Goal: Feedback & Contribution: Submit feedback/report problem

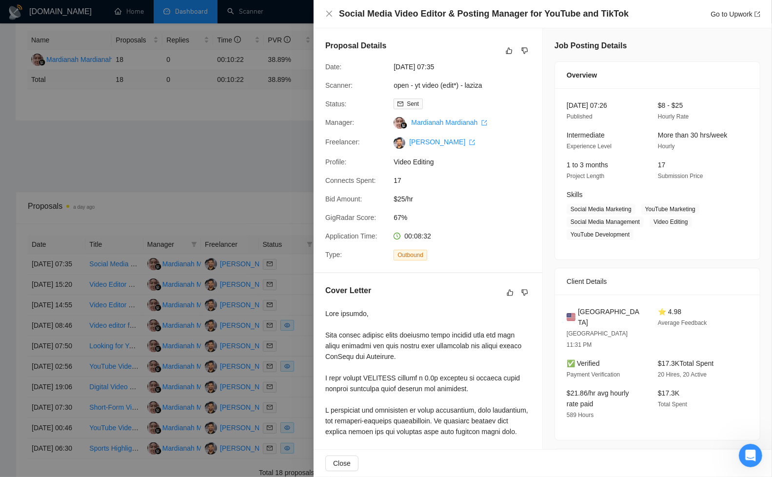
scroll to position [223, 0]
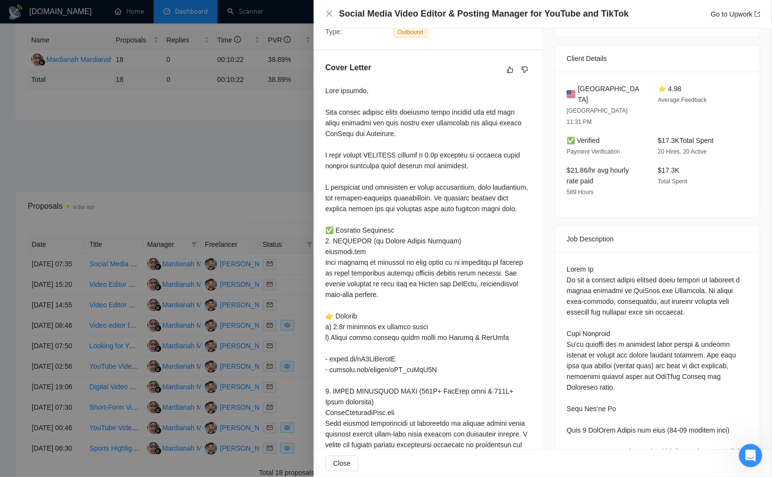
click at [261, 162] on div at bounding box center [386, 238] width 772 height 477
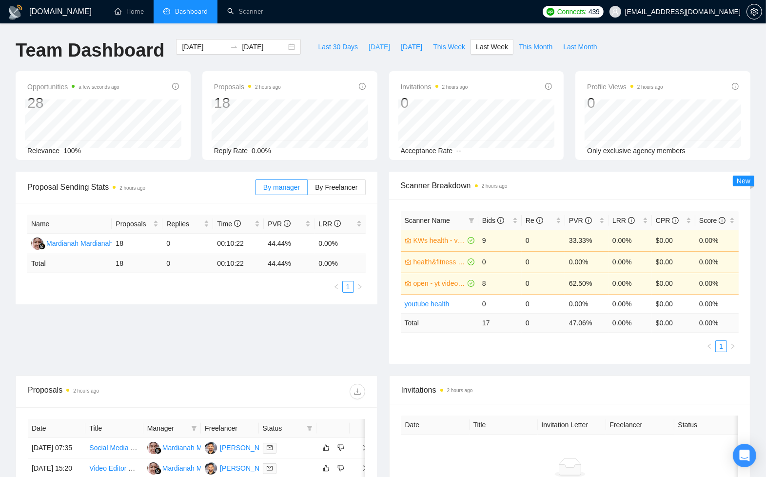
click at [369, 47] on span "[DATE]" at bounding box center [379, 46] width 21 height 11
type input "[DATE]"
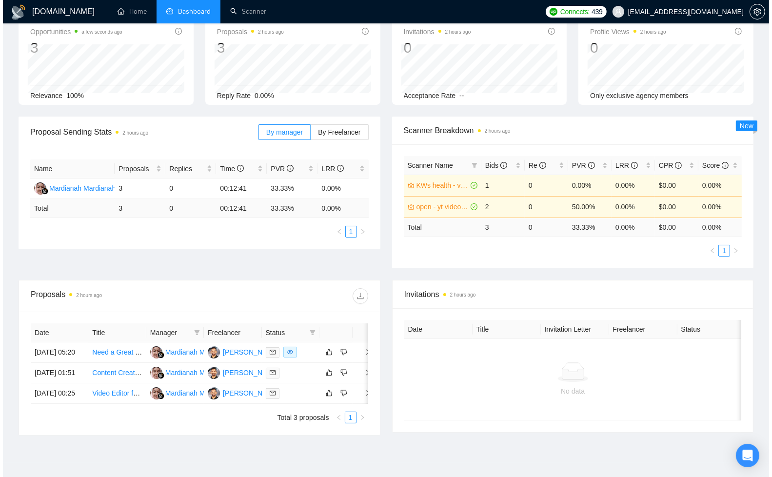
scroll to position [84, 0]
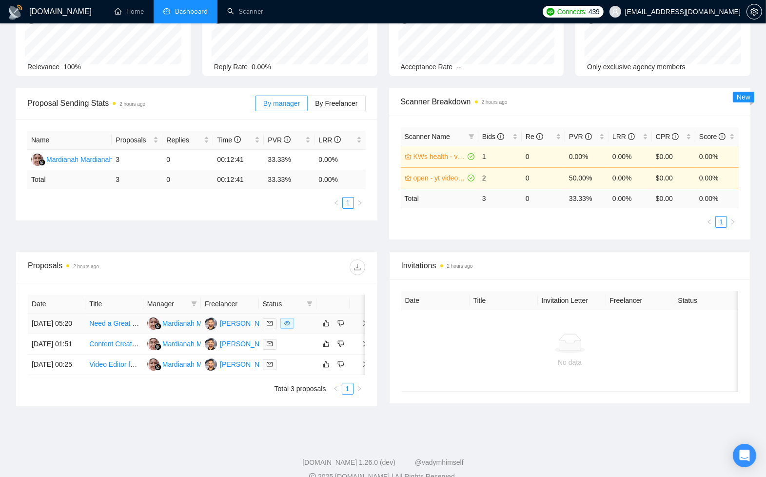
click at [310, 329] on div at bounding box center [288, 323] width 50 height 11
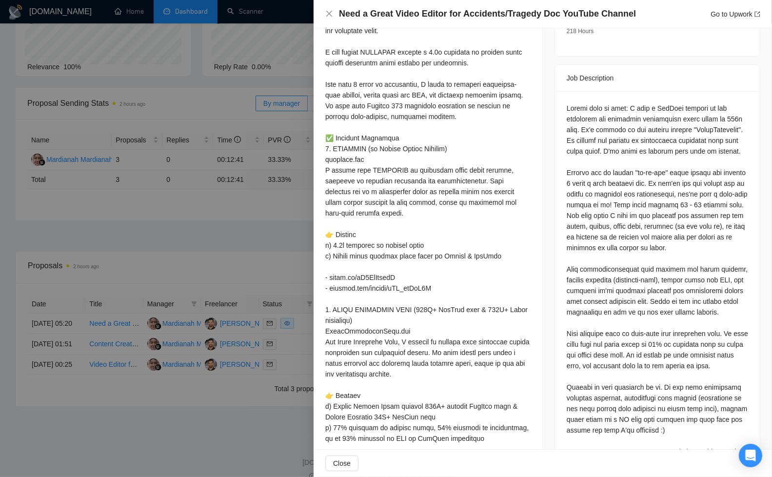
scroll to position [349, 0]
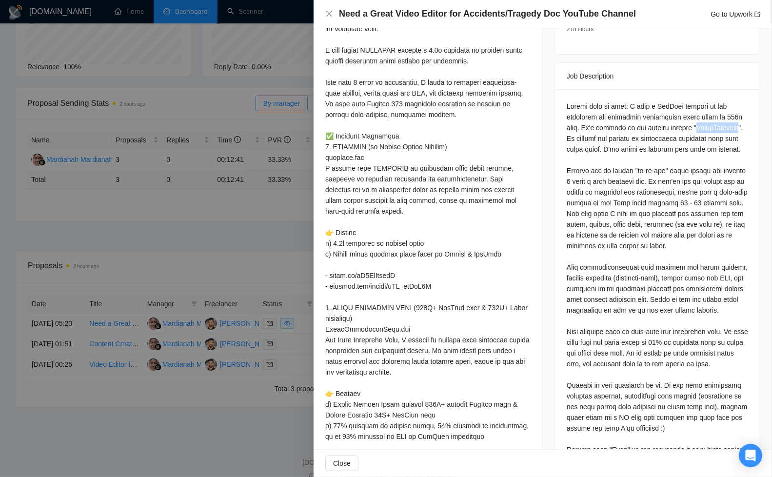
drag, startPoint x: 568, startPoint y: 127, endPoint x: 616, endPoint y: 123, distance: 47.9
click at [616, 123] on div at bounding box center [657, 278] width 181 height 354
copy div "FatalBreakdown"
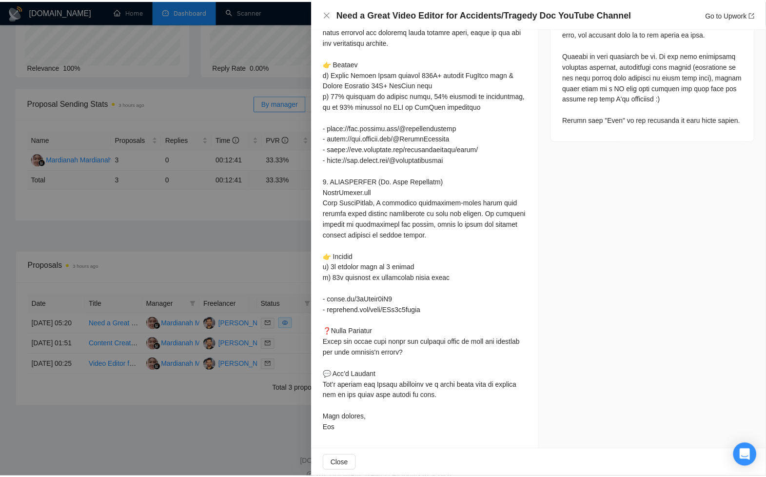
scroll to position [0, 0]
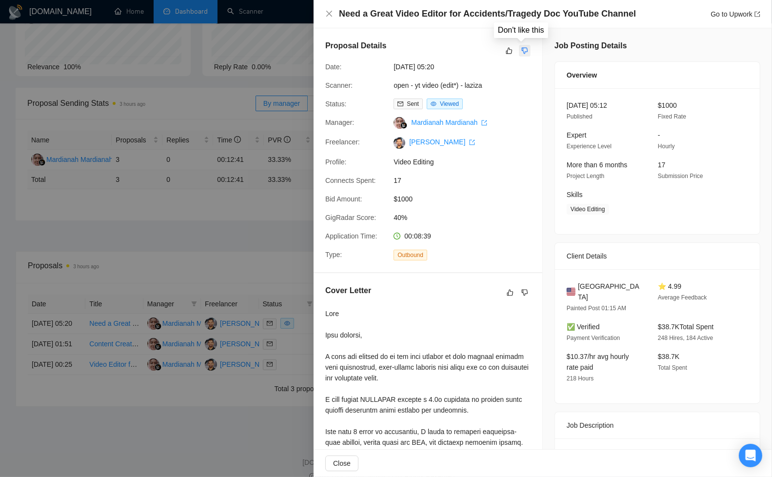
click at [521, 51] on icon "dislike" at bounding box center [524, 51] width 7 height 8
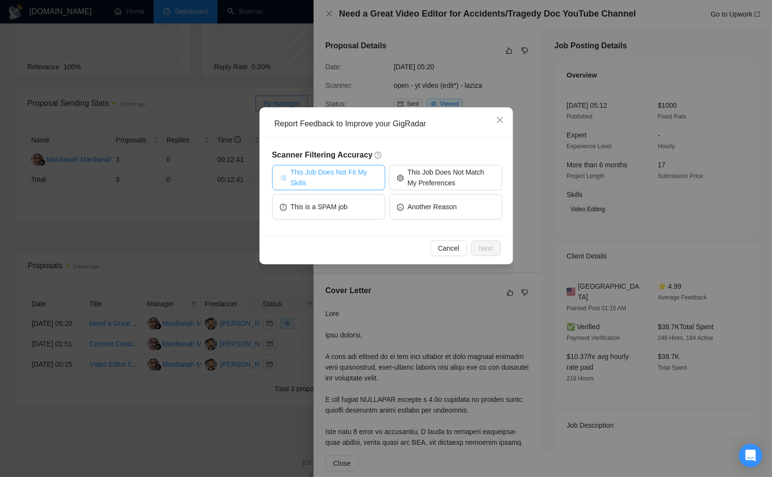
click at [346, 180] on span "This Job Does Not Fit My Skills" at bounding box center [334, 177] width 87 height 21
click at [485, 250] on span "Next" at bounding box center [486, 248] width 14 height 11
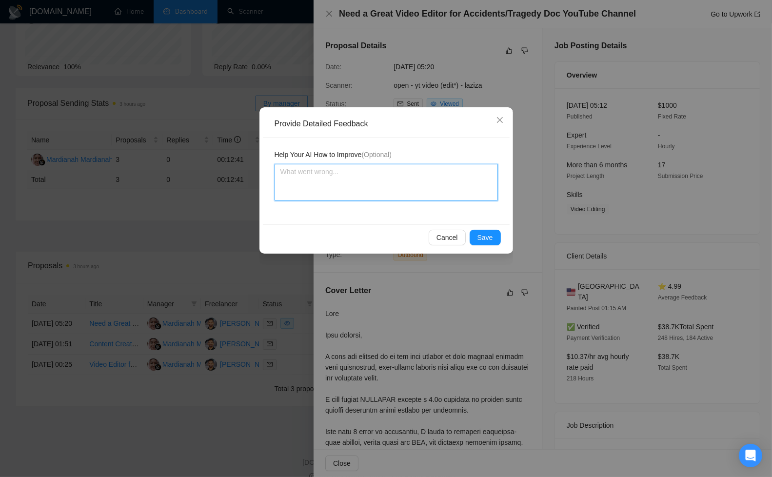
click at [409, 175] on textarea at bounding box center [386, 182] width 223 height 37
type textarea "i"
type textarea "i h"
type textarea "i hae"
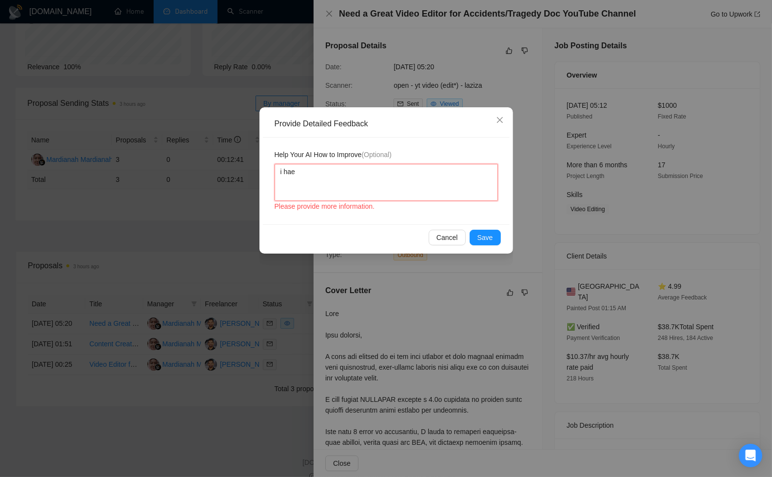
type textarea "i hae"
type textarea "i ha"
type textarea "i hav"
type textarea "i have"
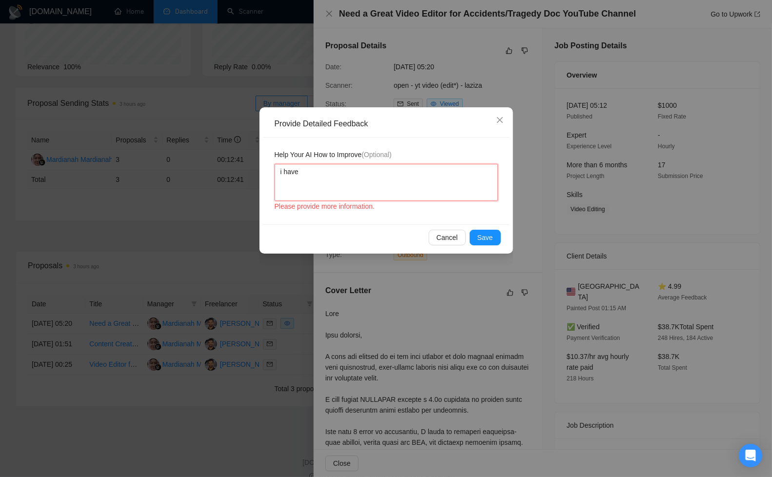
type textarea "i have"
type textarea "i have n"
type textarea "i have no"
type textarea "i have not"
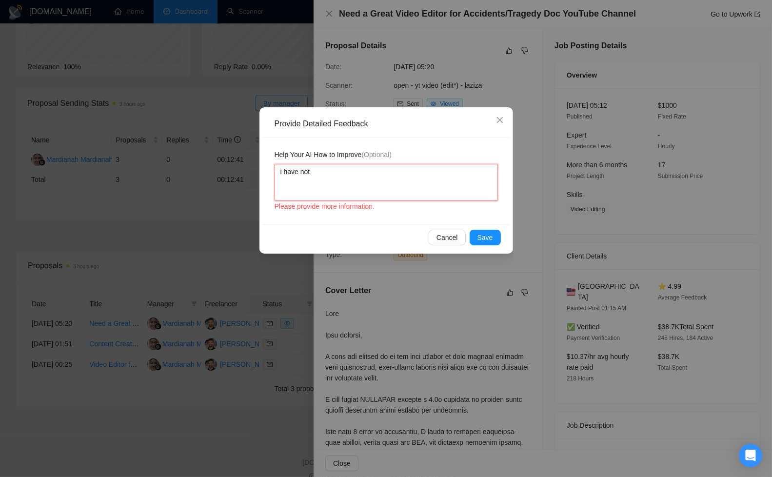
type textarea "i have not w"
type textarea "i have not wo"
type textarea "i have not wor"
type textarea "i have not work"
type textarea "i have not worke"
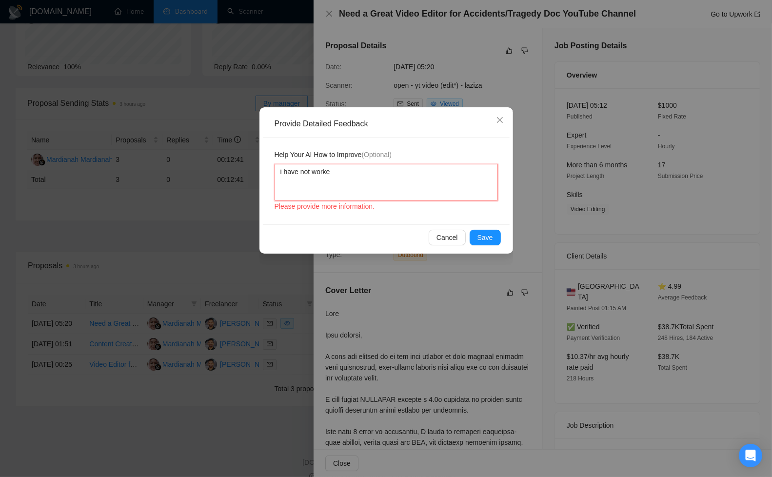
type textarea "i have not worked"
type textarea "i have not worked w"
type textarea "i have not worked wi"
type textarea "i have not worked wit"
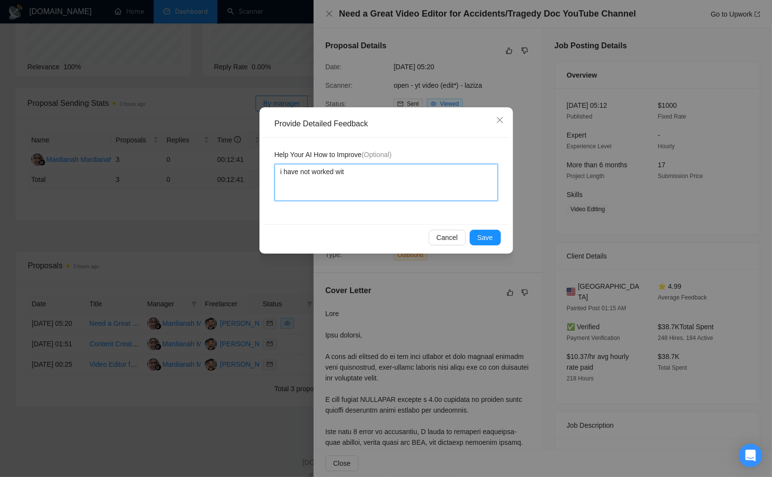
type textarea "i have not worked with"
type textarea "i have not worked with a"
type textarea "i have not worked with an"
type textarea "i have not worked with any"
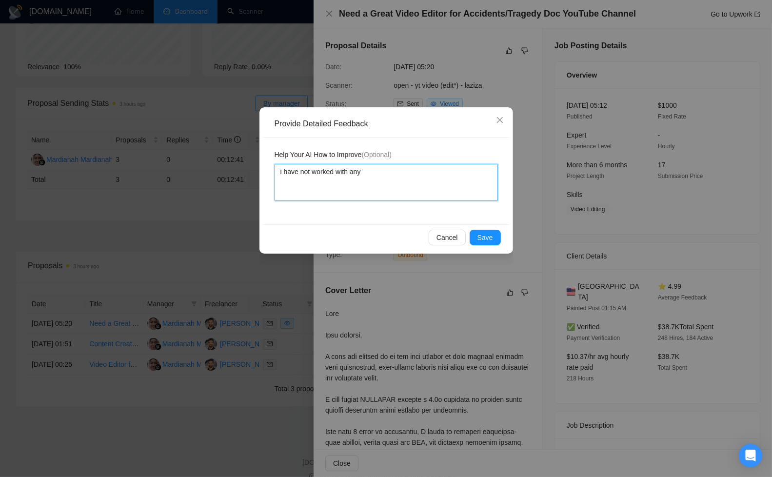
type textarea "i have not worked with any"
type textarea "i have not worked with any f"
type textarea "i have not worked with any fa"
type textarea "i have not worked with any fat"
type textarea "i have not worked with any fata"
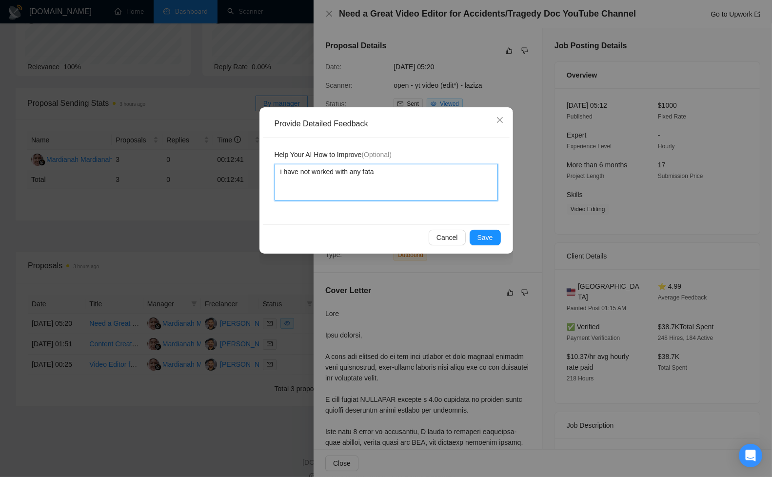
type textarea "i have not worked with any fatal"
type textarea "i have not worked with any fatal a"
type textarea "i have not worked with any fatal ac"
type textarea "i have not worked with any fatal acc"
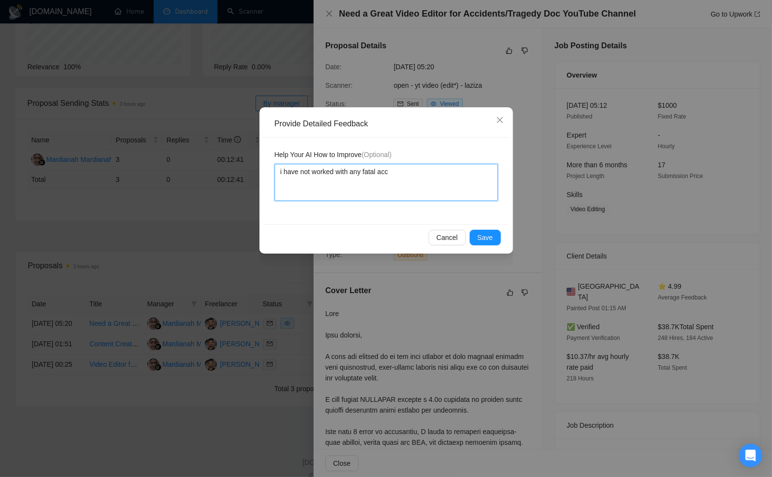
type textarea "i have not worked with any fatal acci"
type textarea "i have not worked with any fatal accid"
type textarea "i have not worked with any fatal accide"
type textarea "i have not worked with any fatal acciden"
type textarea "i have not worked with any fatal accident"
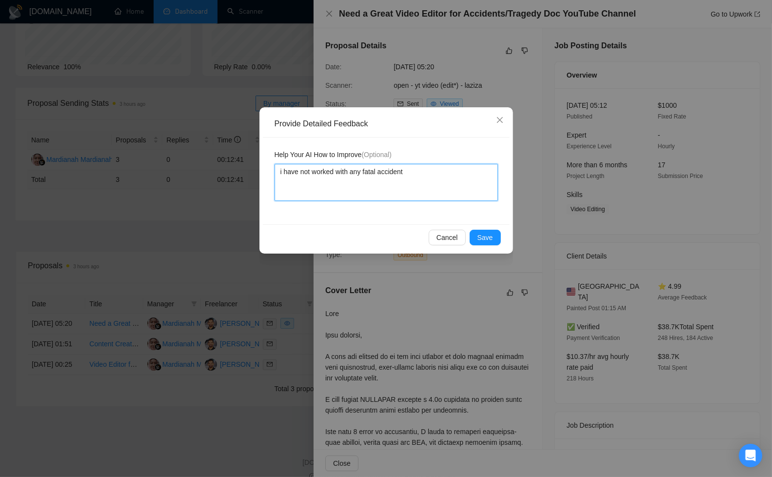
type textarea "i have not worked with any fatal accident"
type textarea "i have not worked with any fatal accident d"
type textarea "i have not worked with any fatal accident do"
type textarea "i have not worked with any fatal accident doc"
type textarea "i have not worked with any fatal accident docu"
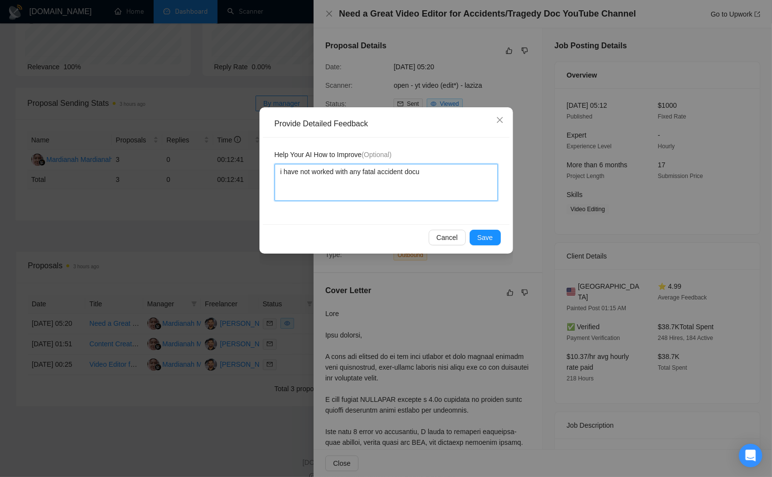
type textarea "i have not worked with any fatal accident docum"
type textarea "i have not worked with any fatal accident docume"
type textarea "i have not worked with any fatal accident documen"
type textarea "i have not worked with any fatal accident document"
type textarea "i have not worked with any fatal accident documenta"
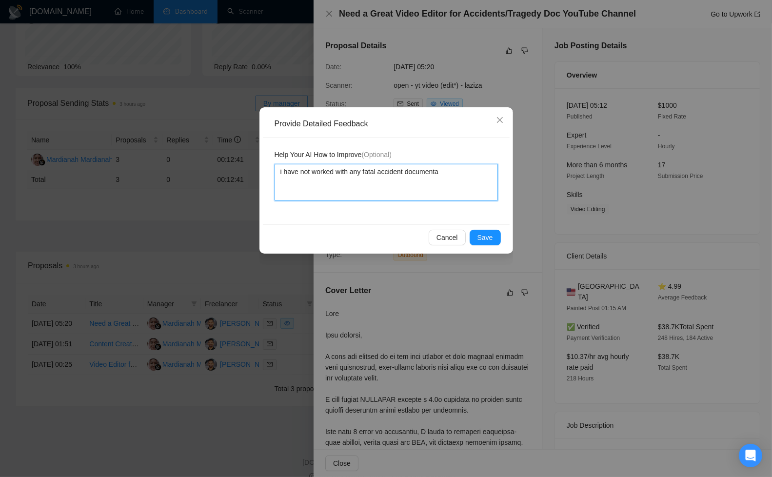
type textarea "i have not worked with any fatal accident documentar"
type textarea "i have not worked with any fatal accident documentary"
type textarea "i have not worked with any fatal accident documentary y"
type textarea "i have not worked with any fatal accident documentary yo"
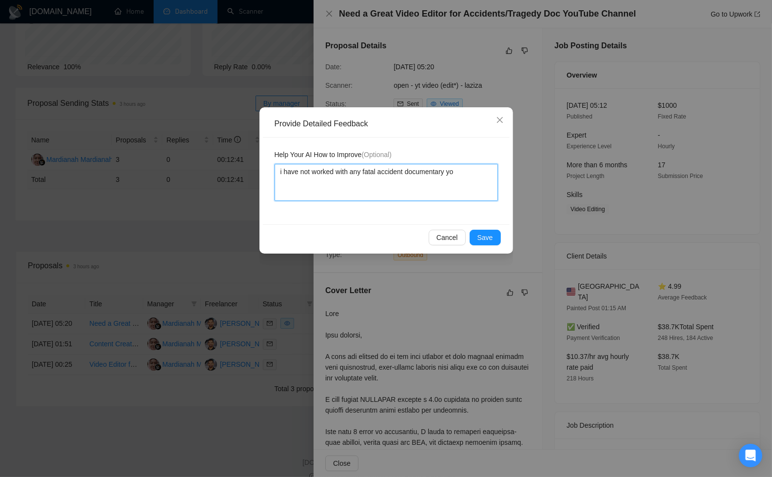
type textarea "i have not worked with any fatal accident documentary you"
type textarea "i have not worked with any fatal accident documentary yout"
type textarea "i have not worked with any fatal accident documentary youtu"
type textarea "i have not worked with any fatal accident documentary youtub"
type textarea "i have not worked with any fatal accident documentary youtube"
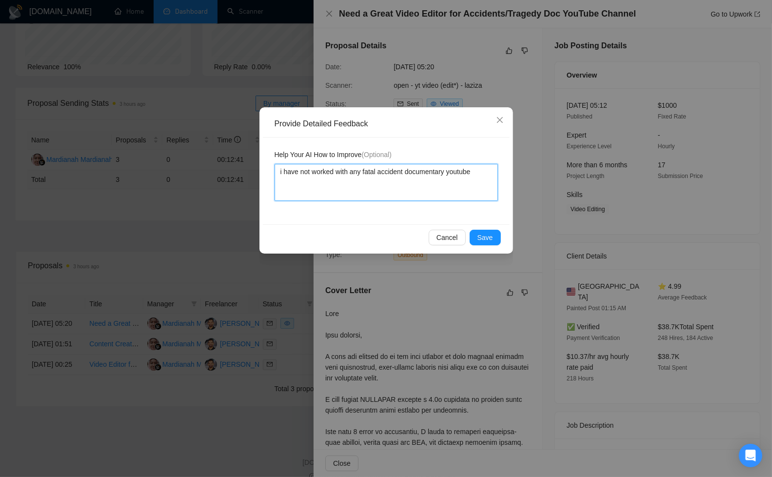
type textarea "i have not worked with any fatal accident documentary youtube"
type textarea "i have not worked with any fatal accident documentary youtube c"
type textarea "i have not worked with any fatal accident documentary youtube ch"
type textarea "i have not worked with any fatal accident documentary youtube cha"
type textarea "i have not worked with any fatal accident documentary youtube chan"
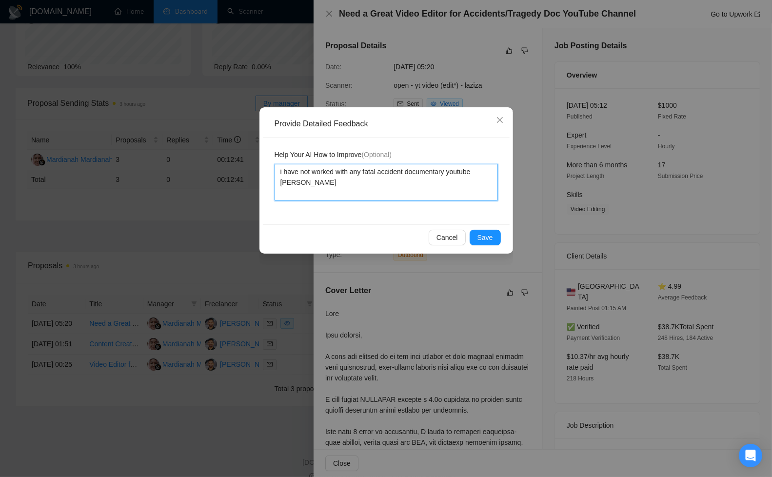
type textarea "i have not worked with any fatal accident documentary youtube chann"
type textarea "i have not worked with any fatal accident documentary youtube channe"
type textarea "i have not worked with any fatal accident documentary youtube channel"
type textarea "i have not worked with any fatal accident documentary youtube channel."
click at [491, 241] on span "Save" at bounding box center [486, 237] width 16 height 11
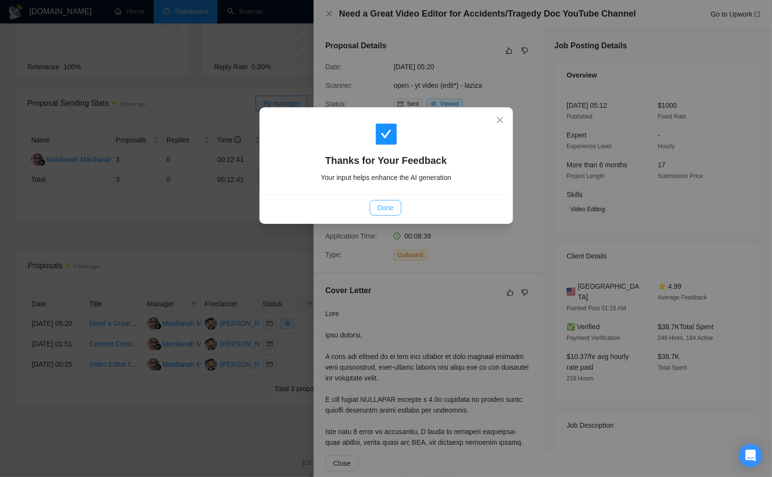
click at [388, 210] on span "Done" at bounding box center [386, 207] width 16 height 11
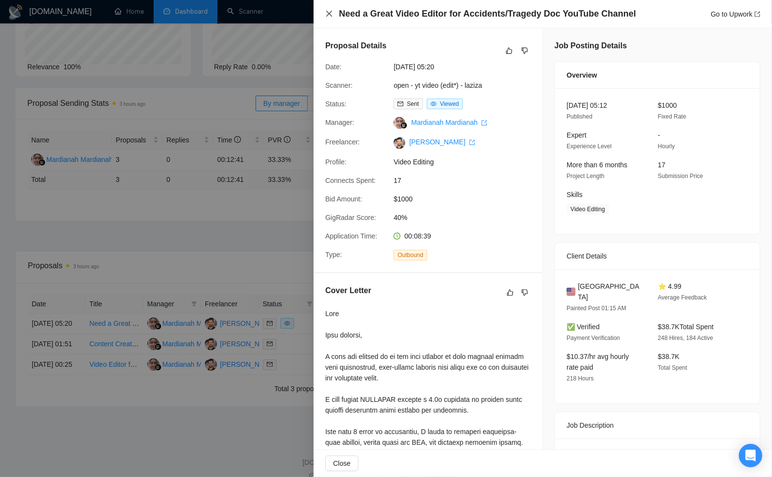
click at [329, 15] on icon "close" at bounding box center [329, 14] width 8 height 8
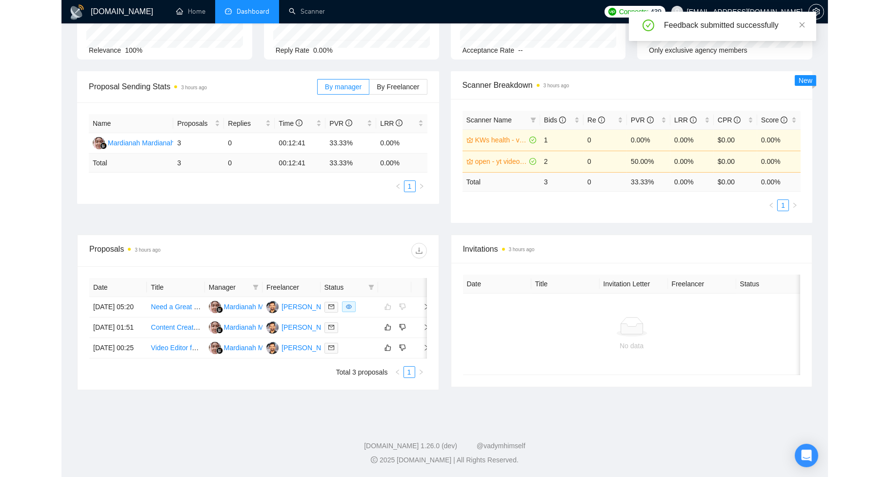
scroll to position [121, 0]
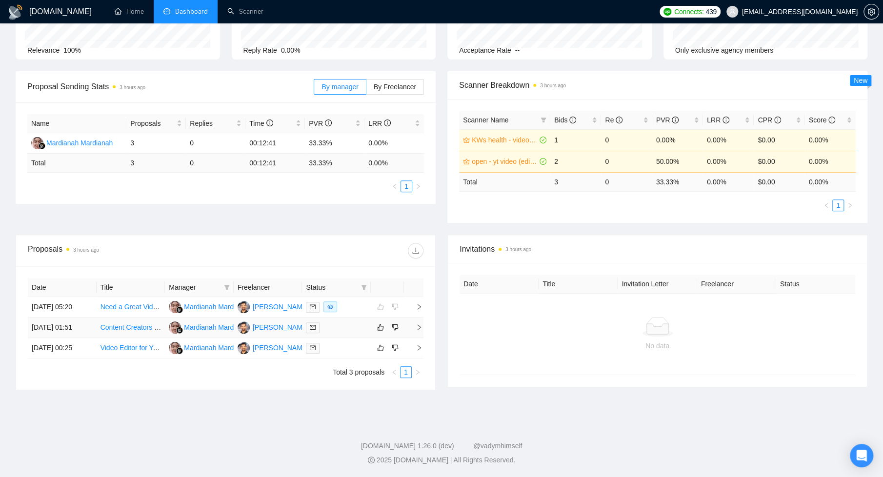
click at [332, 322] on div at bounding box center [336, 327] width 61 height 11
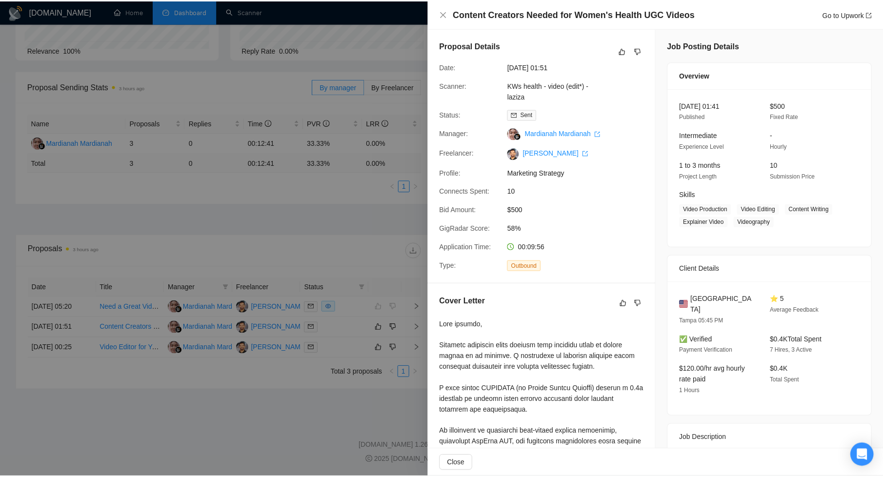
scroll to position [139, 0]
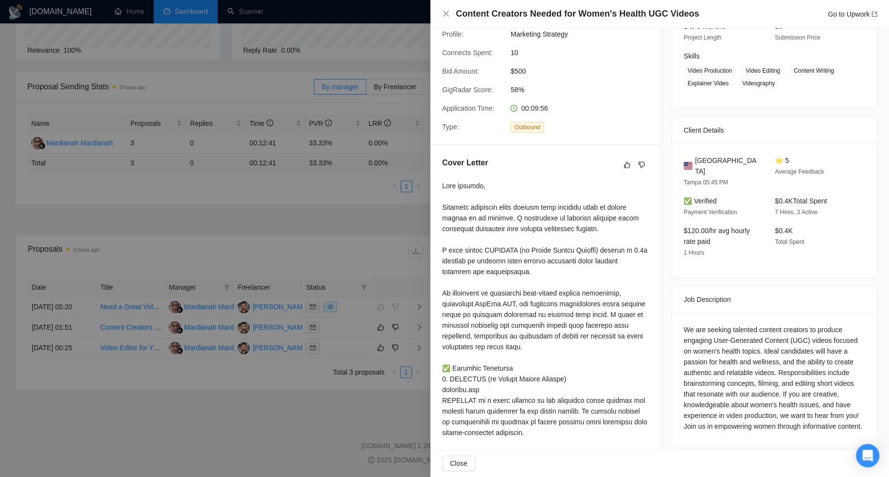
click at [315, 446] on div at bounding box center [444, 238] width 889 height 477
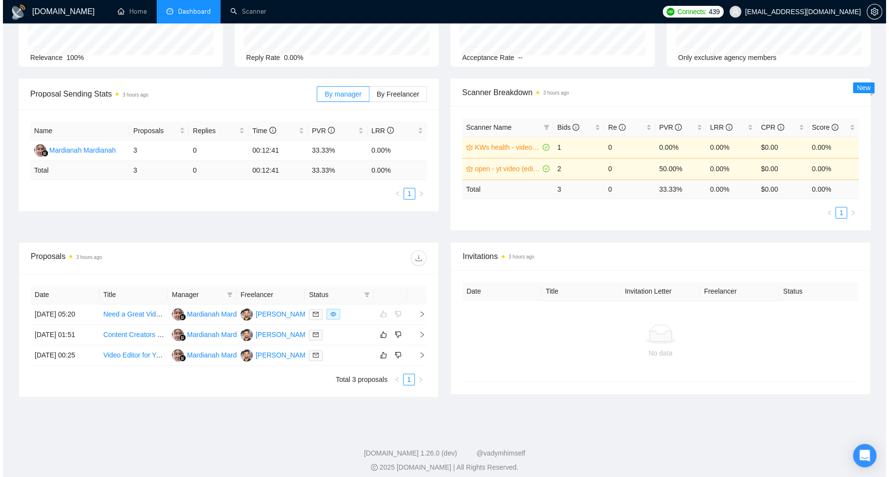
scroll to position [92, 0]
click at [356, 319] on div at bounding box center [336, 315] width 61 height 11
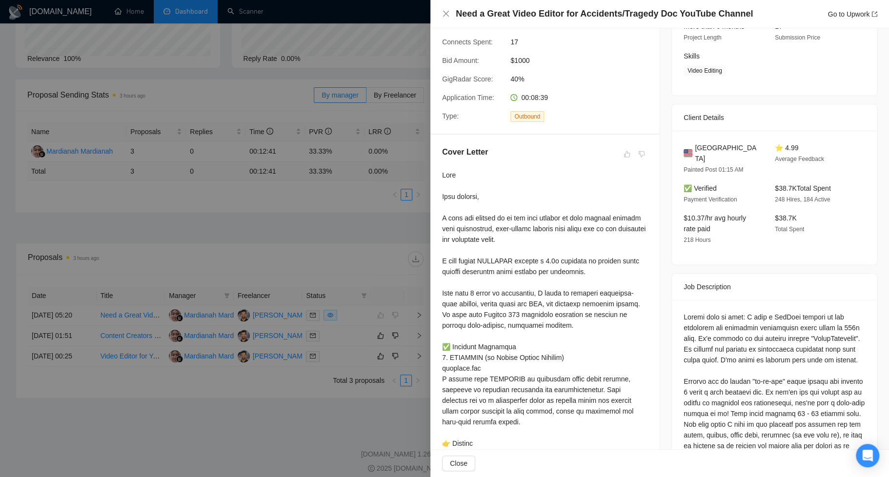
scroll to position [0, 0]
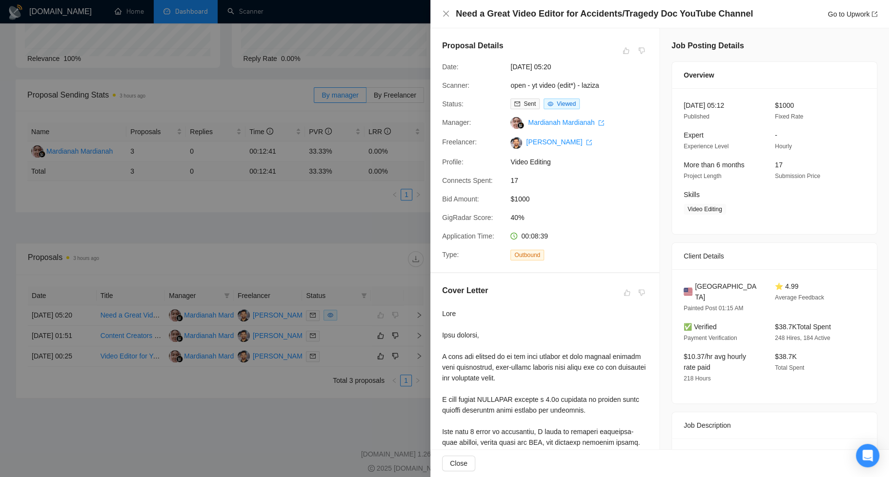
click at [300, 440] on div at bounding box center [444, 238] width 889 height 477
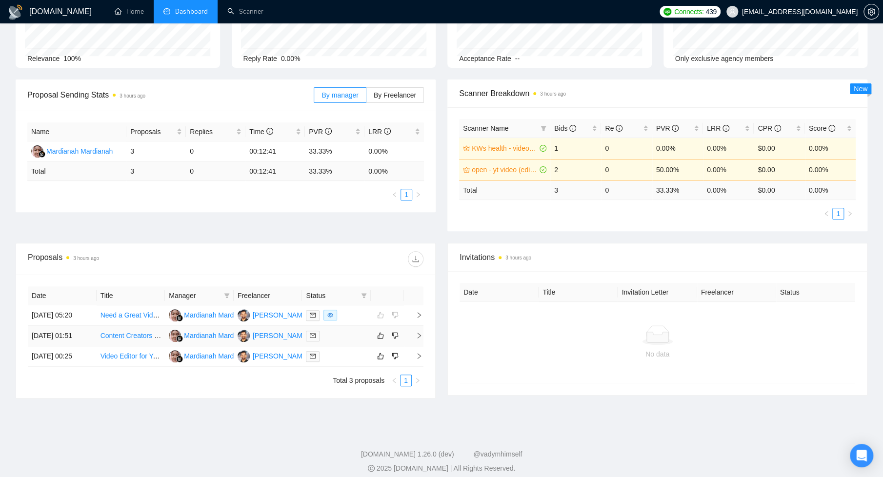
click at [351, 341] on div at bounding box center [336, 335] width 61 height 11
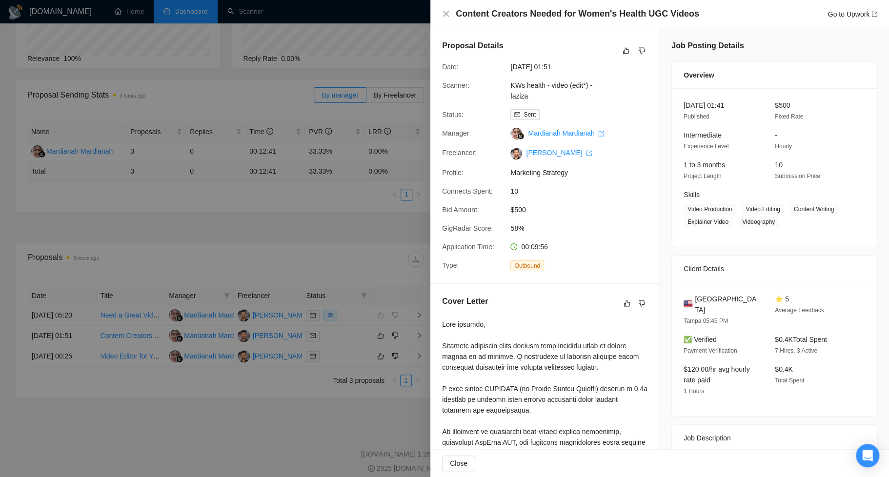
click at [337, 255] on div at bounding box center [444, 238] width 889 height 477
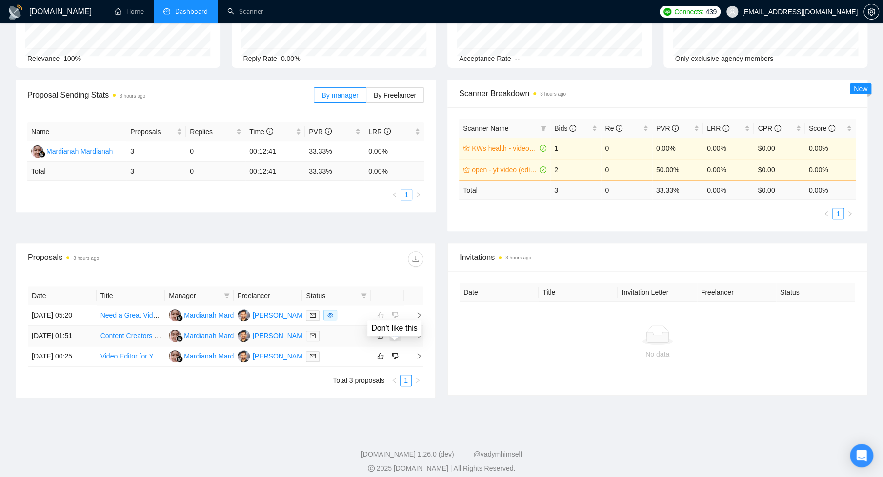
click at [395, 340] on icon "dislike" at bounding box center [395, 336] width 7 height 8
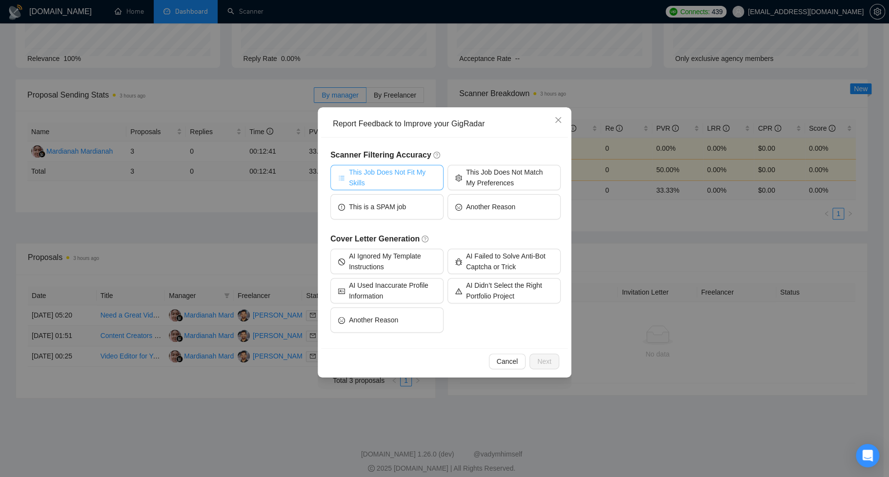
click at [406, 180] on span "This Job Does Not Fit My Skills" at bounding box center [392, 177] width 87 height 21
click at [416, 317] on button "Another Reason" at bounding box center [386, 319] width 113 height 25
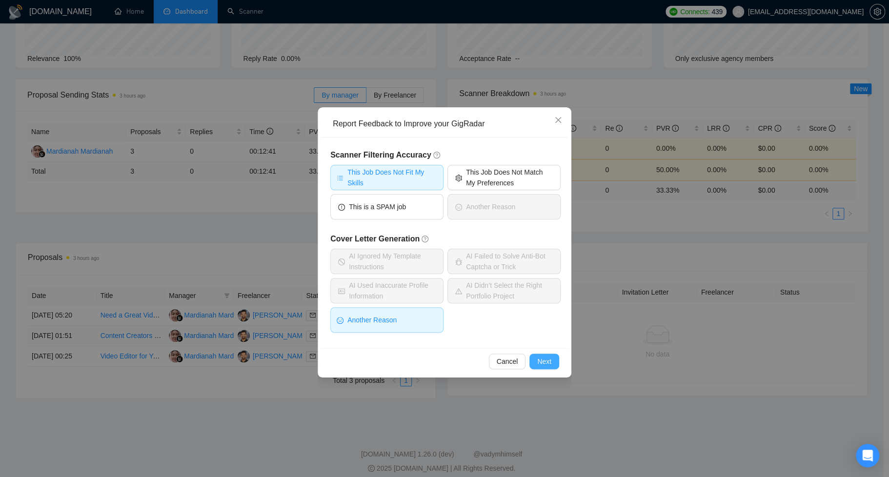
click at [535, 359] on button "Next" at bounding box center [544, 362] width 30 height 16
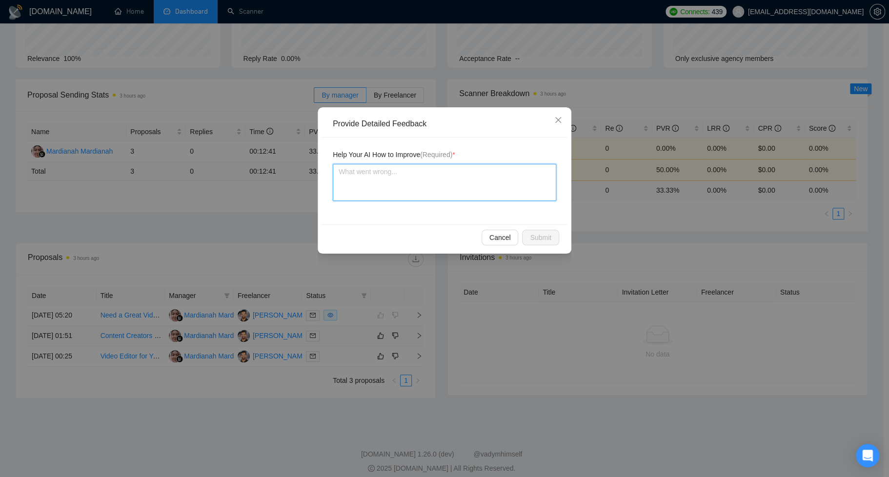
click at [471, 176] on textarea at bounding box center [444, 182] width 223 height 37
type textarea "I"
type textarea "I d"
type textarea "I do"
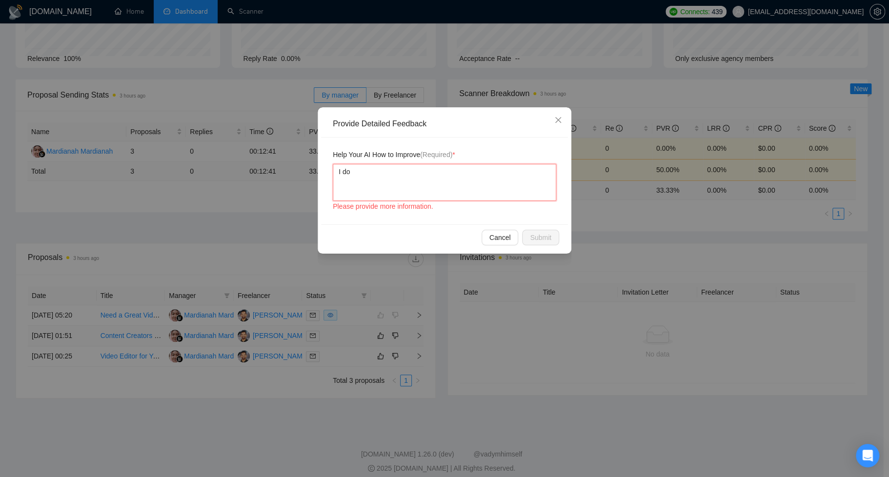
type textarea "I don"
type textarea "I don'"
type textarea "I don't"
type textarea "I don't f"
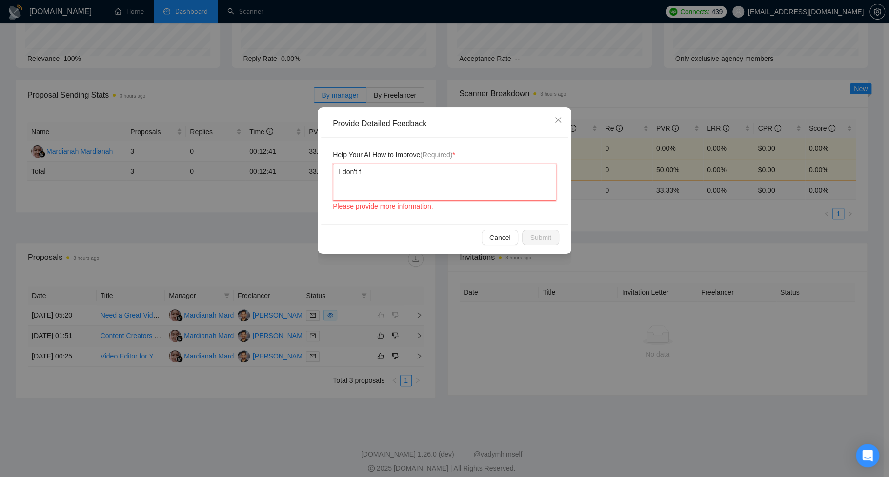
type textarea "I don't fi"
type textarea "I don't fil"
type textarea "I don't film"
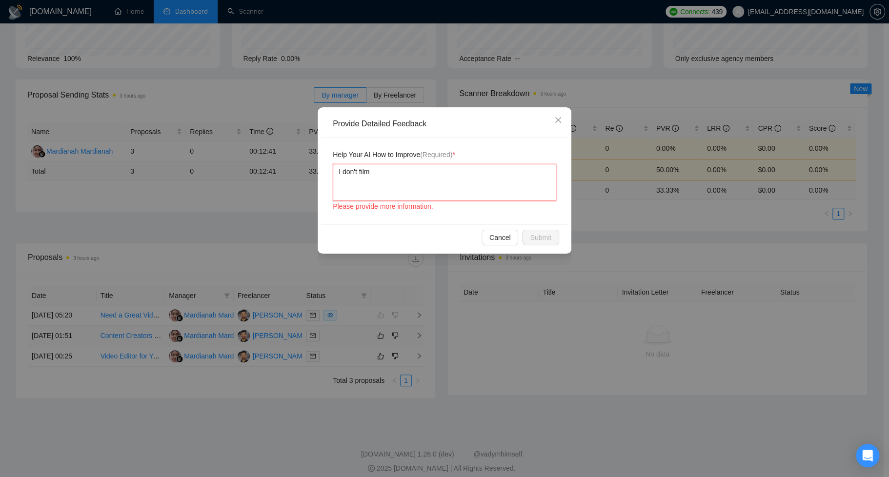
type textarea "I don't film"
type textarea "I don't film v"
type textarea "I don't film vi"
type textarea "I don't film vie"
type textarea "I don't film vieo"
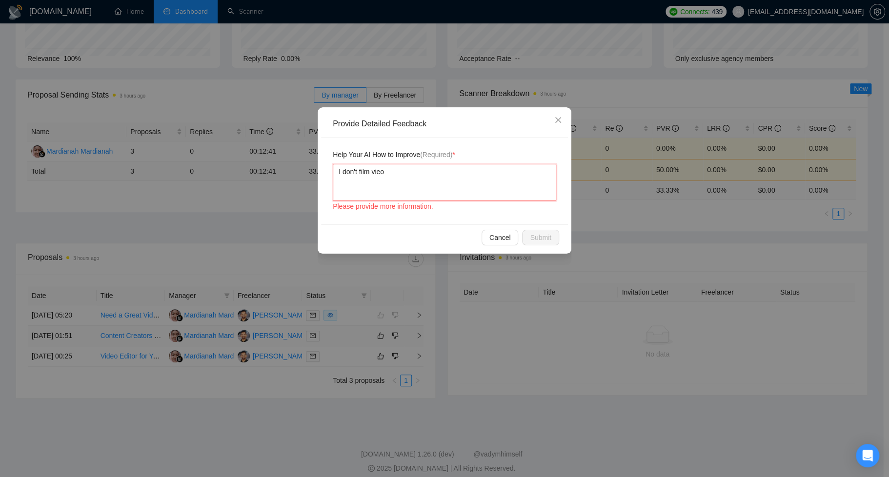
type textarea "I don't film vie"
type textarea "I don't film vi"
type textarea "I don't film vid"
type textarea "I don't film vide"
type textarea "I don't film videos"
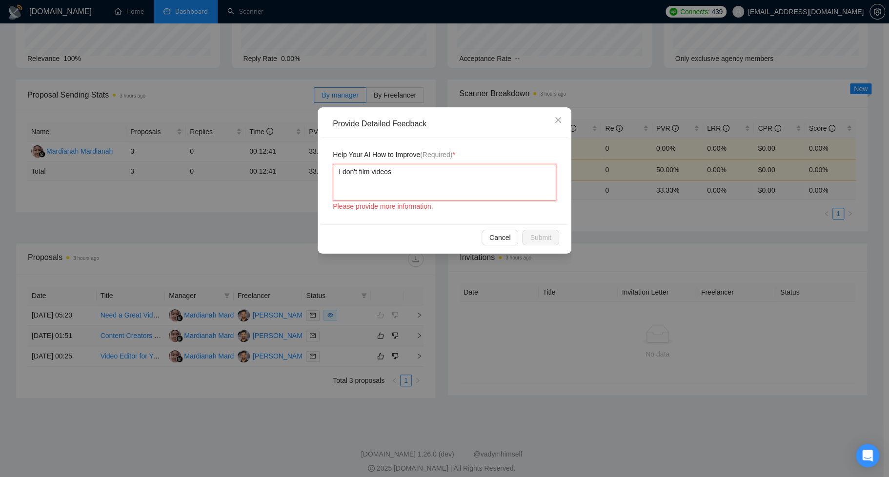
type textarea "I don't film videos."
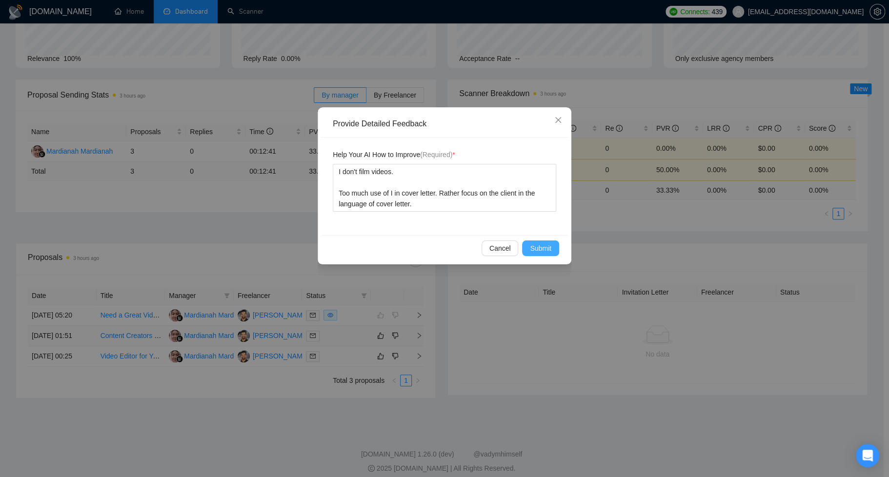
click at [545, 243] on span "Submit" at bounding box center [540, 248] width 21 height 11
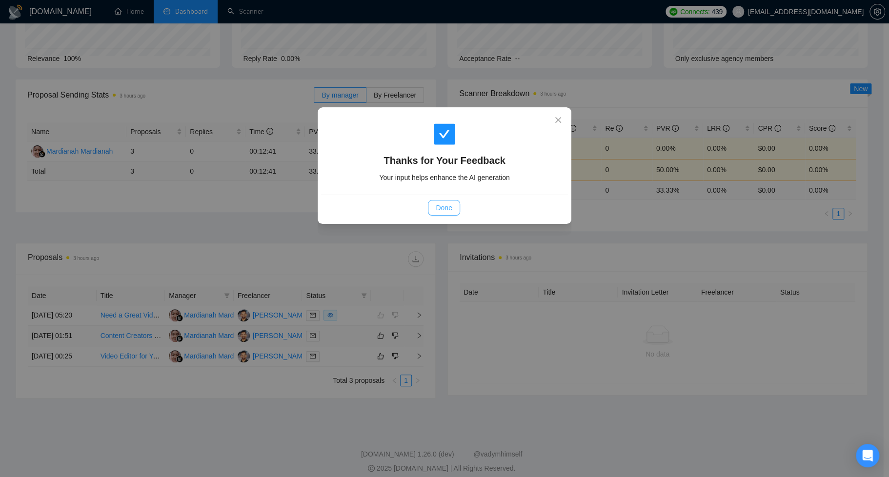
click at [449, 207] on span "Done" at bounding box center [444, 207] width 16 height 11
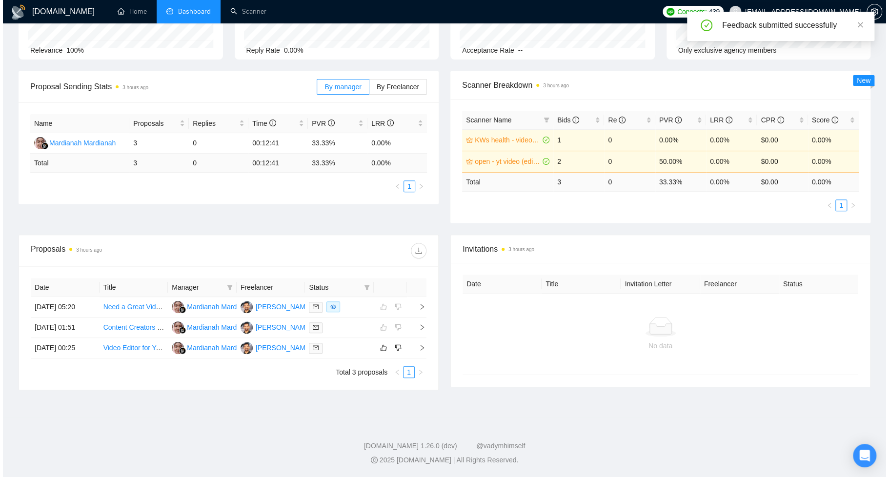
scroll to position [115, 0]
click at [347, 354] on div at bounding box center [336, 347] width 61 height 11
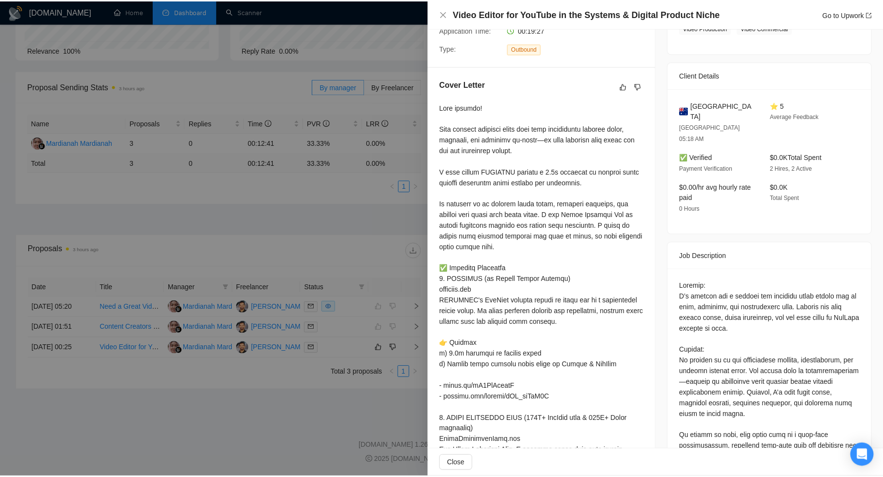
scroll to position [186, 0]
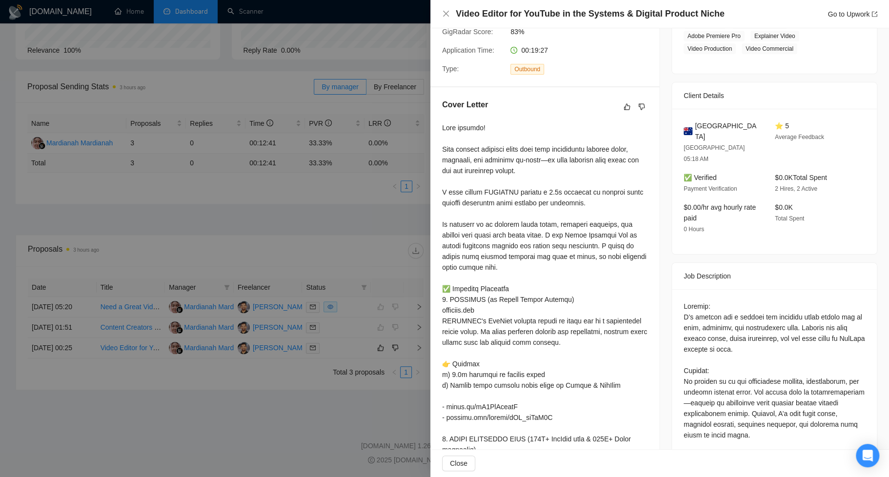
click at [382, 186] on div at bounding box center [444, 238] width 889 height 477
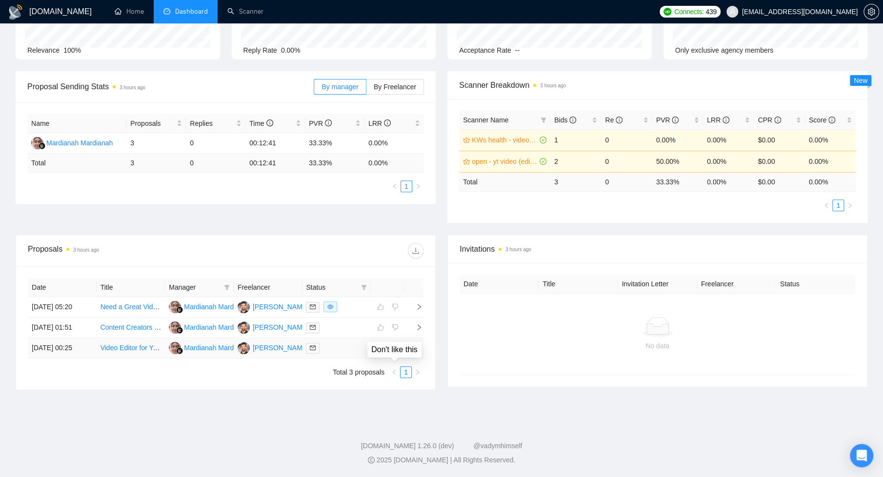
click at [394, 352] on icon "dislike" at bounding box center [395, 348] width 7 height 8
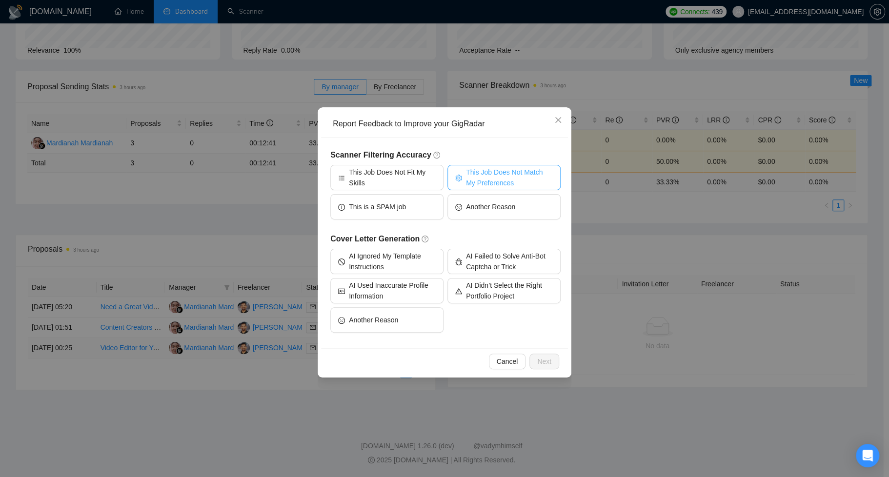
click at [535, 180] on span "This Job Does Not Match My Preferences" at bounding box center [509, 177] width 87 height 21
click at [540, 365] on span "Next" at bounding box center [544, 361] width 14 height 11
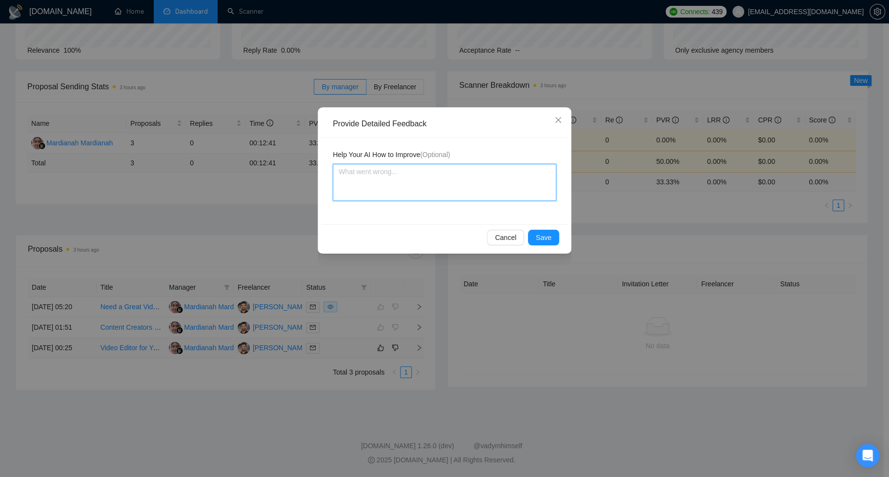
click at [443, 173] on textarea at bounding box center [444, 182] width 223 height 37
click at [547, 236] on span "Save" at bounding box center [544, 237] width 16 height 11
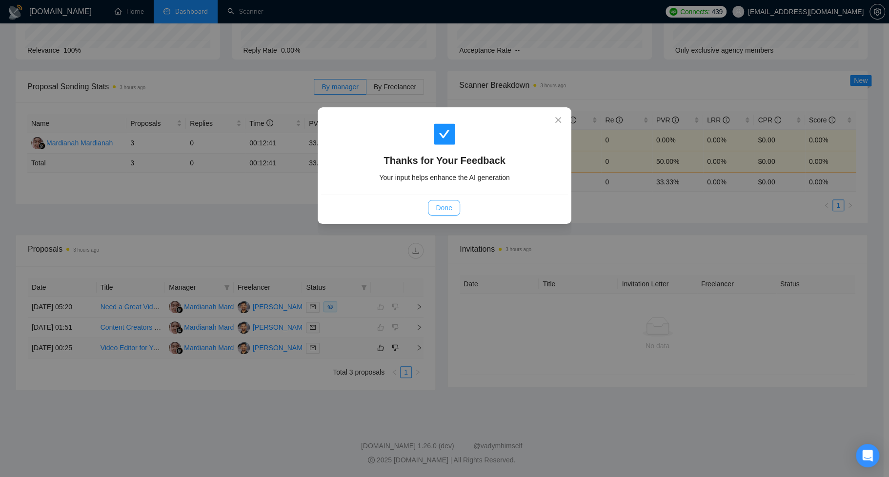
click at [441, 209] on span "Done" at bounding box center [444, 207] width 16 height 11
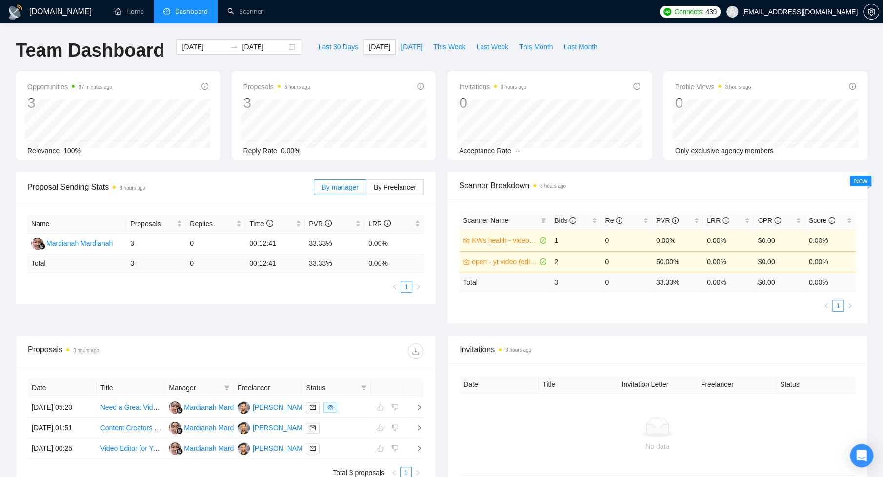
scroll to position [0, 0]
click at [487, 48] on span "Last Week" at bounding box center [492, 46] width 32 height 11
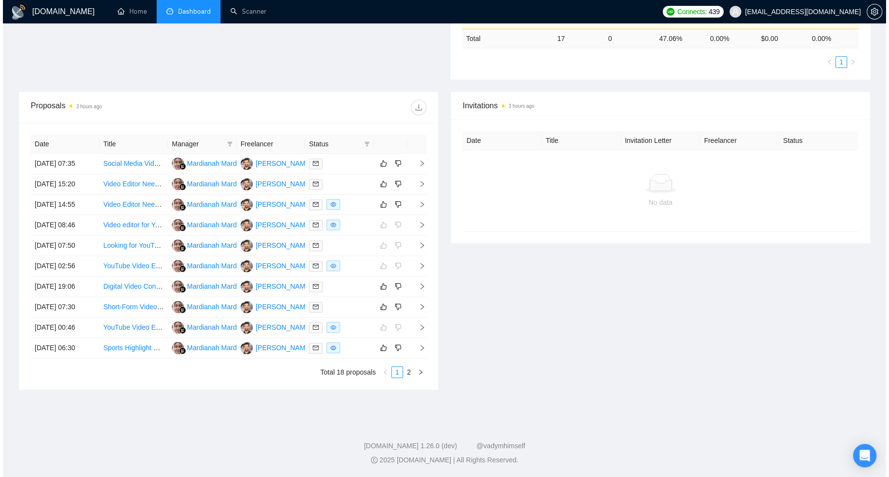
scroll to position [295, 0]
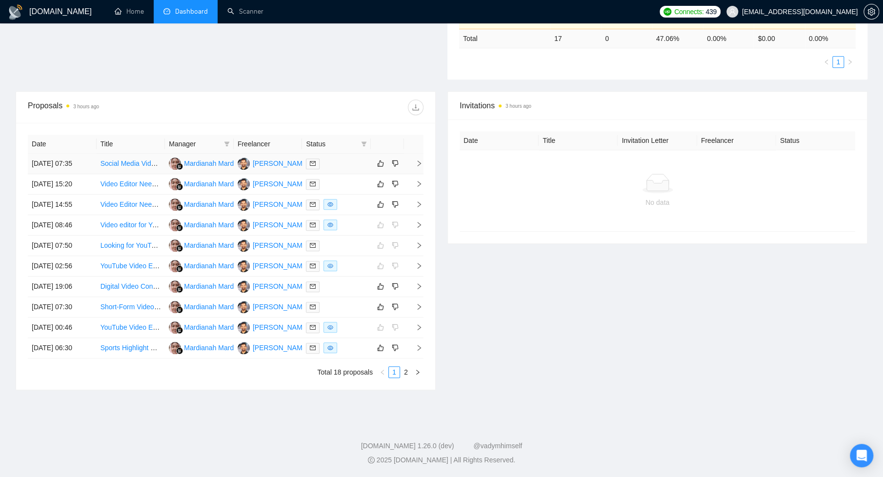
click at [350, 158] on div at bounding box center [336, 163] width 61 height 11
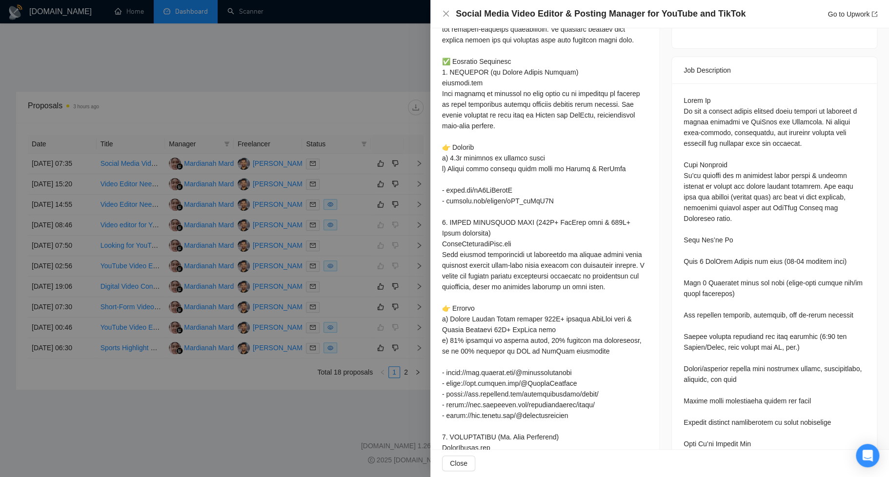
scroll to position [394, 0]
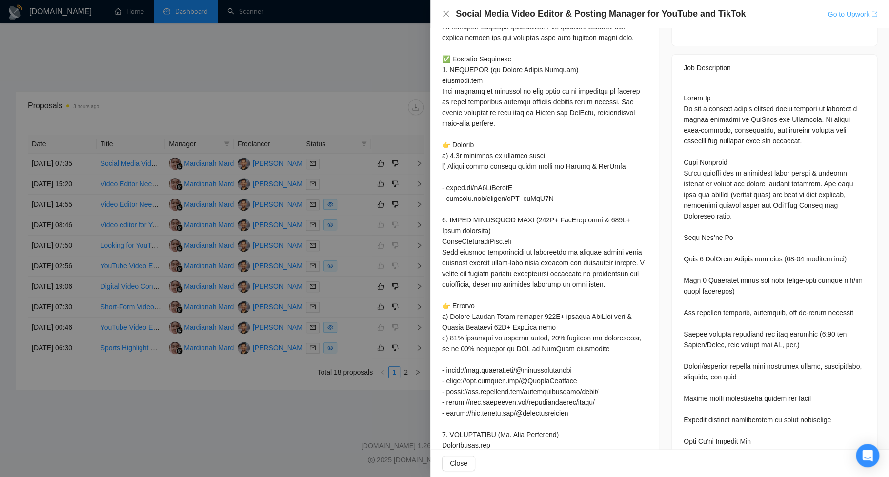
click at [766, 15] on link "Go to Upwork" at bounding box center [852, 14] width 50 height 8
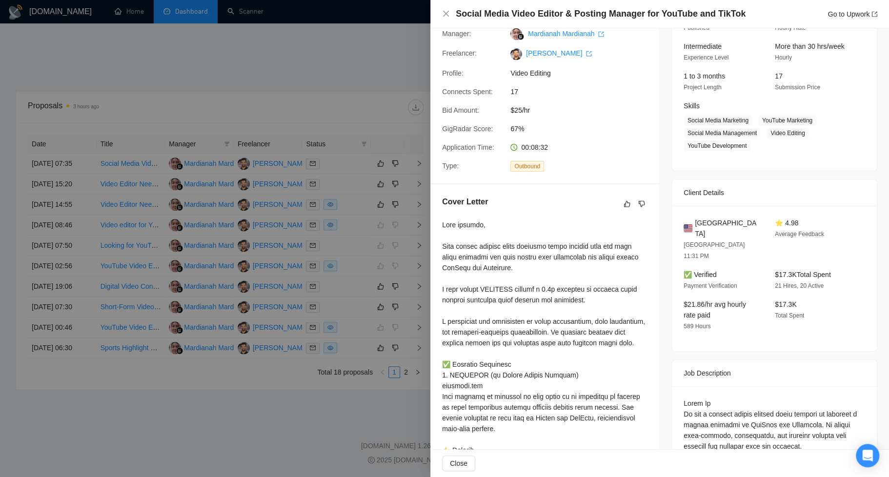
scroll to position [0, 0]
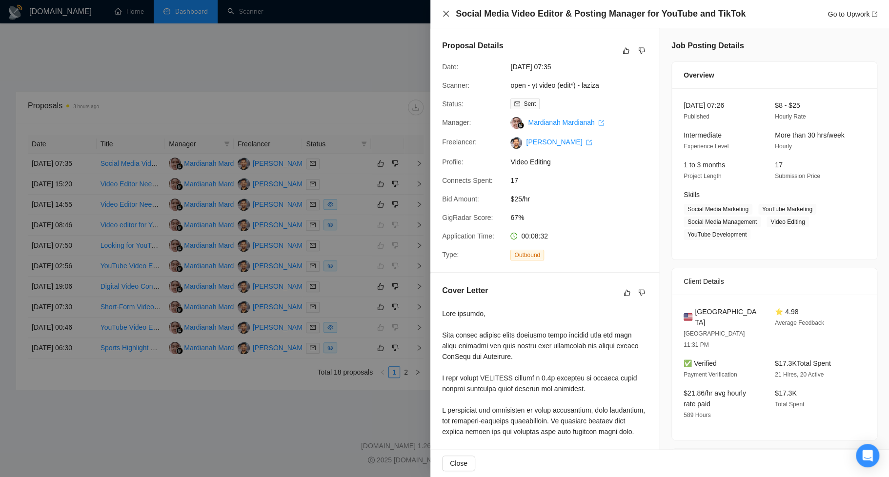
click at [442, 14] on icon "close" at bounding box center [446, 14] width 8 height 8
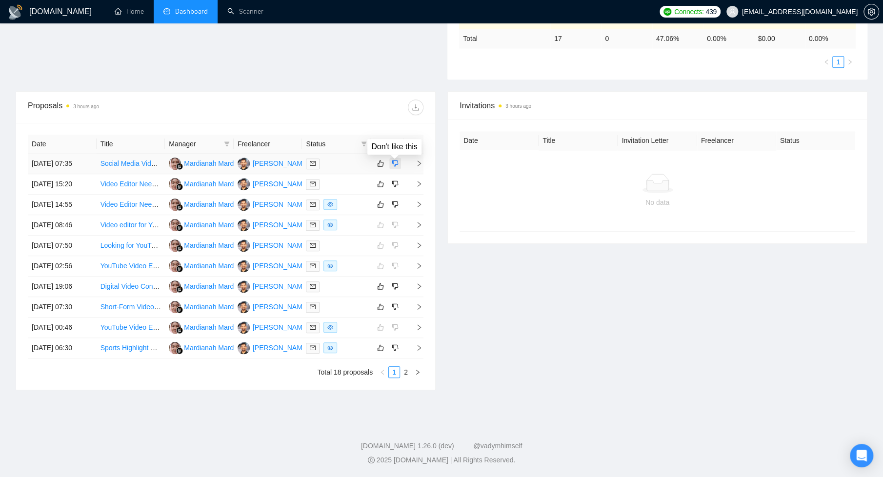
click at [397, 160] on icon "dislike" at bounding box center [395, 164] width 7 height 8
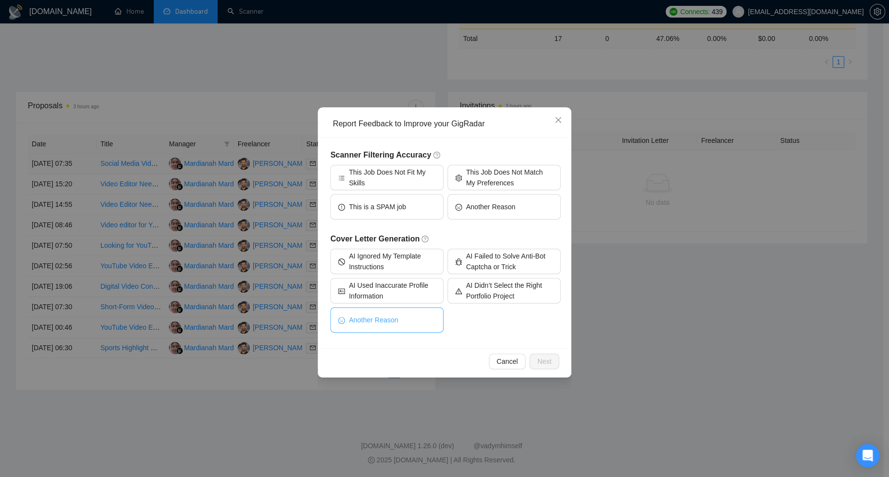
drag, startPoint x: 413, startPoint y: 320, endPoint x: 423, endPoint y: 321, distance: 10.3
click at [413, 320] on button "Another Reason" at bounding box center [386, 319] width 113 height 25
click at [543, 356] on span "Next" at bounding box center [544, 361] width 14 height 11
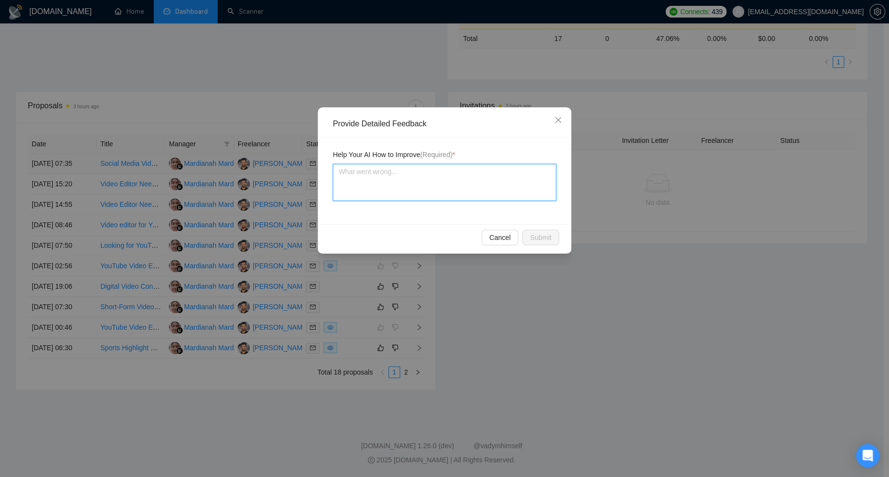
click at [474, 188] on textarea at bounding box center [444, 182] width 223 height 37
click at [340, 172] on textarea "too much focus on I pronoun in cove letter. Rather focus on the client in the l…" at bounding box center [444, 182] width 223 height 37
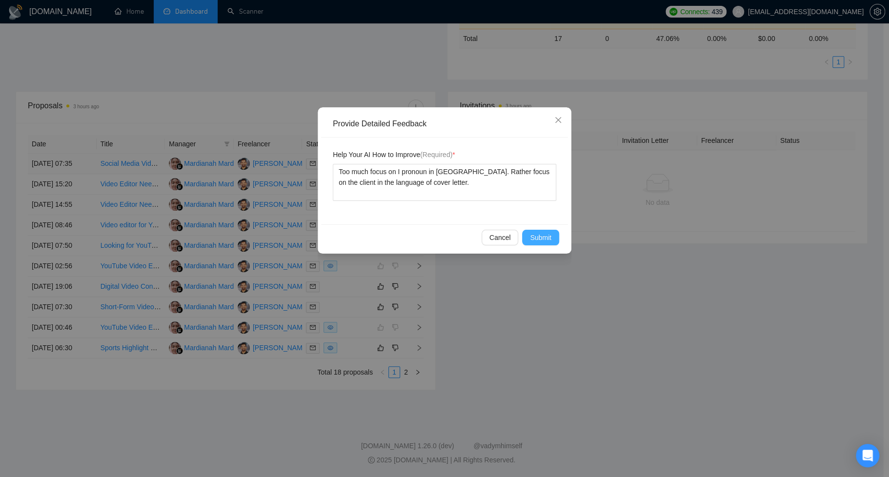
click at [537, 240] on span "Submit" at bounding box center [540, 237] width 21 height 11
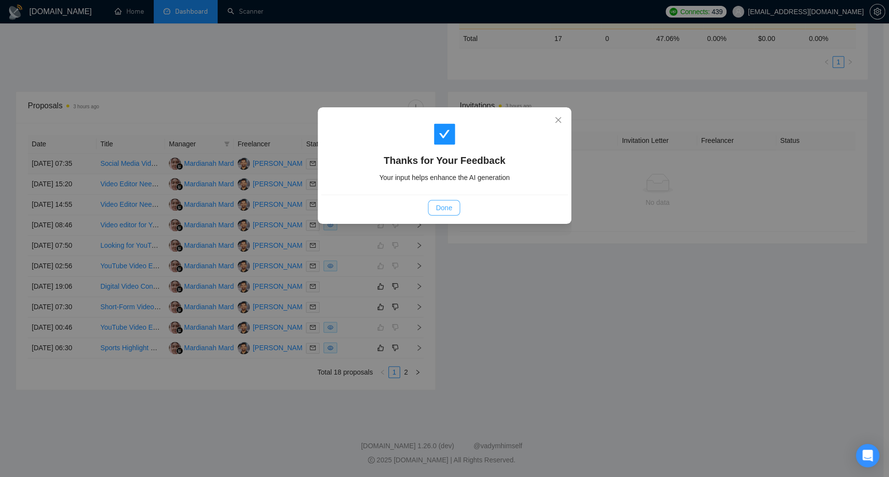
click at [433, 212] on button "Done" at bounding box center [444, 208] width 32 height 16
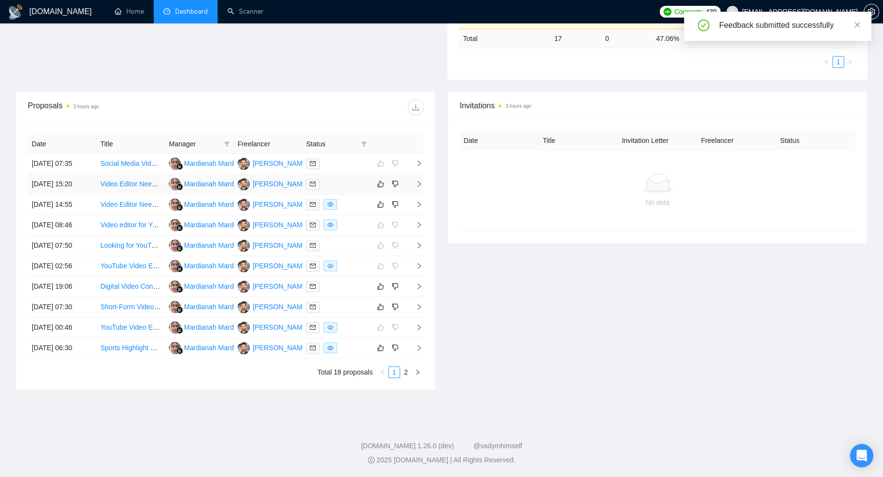
click at [327, 189] on div at bounding box center [336, 184] width 61 height 11
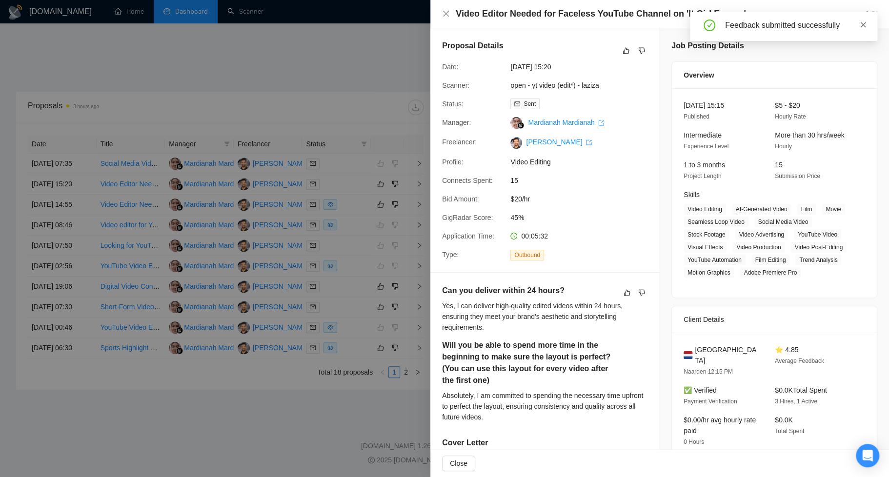
click at [766, 21] on span at bounding box center [863, 25] width 7 height 8
click at [449, 12] on icon "close" at bounding box center [446, 14] width 8 height 8
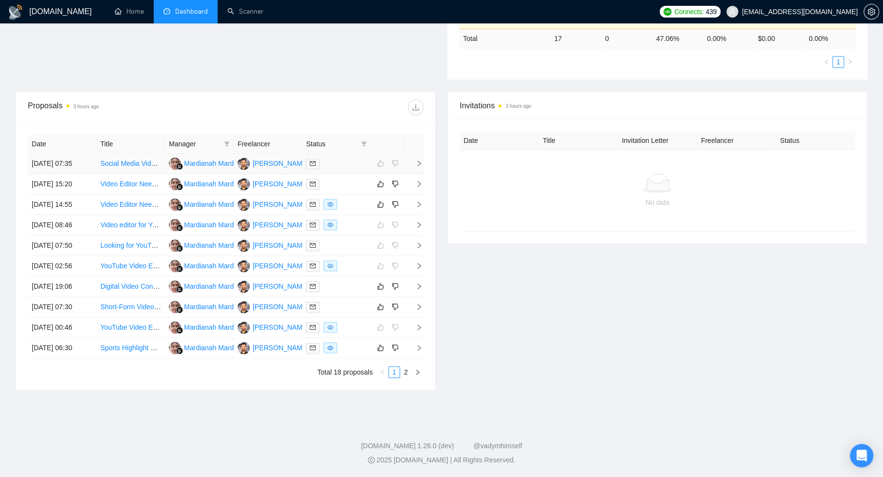
click at [353, 158] on div at bounding box center [336, 163] width 61 height 11
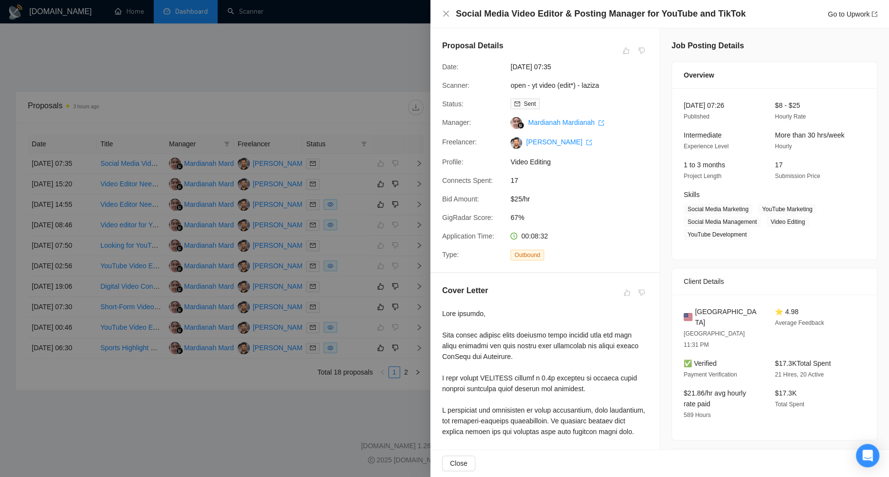
click at [347, 64] on div at bounding box center [444, 238] width 889 height 477
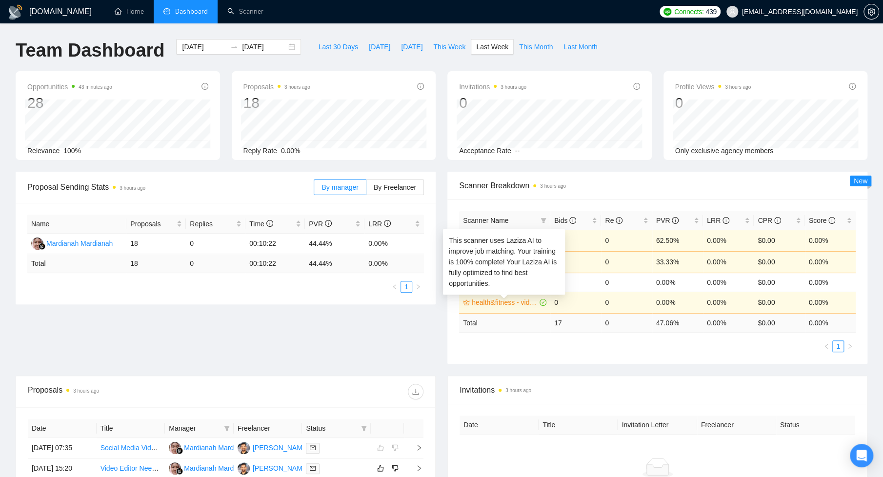
click at [488, 300] on link "health&fitness - video (edit*) - laziza" at bounding box center [505, 302] width 66 height 11
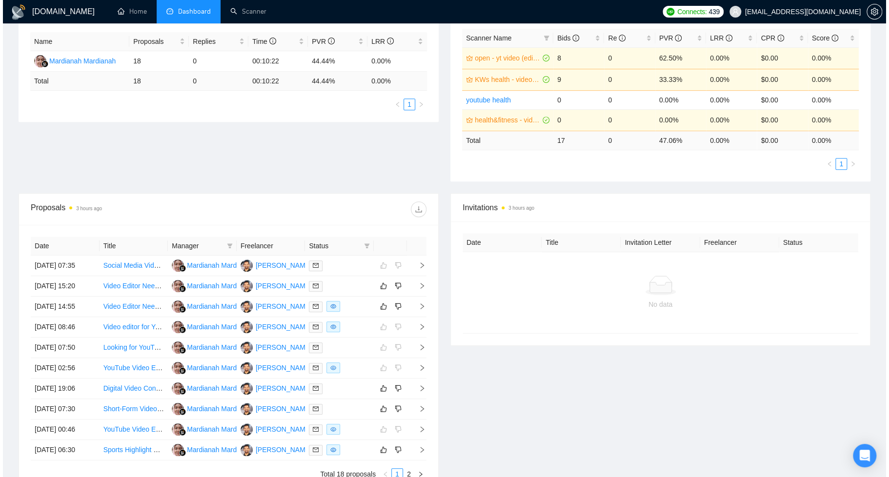
scroll to position [216, 0]
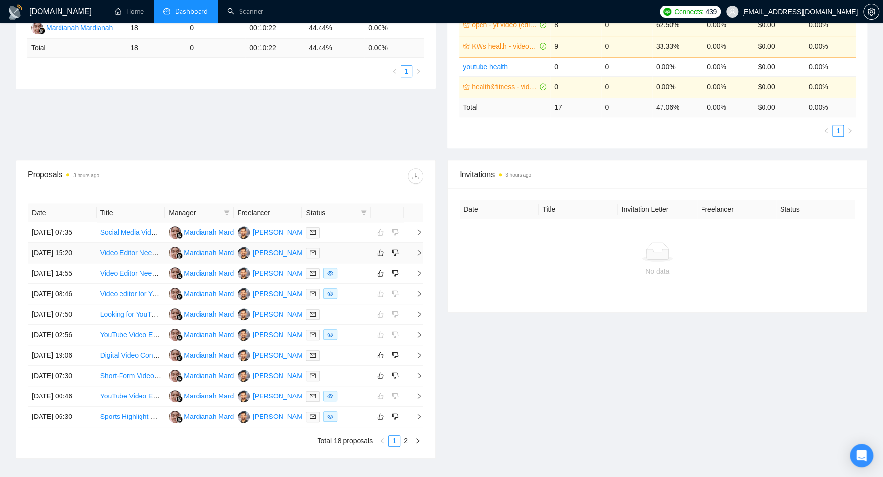
click at [329, 259] on div at bounding box center [336, 252] width 61 height 11
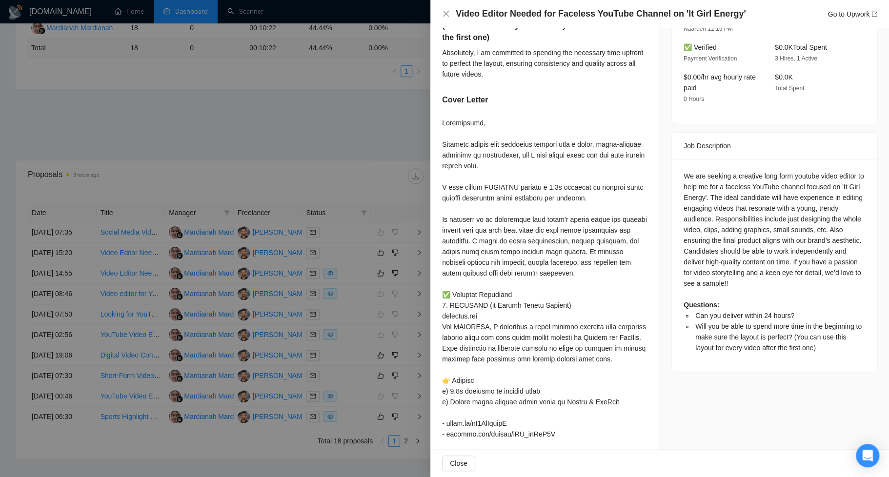
scroll to position [0, 0]
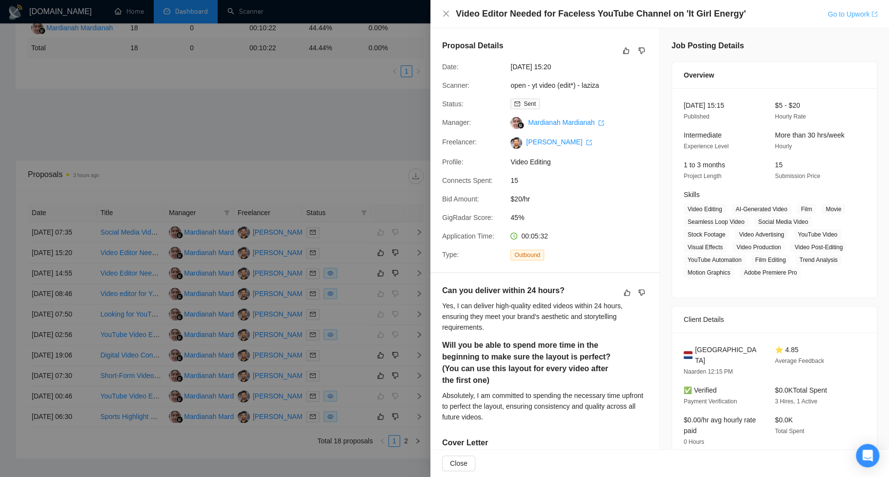
click at [766, 11] on link "Go to Upwork" at bounding box center [852, 14] width 50 height 8
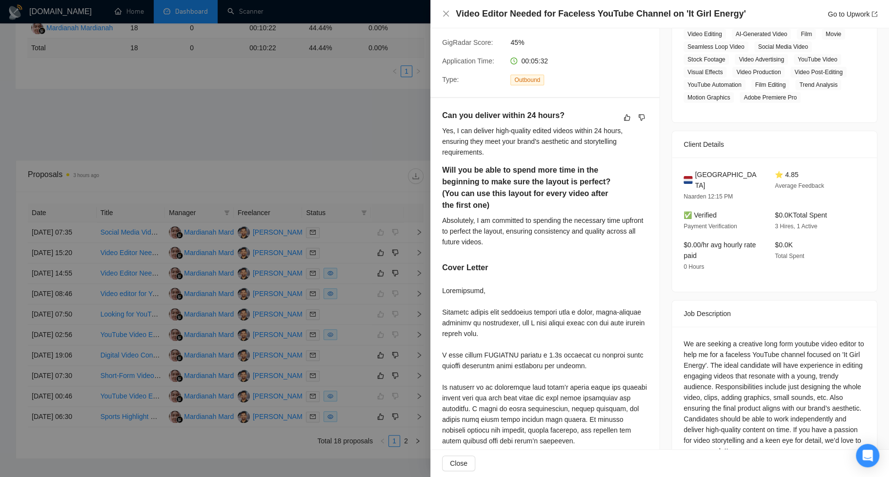
scroll to position [180, 0]
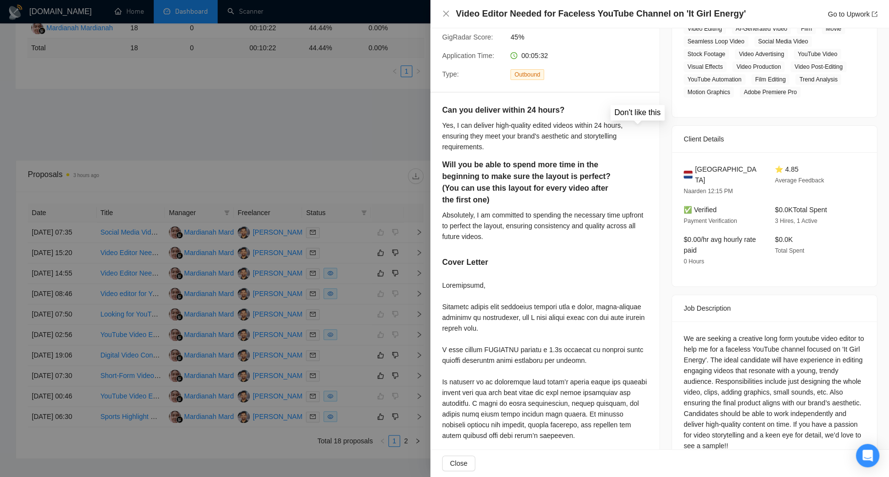
click at [638, 116] on icon "dislike" at bounding box center [641, 112] width 7 height 8
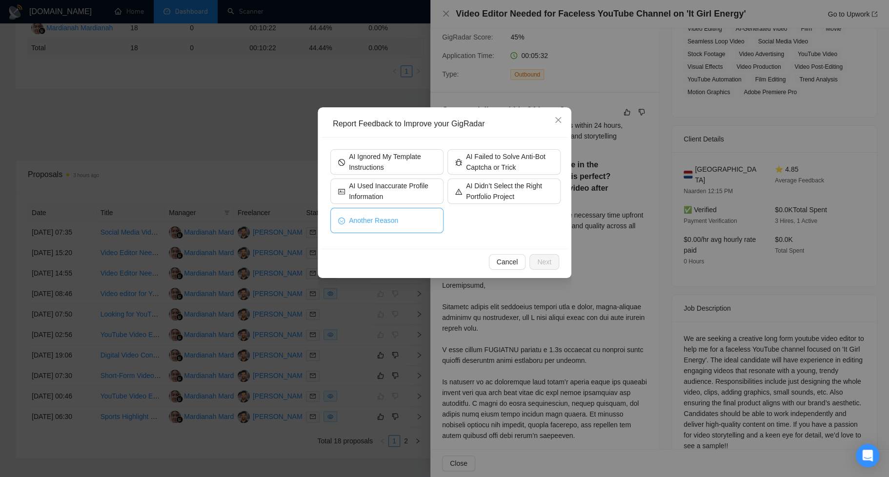
click at [391, 223] on span "Another Reason" at bounding box center [373, 220] width 49 height 11
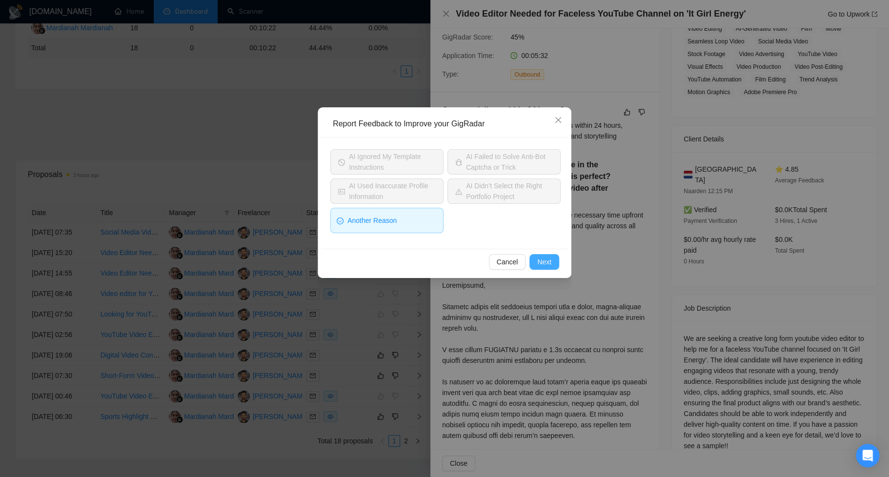
click at [547, 262] on span "Next" at bounding box center [544, 262] width 14 height 11
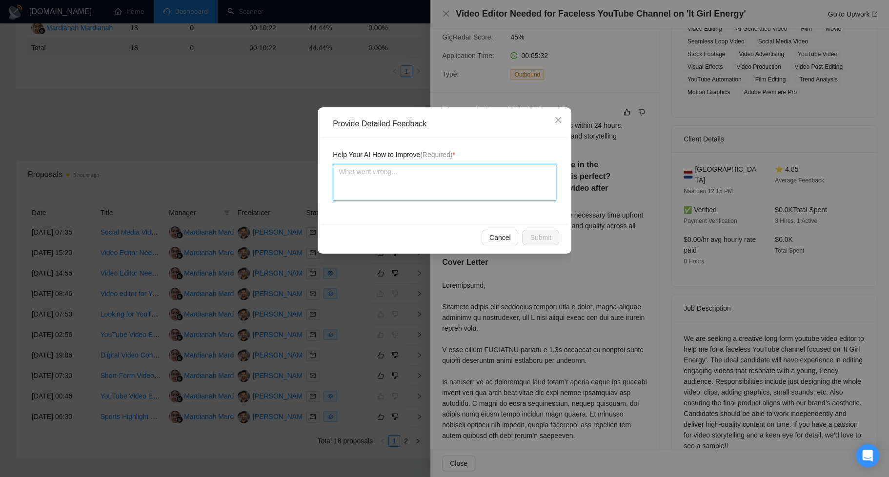
click at [484, 190] on textarea at bounding box center [444, 182] width 223 height 37
click at [547, 237] on span "Submit" at bounding box center [540, 237] width 21 height 11
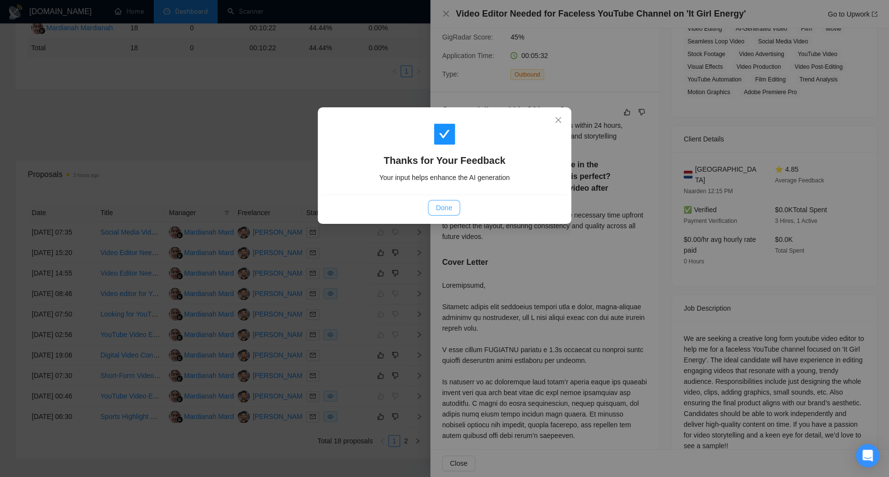
click at [442, 210] on span "Done" at bounding box center [444, 207] width 16 height 11
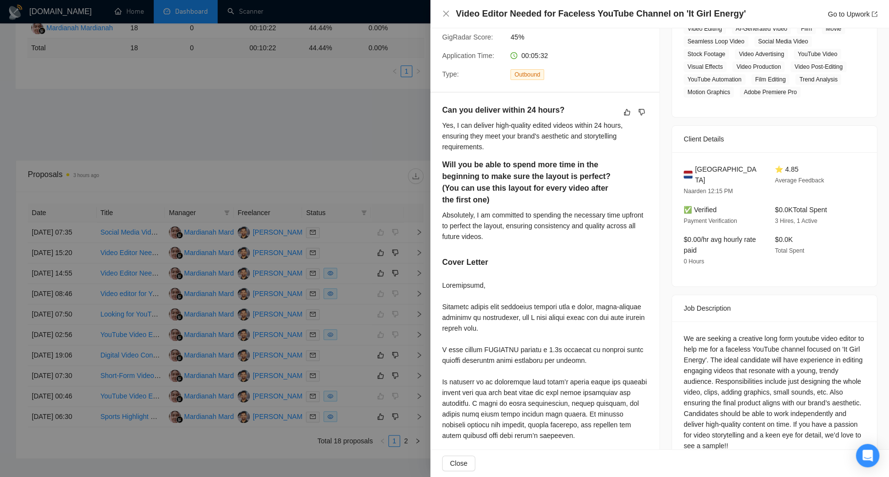
click at [381, 128] on div at bounding box center [444, 238] width 889 height 477
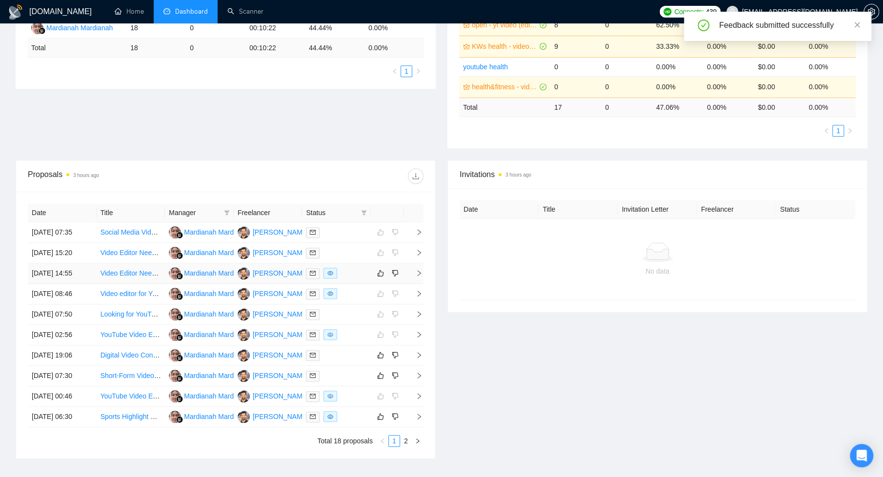
click at [355, 279] on div at bounding box center [336, 273] width 61 height 11
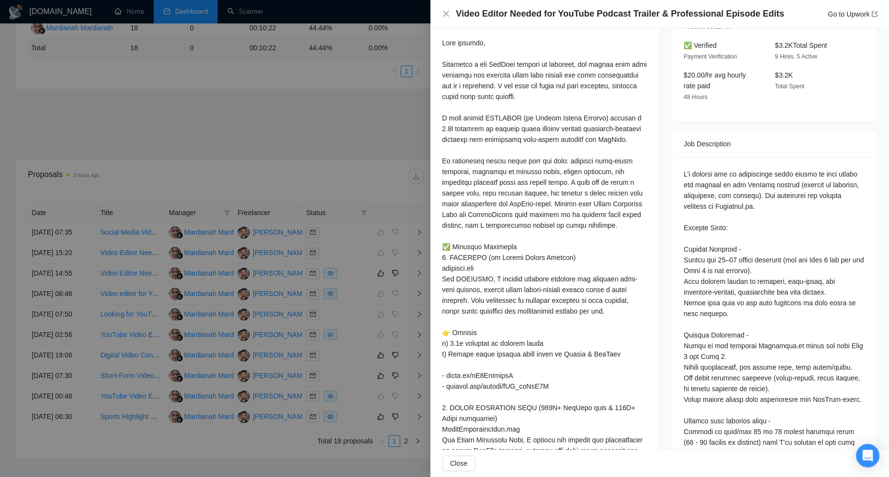
scroll to position [0, 0]
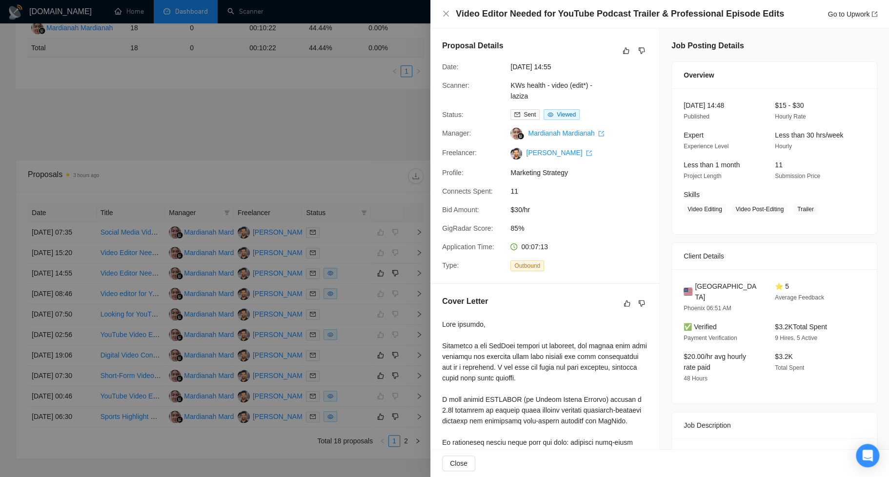
click at [335, 104] on div at bounding box center [444, 238] width 889 height 477
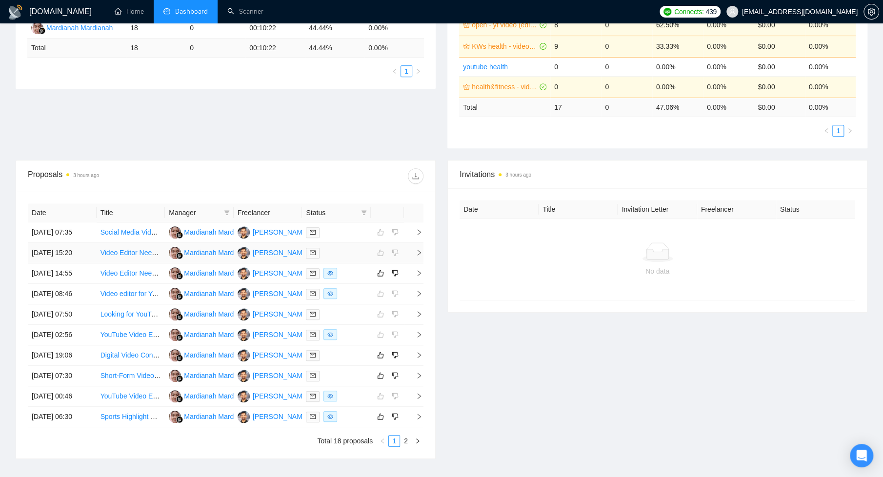
click at [351, 259] on div at bounding box center [336, 252] width 61 height 11
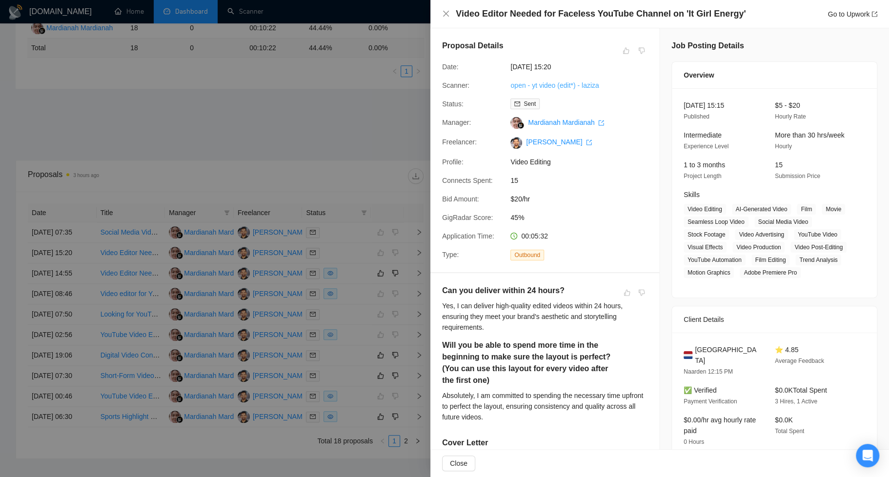
click at [557, 84] on link "open - yt video (edit*) - laziza" at bounding box center [554, 85] width 88 height 8
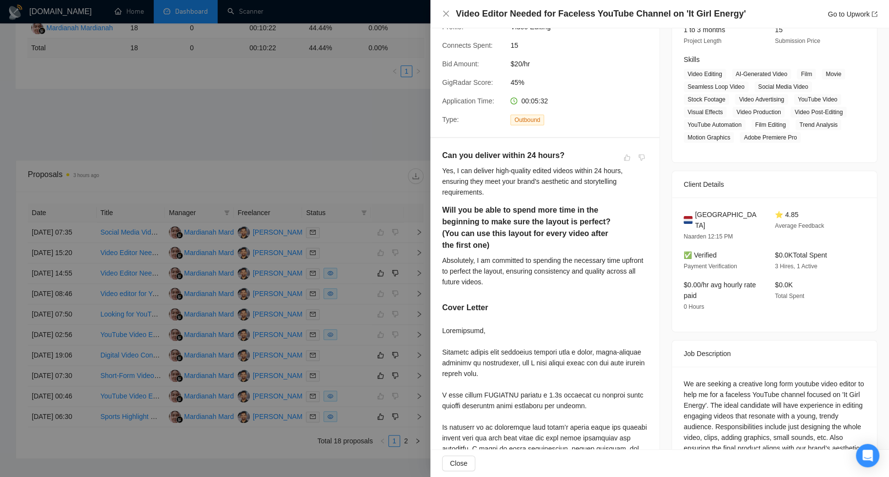
scroll to position [191, 0]
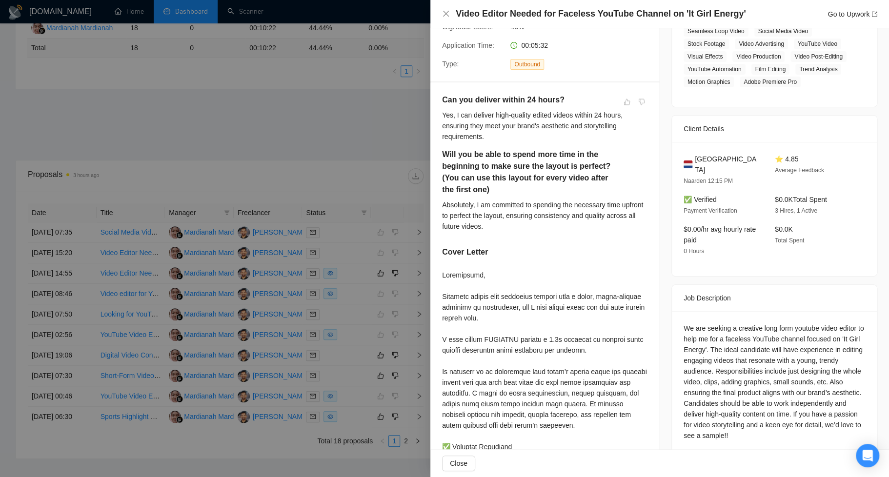
click at [280, 143] on div at bounding box center [444, 238] width 889 height 477
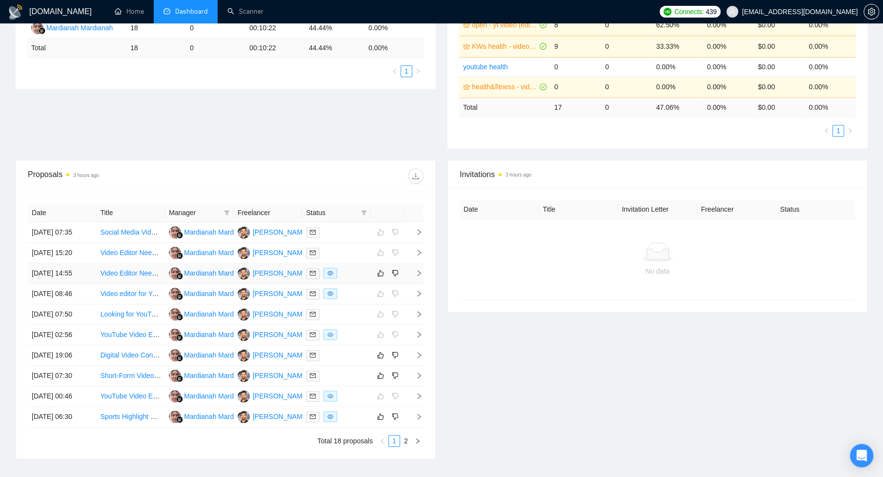
click at [358, 279] on div at bounding box center [336, 273] width 61 height 11
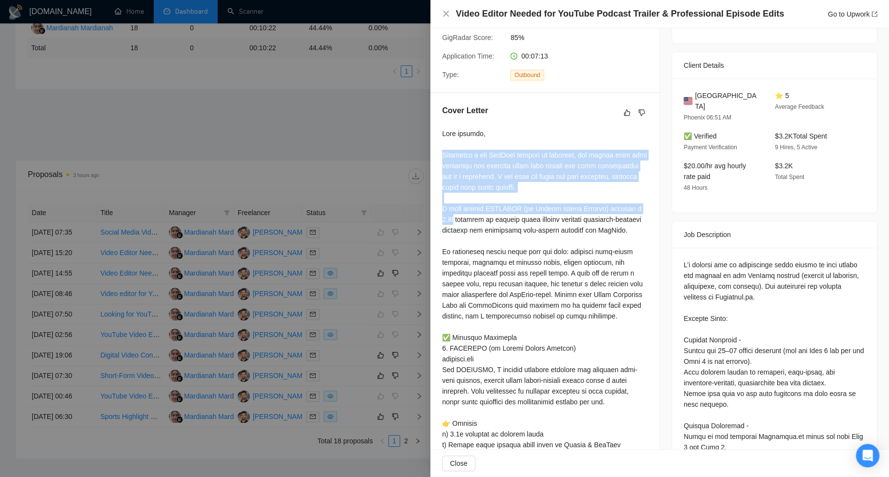
drag, startPoint x: 441, startPoint y: 165, endPoint x: 457, endPoint y: 229, distance: 65.7
copy div "Launching a new YouTube podcast is exciting, but making sure your trailers and …"
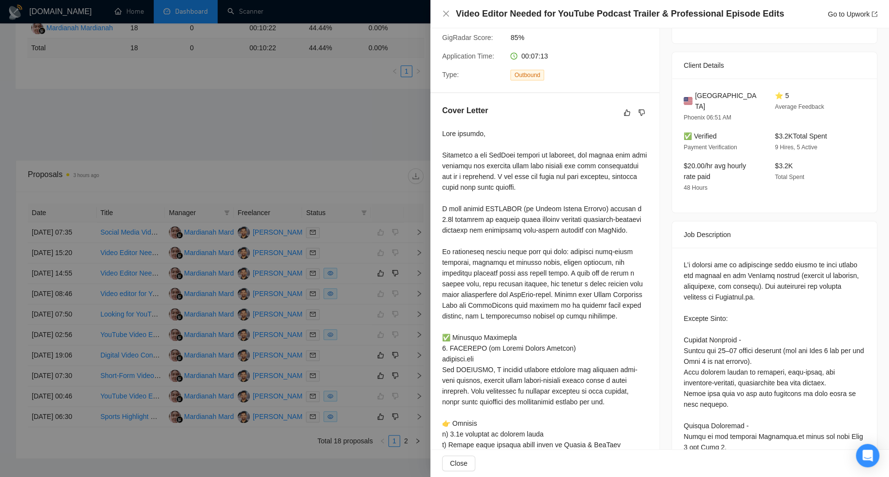
drag, startPoint x: 502, startPoint y: 203, endPoint x: 486, endPoint y: 212, distance: 18.1
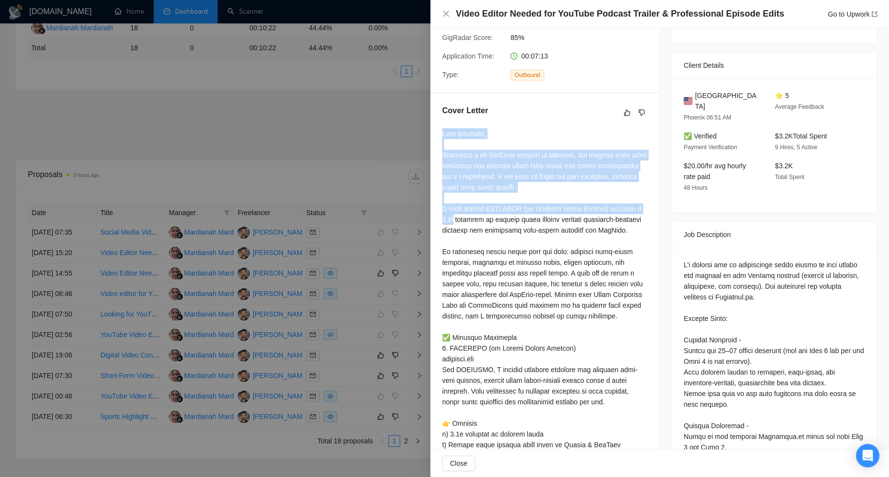
drag, startPoint x: 457, startPoint y: 230, endPoint x: 437, endPoint y: 143, distance: 89.0
copy div "Good morning, Launching a new YouTube podcast is exciting, but making sure your…"
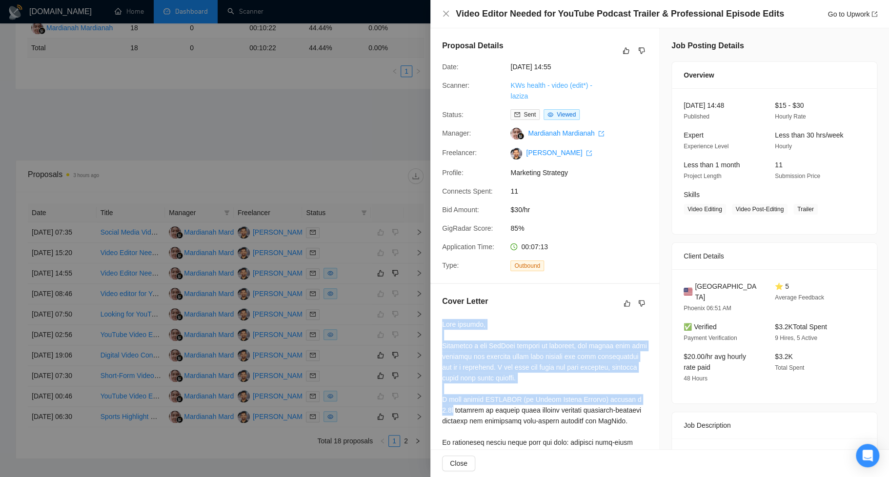
click at [559, 87] on link "KWs health - video (edit*) - laziza" at bounding box center [550, 90] width 81 height 19
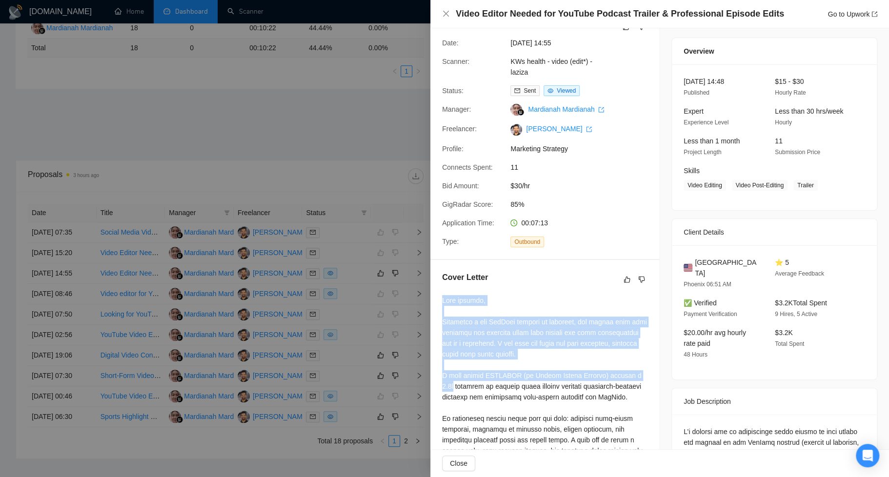
scroll to position [31, 0]
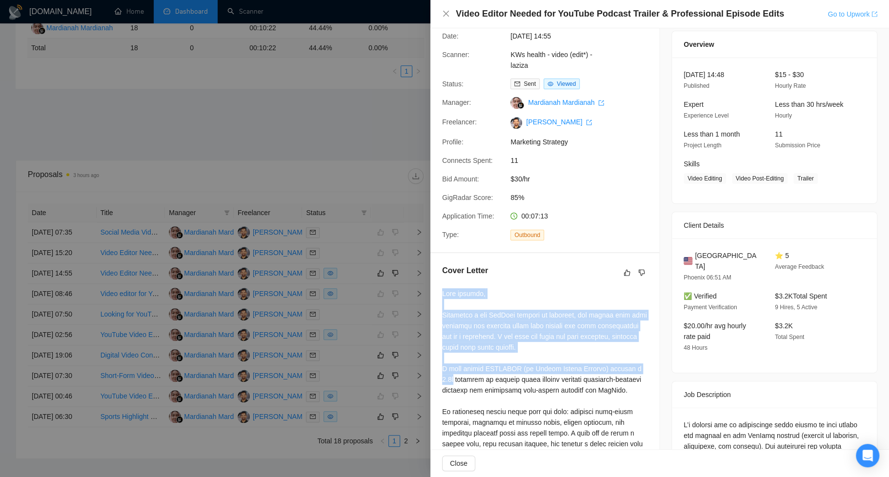
click at [766, 11] on link "Go to Upwork" at bounding box center [852, 14] width 50 height 8
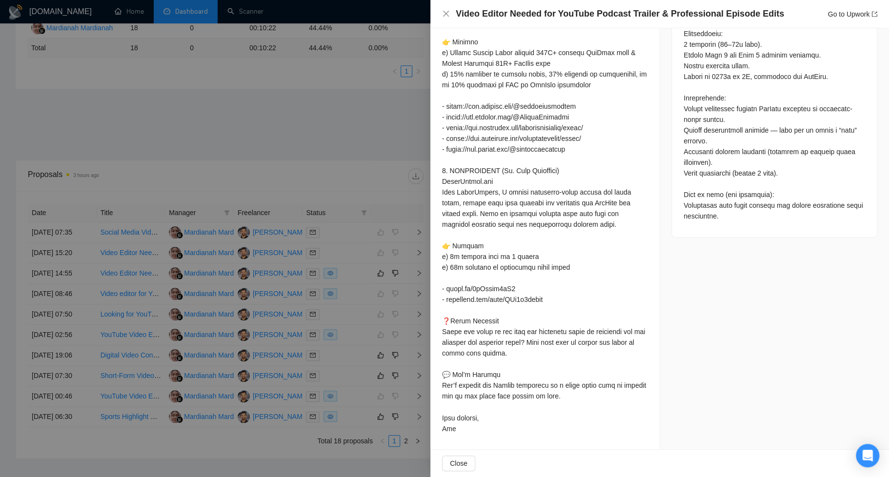
scroll to position [118, 0]
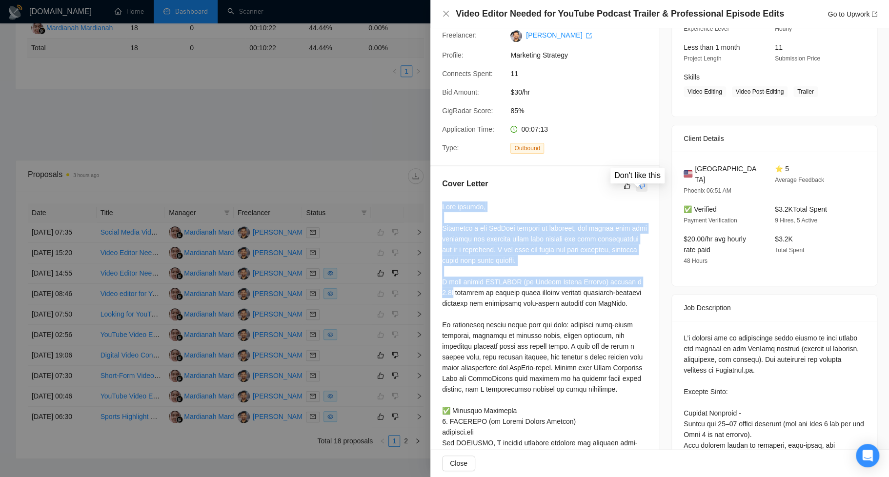
click at [642, 192] on button "button" at bounding box center [642, 186] width 12 height 12
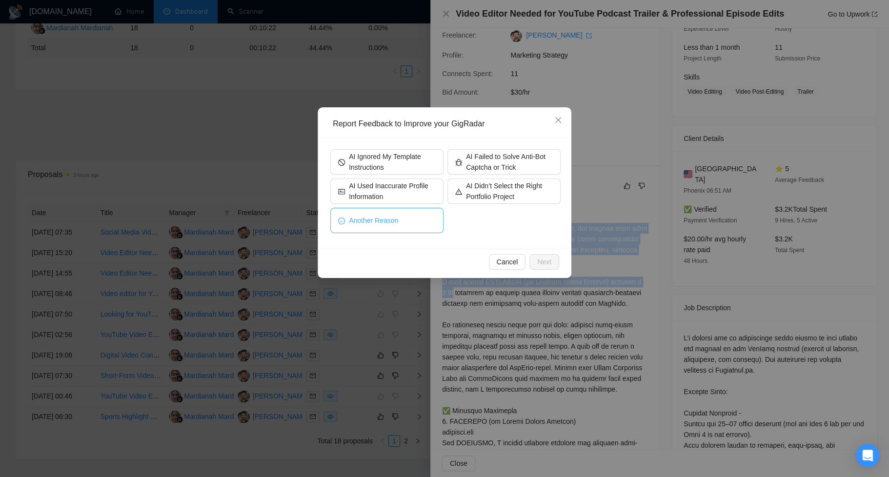
click at [409, 224] on button "Another Reason" at bounding box center [386, 220] width 113 height 25
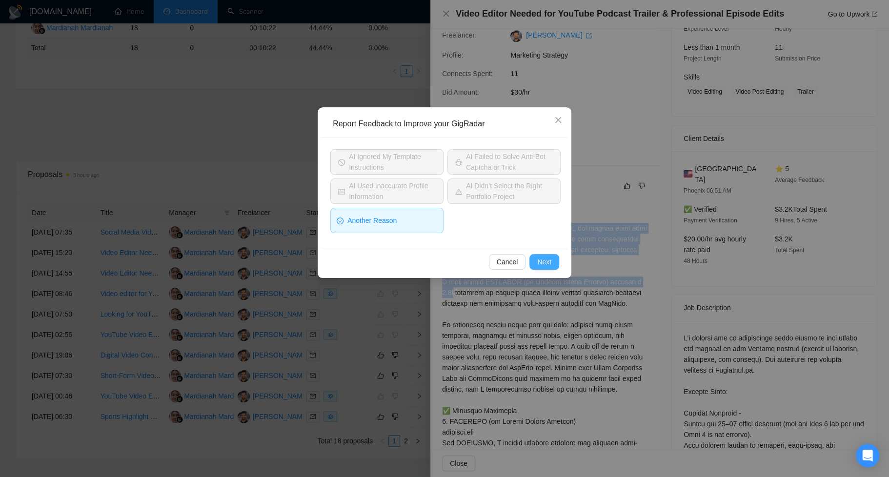
click at [546, 261] on span "Next" at bounding box center [544, 262] width 14 height 11
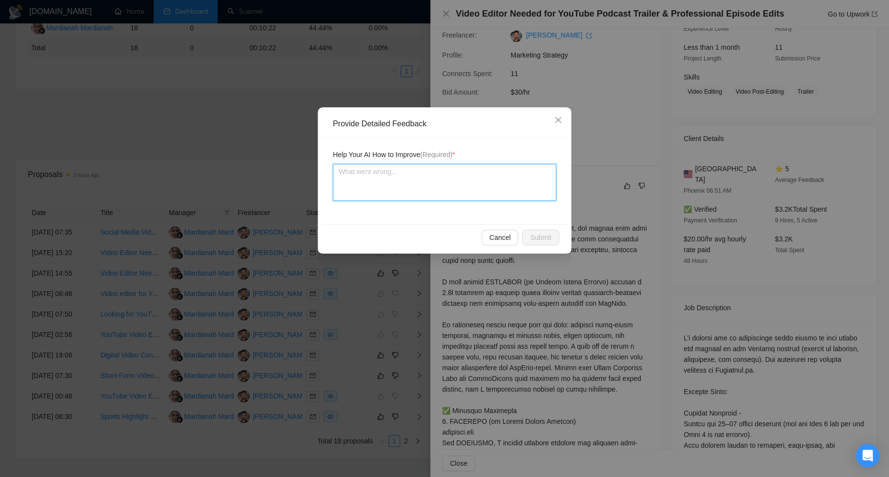
click at [443, 186] on textarea at bounding box center [444, 182] width 223 height 37
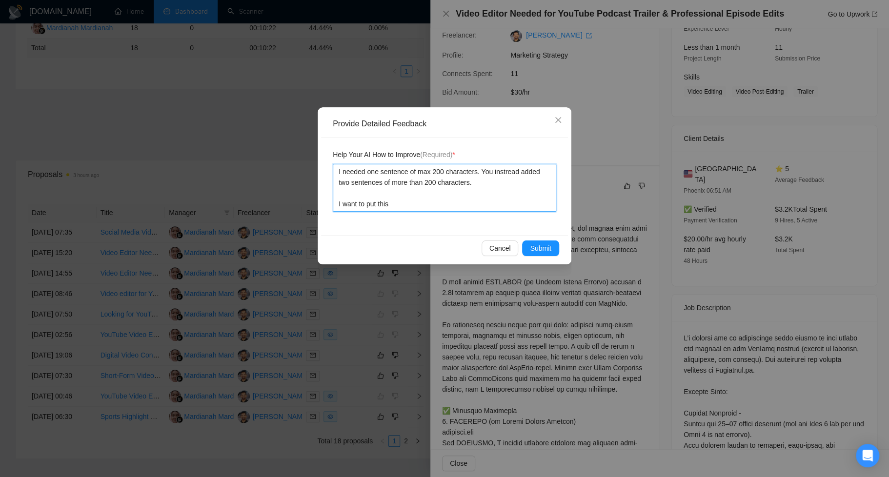
paste textarea "I have helped [mention one project most relevant to job from portfolio in recen…"
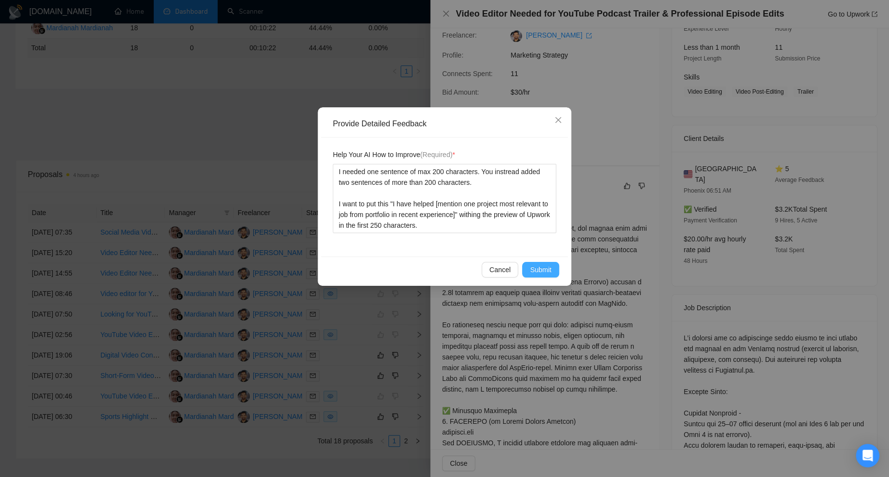
click at [525, 267] on button "Submit" at bounding box center [540, 270] width 37 height 16
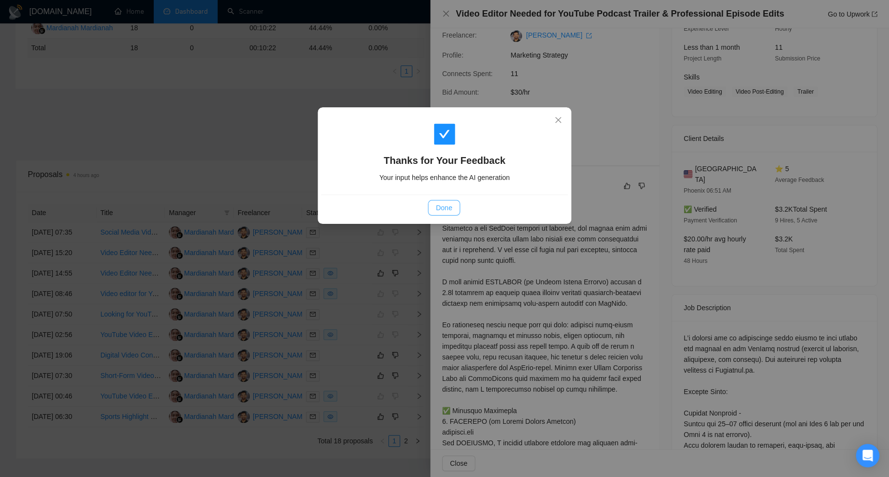
click at [440, 213] on button "Done" at bounding box center [444, 208] width 32 height 16
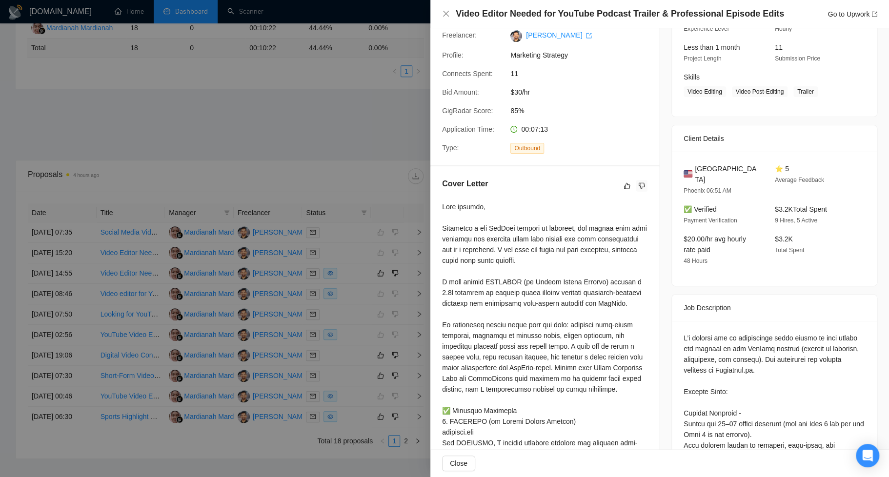
scroll to position [0, 0]
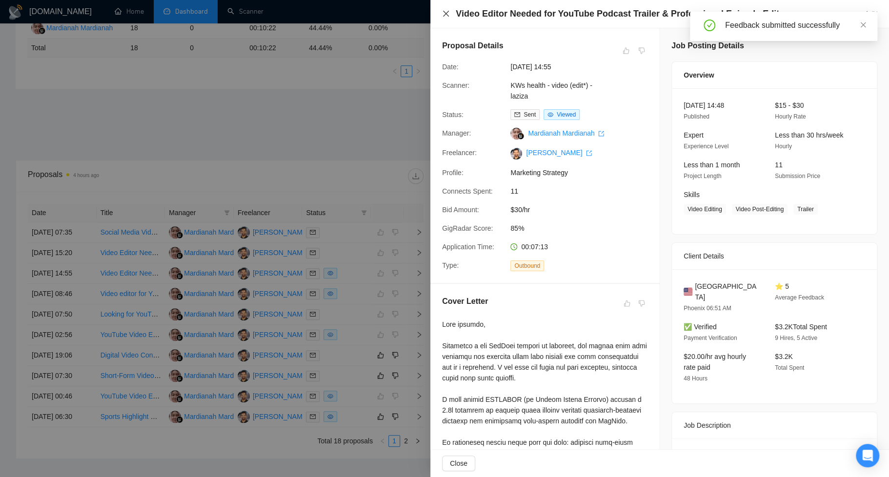
click at [444, 15] on icon "close" at bounding box center [446, 14] width 6 height 6
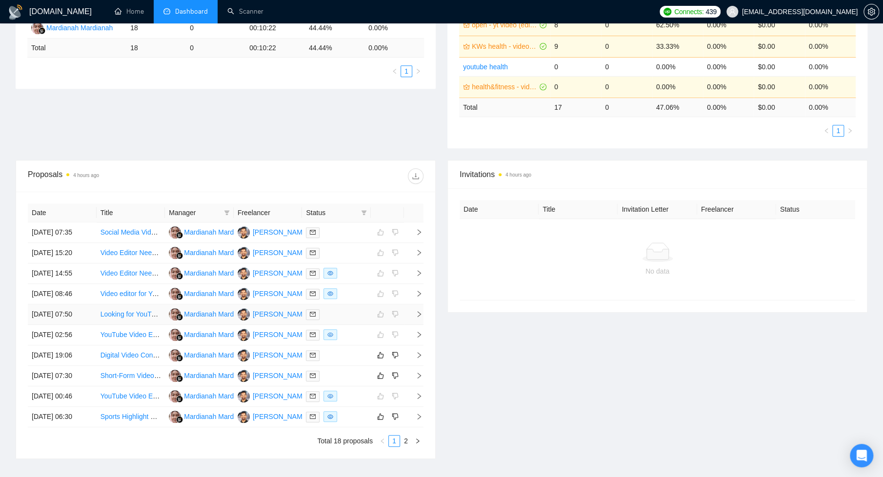
click at [345, 325] on td at bounding box center [336, 314] width 69 height 20
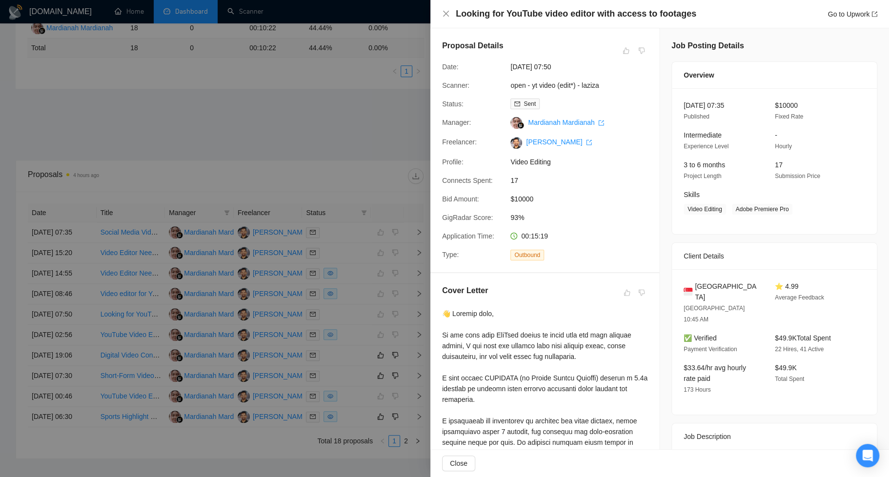
click at [377, 167] on div at bounding box center [444, 238] width 889 height 477
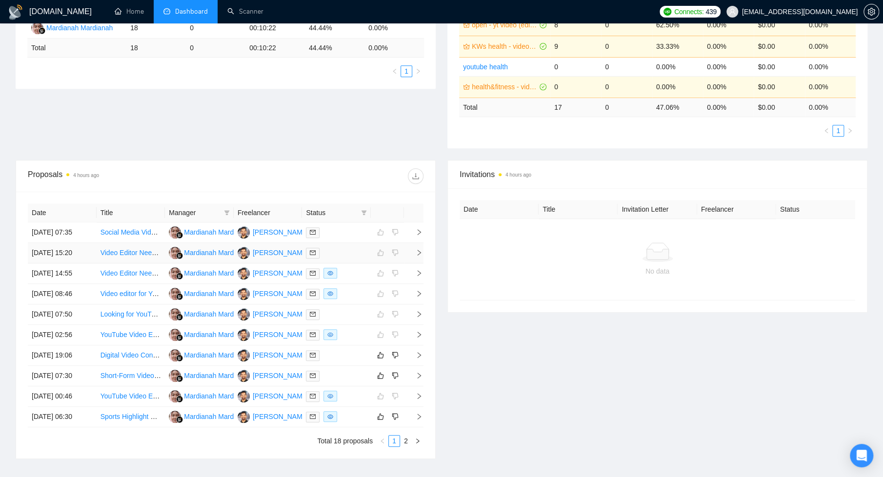
click at [351, 259] on div at bounding box center [336, 252] width 61 height 11
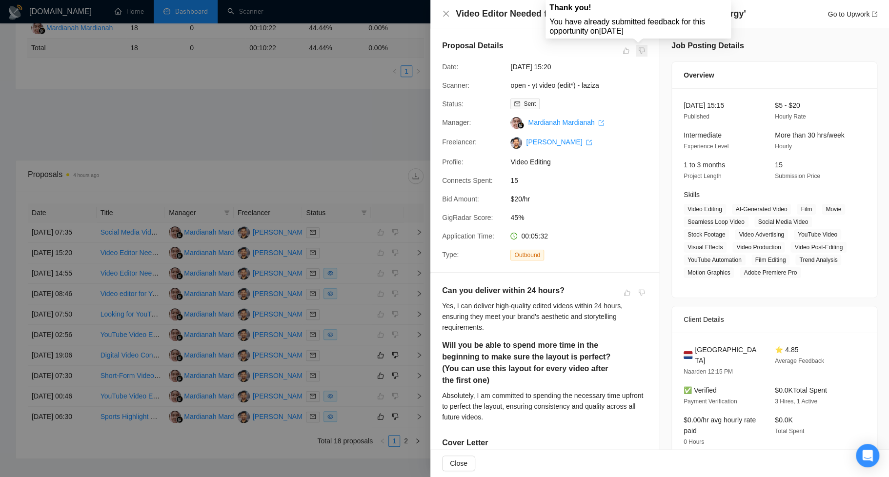
click at [636, 50] on span at bounding box center [642, 51] width 12 height 12
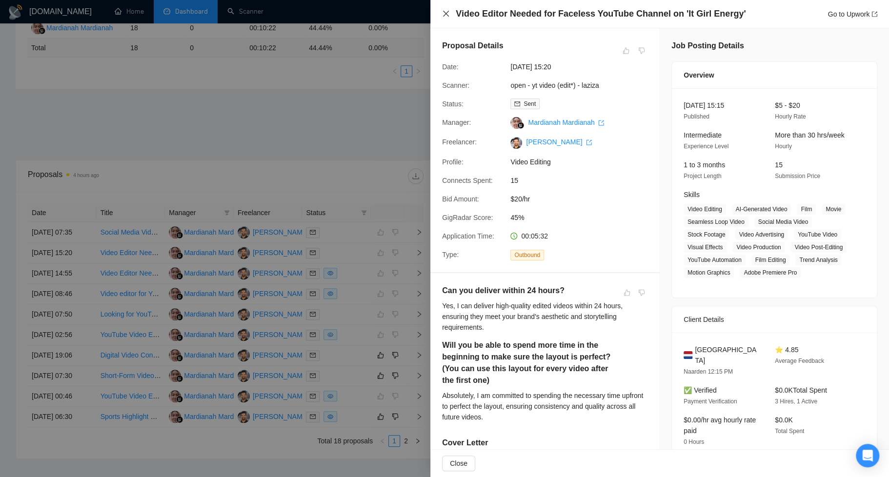
click at [445, 14] on icon "close" at bounding box center [446, 14] width 8 height 8
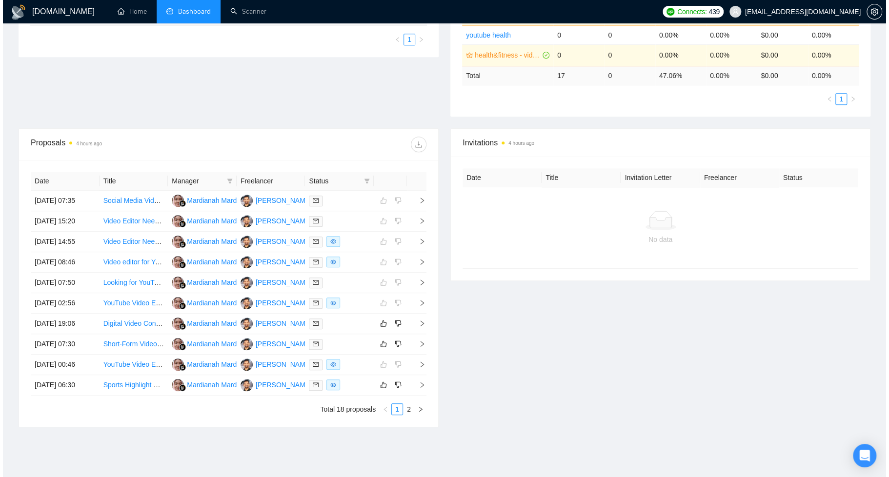
scroll to position [295, 0]
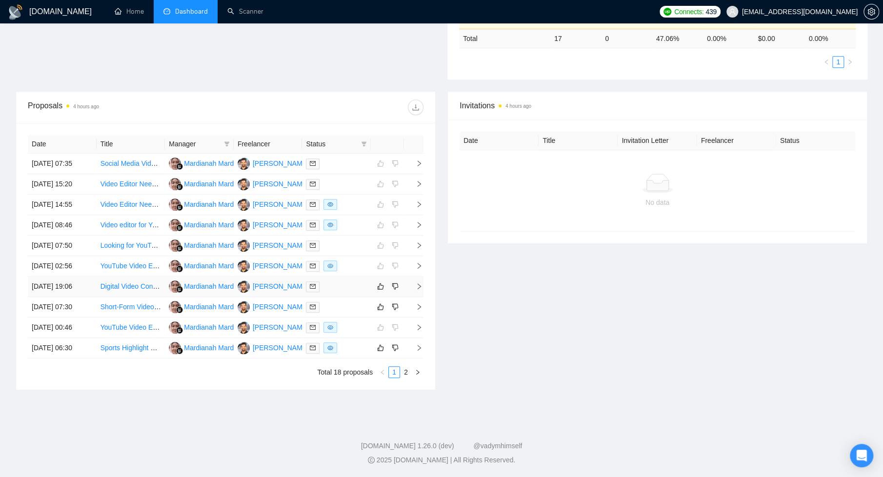
click at [347, 297] on td at bounding box center [336, 287] width 69 height 20
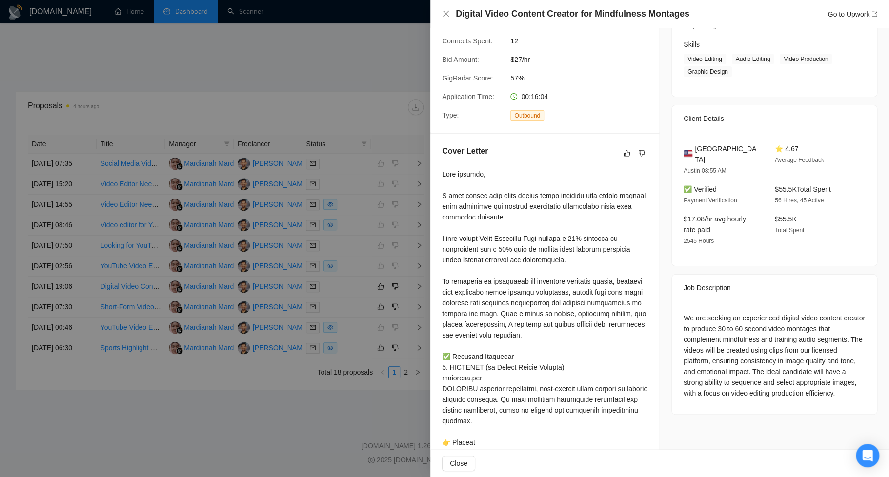
scroll to position [152, 0]
click at [766, 15] on link "Go to Upwork" at bounding box center [852, 14] width 50 height 8
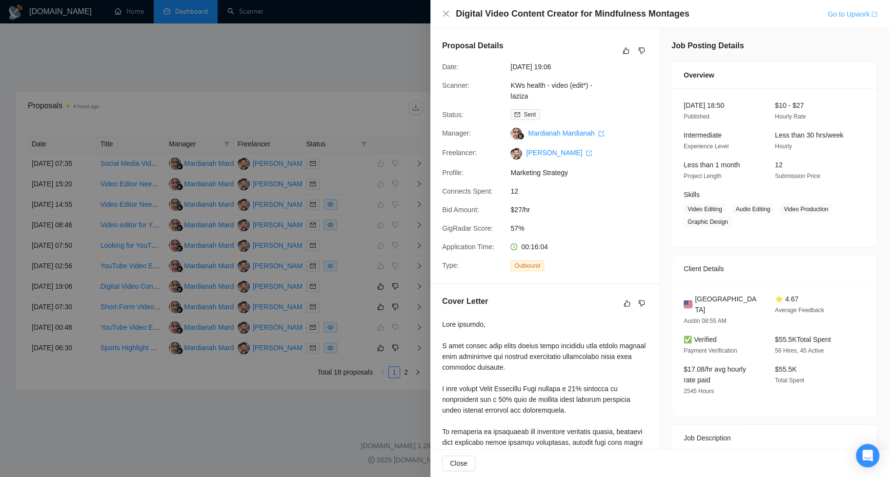
click at [766, 11] on link "Go to Upwork" at bounding box center [852, 14] width 50 height 8
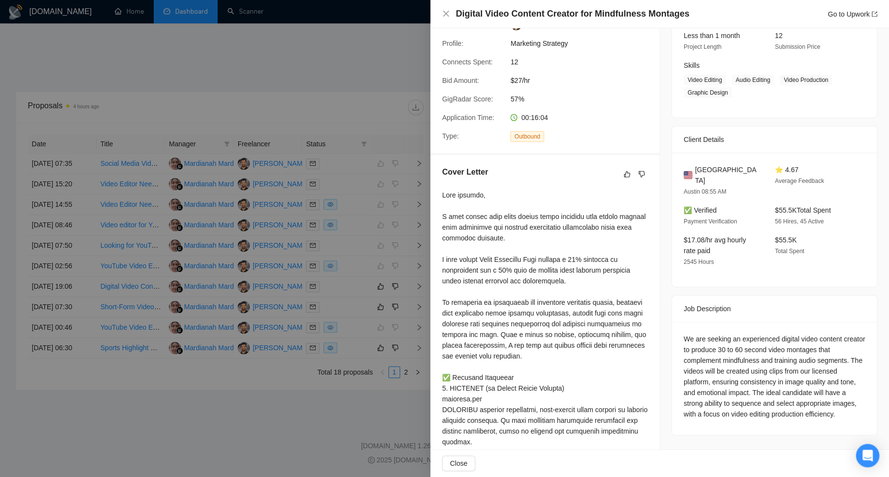
scroll to position [130, 0]
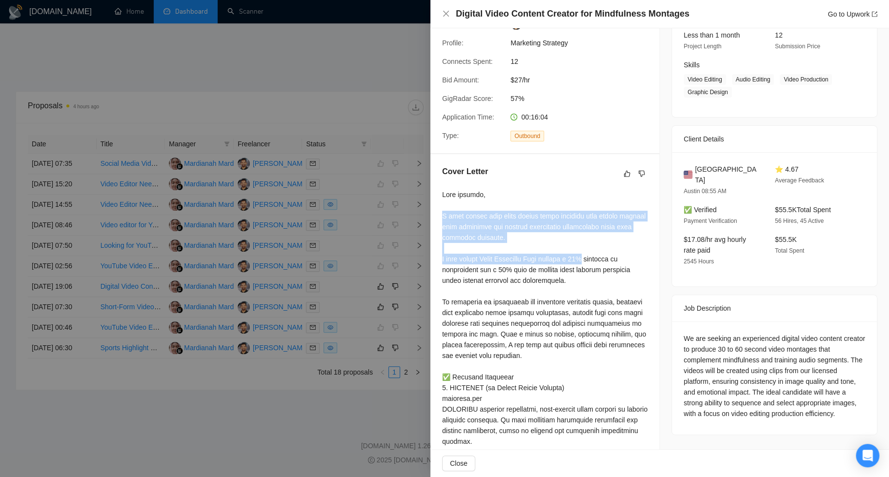
drag, startPoint x: 440, startPoint y: 226, endPoint x: 601, endPoint y: 269, distance: 166.6
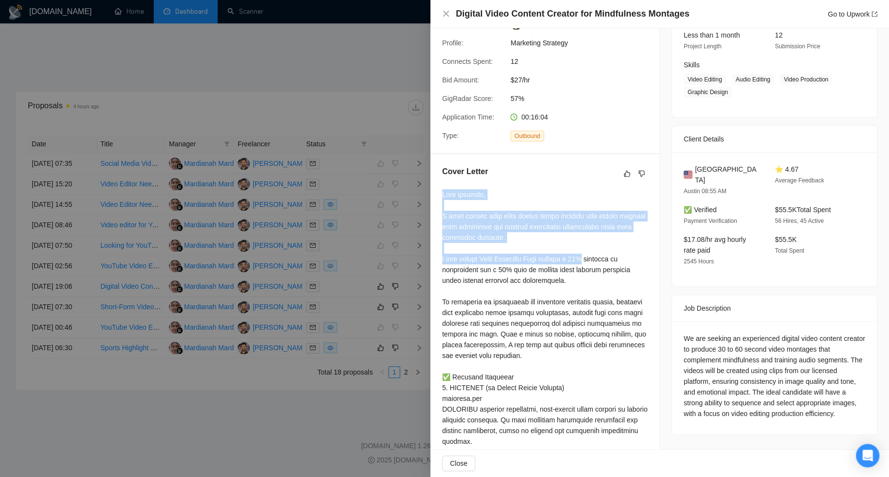
drag, startPoint x: 442, startPoint y: 202, endPoint x: 600, endPoint y: 269, distance: 171.9
copy div "Good morning, I help brands like yours create video montages that deeply connec…"
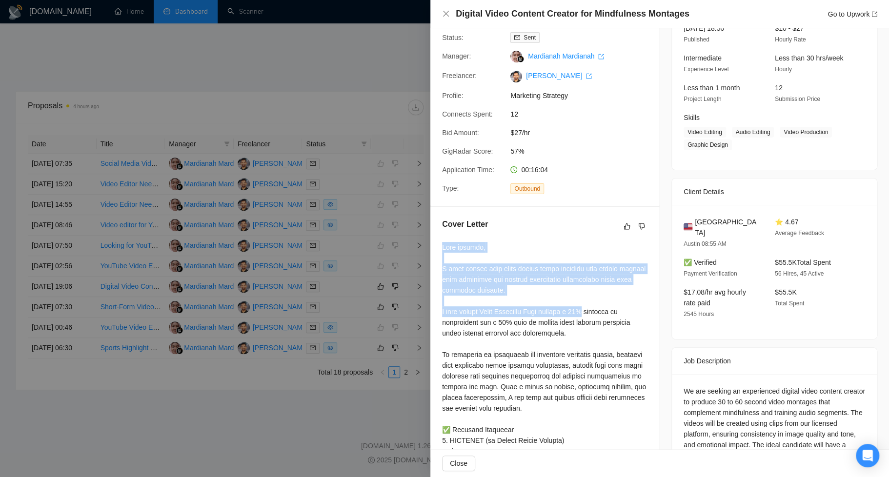
scroll to position [101, 0]
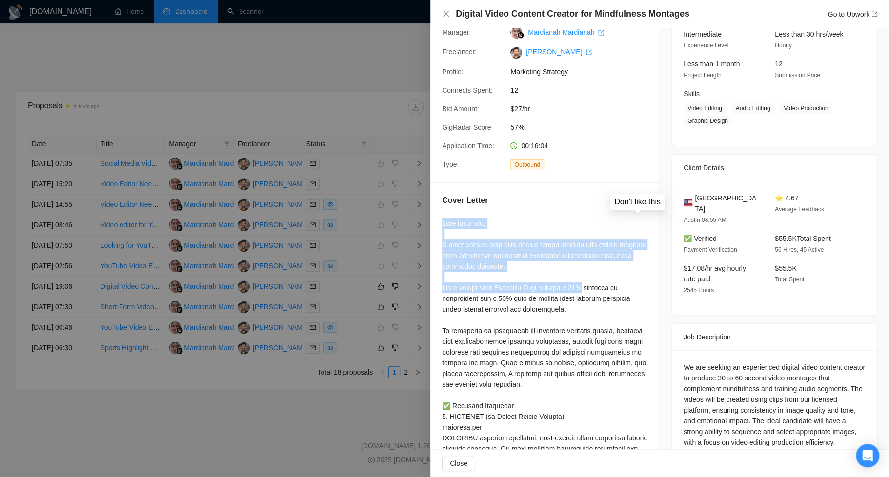
click at [639, 205] on icon "dislike" at bounding box center [642, 202] width 6 height 6
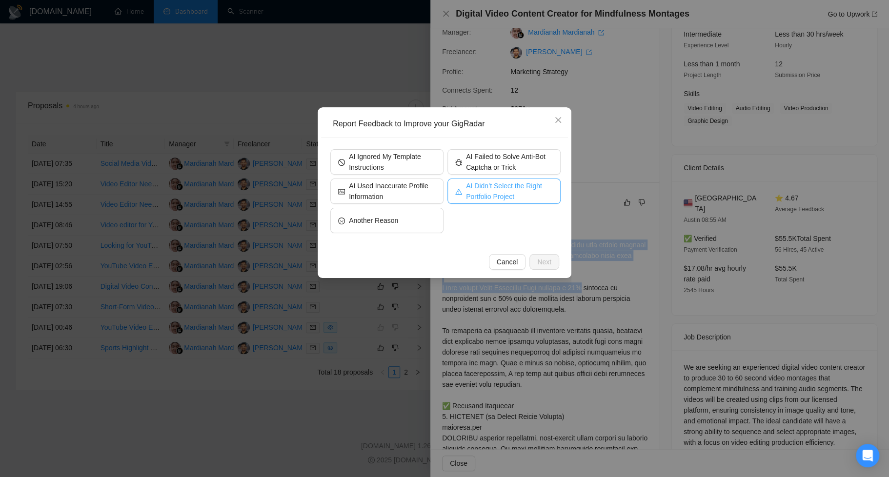
click at [491, 192] on span "AI Didn’t Select the Right Portfolio Project" at bounding box center [509, 190] width 87 height 21
click at [551, 265] on span "Next" at bounding box center [544, 262] width 14 height 11
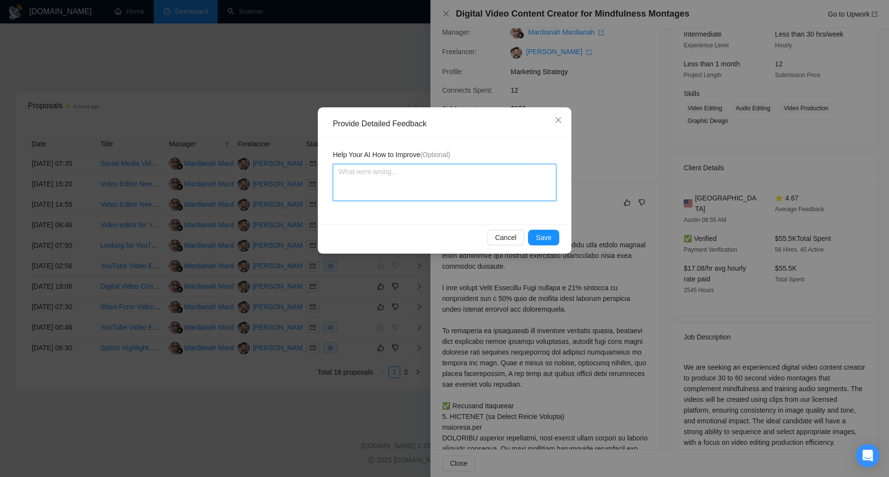
click at [465, 179] on textarea at bounding box center [444, 182] width 223 height 37
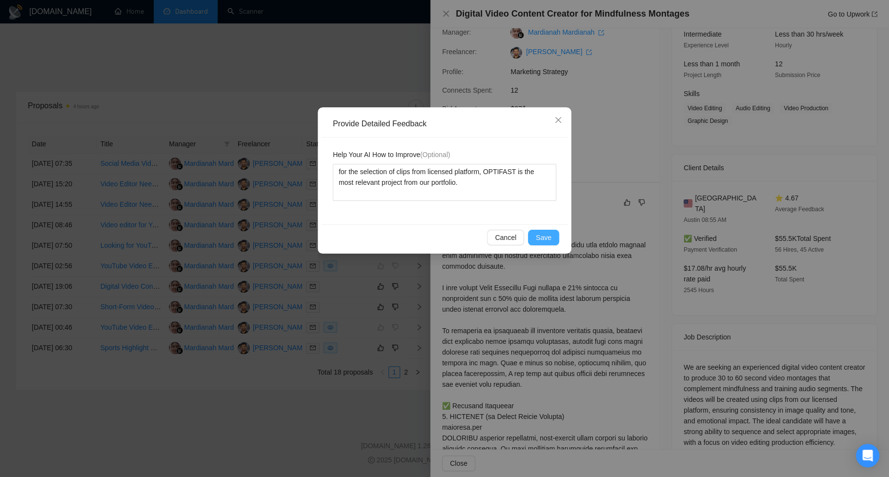
click at [535, 239] on button "Save" at bounding box center [543, 238] width 31 height 16
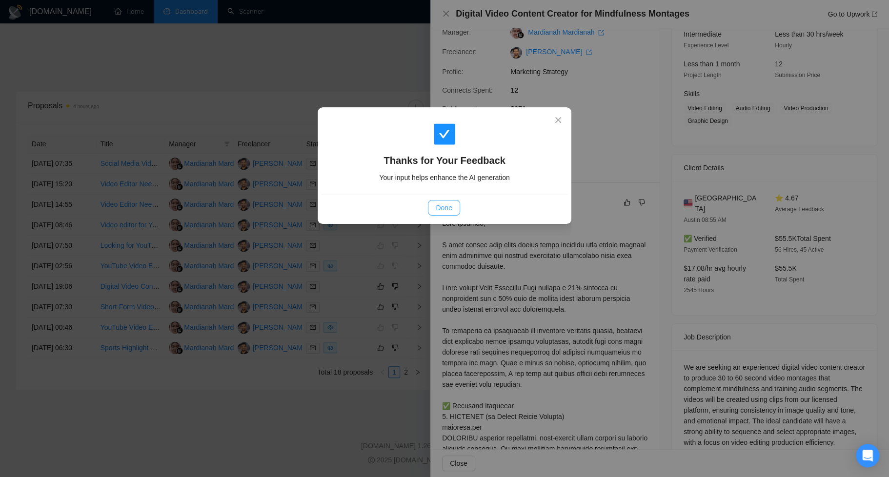
click at [444, 209] on span "Done" at bounding box center [444, 207] width 16 height 11
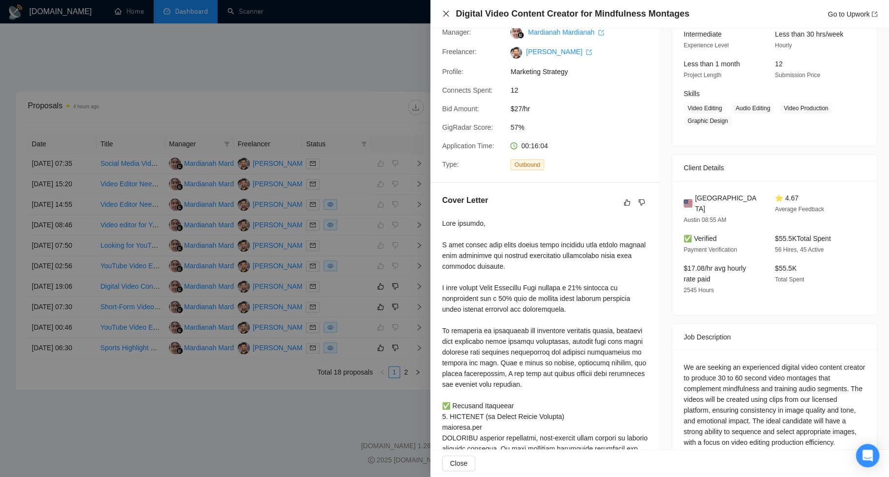
click at [444, 15] on icon "close" at bounding box center [446, 14] width 6 height 6
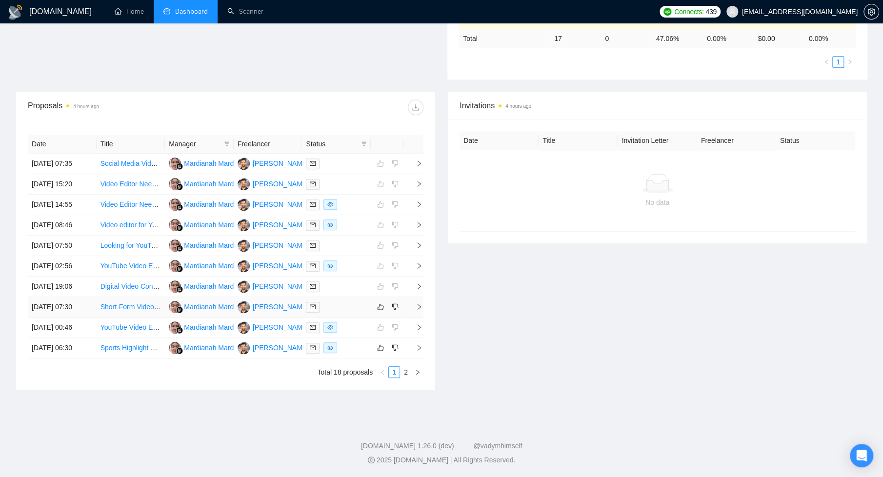
click at [337, 313] on div at bounding box center [336, 306] width 61 height 11
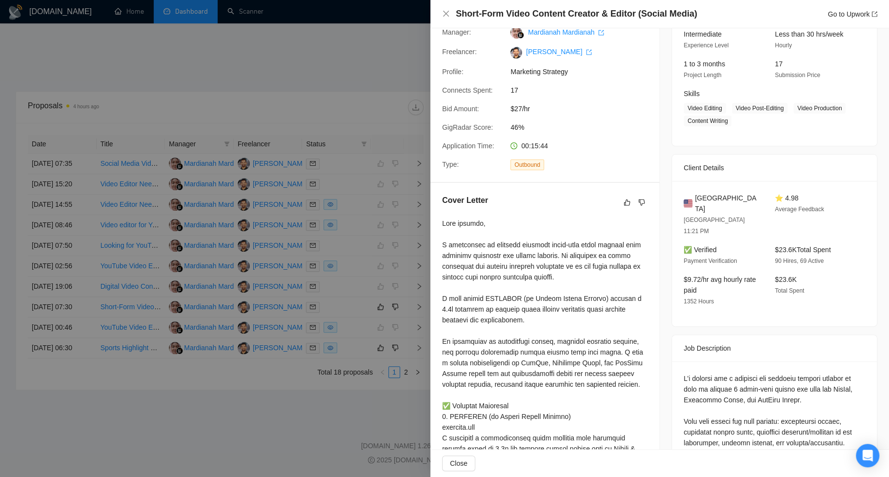
scroll to position [0, 0]
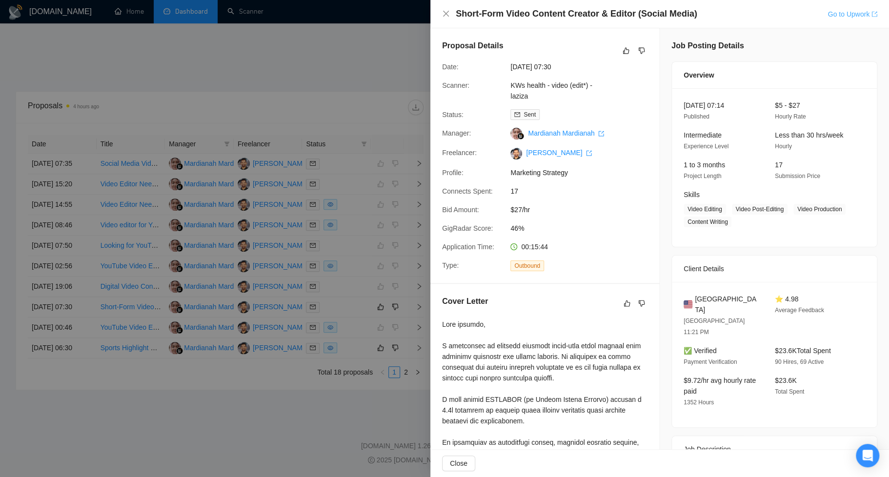
click at [766, 11] on link "Go to Upwork" at bounding box center [852, 14] width 50 height 8
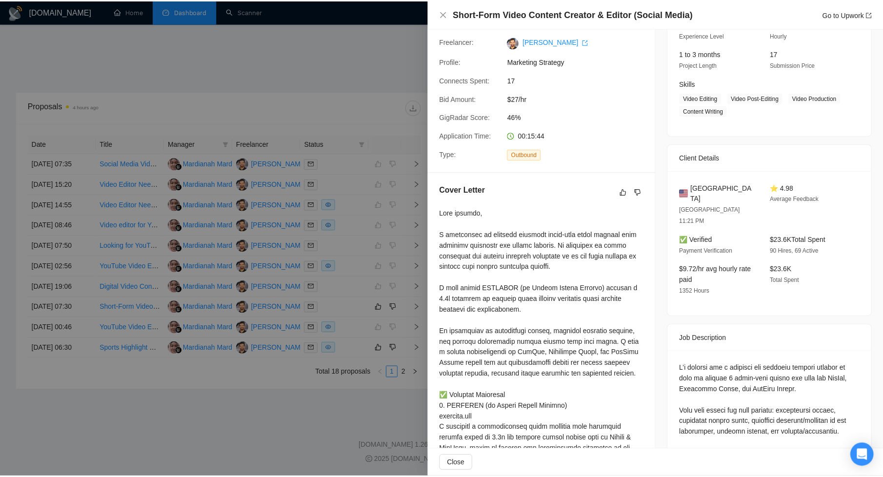
scroll to position [116, 0]
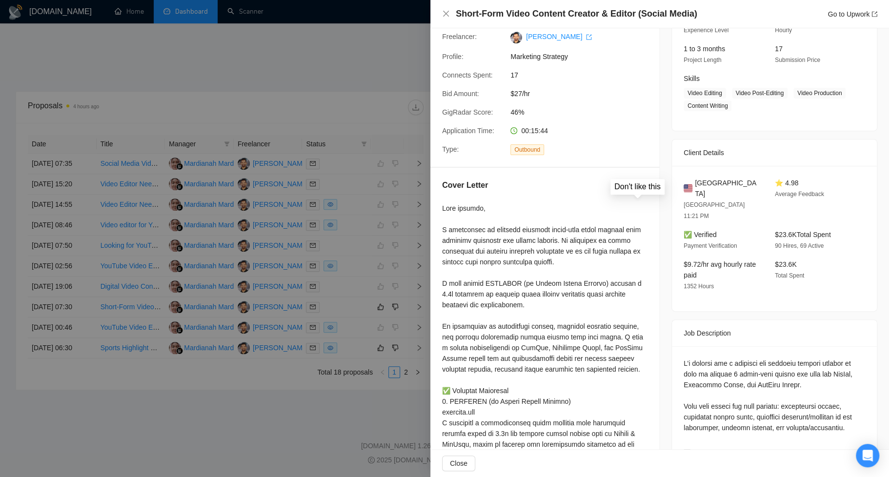
click at [638, 191] on icon "dislike" at bounding box center [641, 187] width 7 height 8
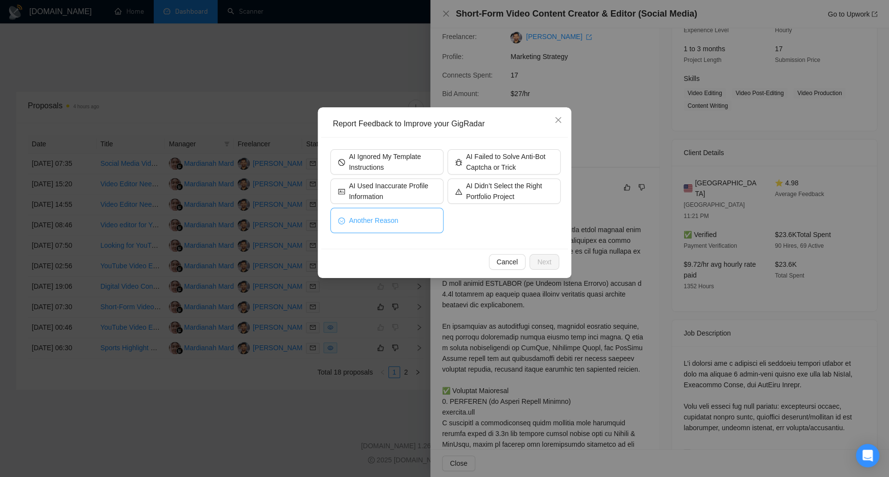
click at [390, 219] on span "Another Reason" at bounding box center [373, 220] width 49 height 11
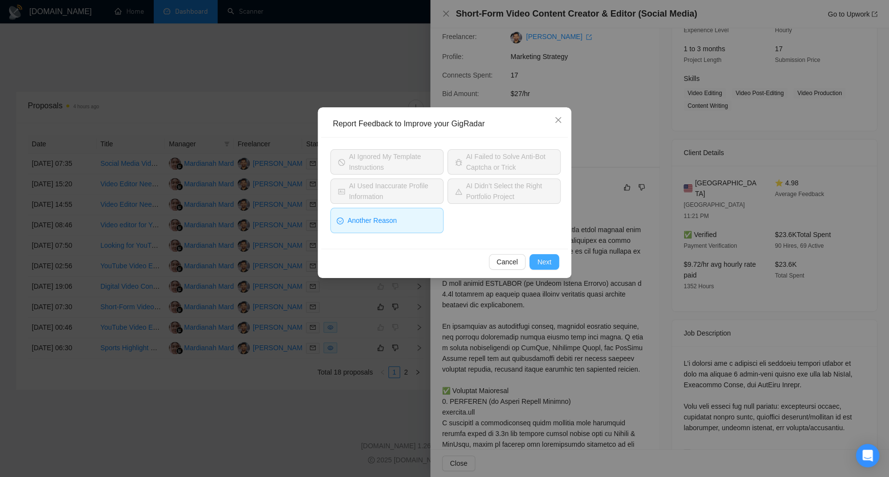
click at [537, 261] on span "Next" at bounding box center [544, 262] width 14 height 11
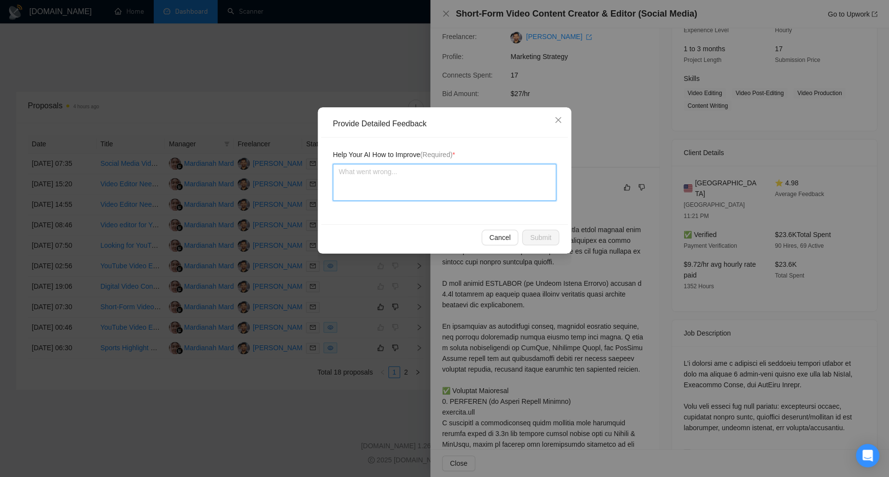
click at [498, 184] on textarea at bounding box center [444, 182] width 223 height 37
click at [537, 237] on span "Submit" at bounding box center [540, 237] width 21 height 11
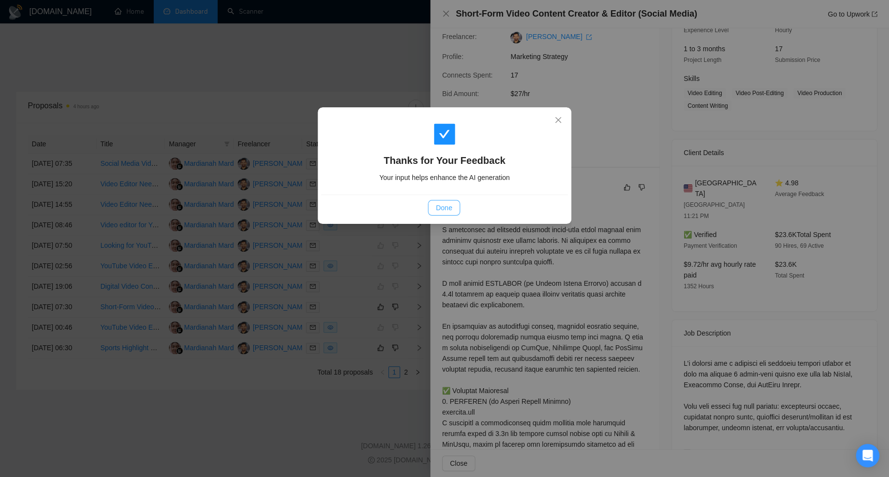
click at [447, 203] on span "Done" at bounding box center [444, 207] width 16 height 11
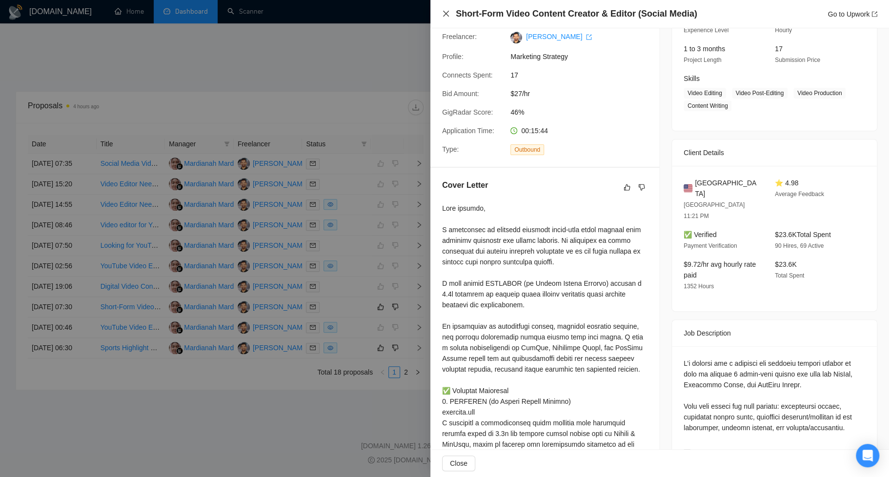
click at [445, 13] on icon "close" at bounding box center [446, 14] width 6 height 6
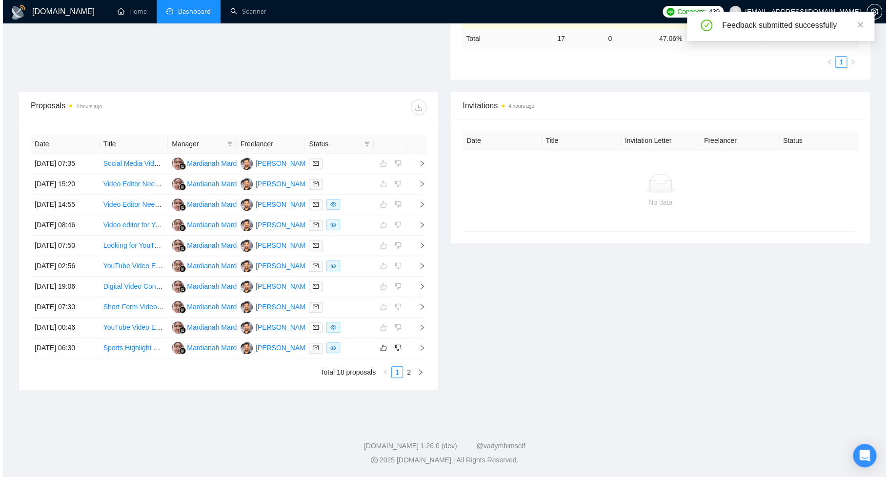
scroll to position [296, 0]
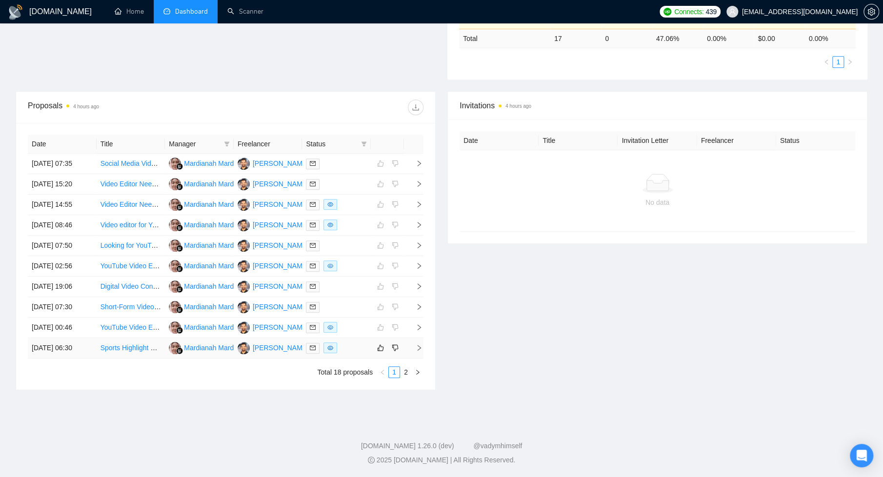
click at [350, 354] on div at bounding box center [336, 347] width 61 height 11
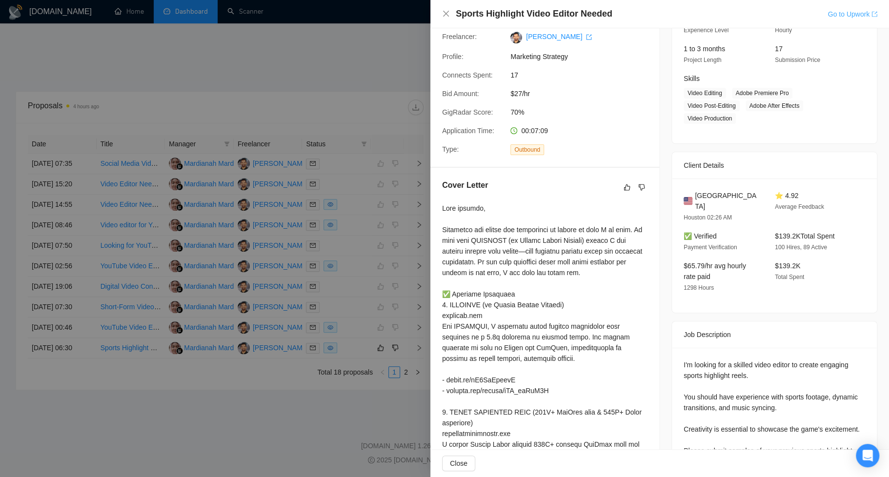
click at [766, 15] on link "Go to Upwork" at bounding box center [852, 14] width 50 height 8
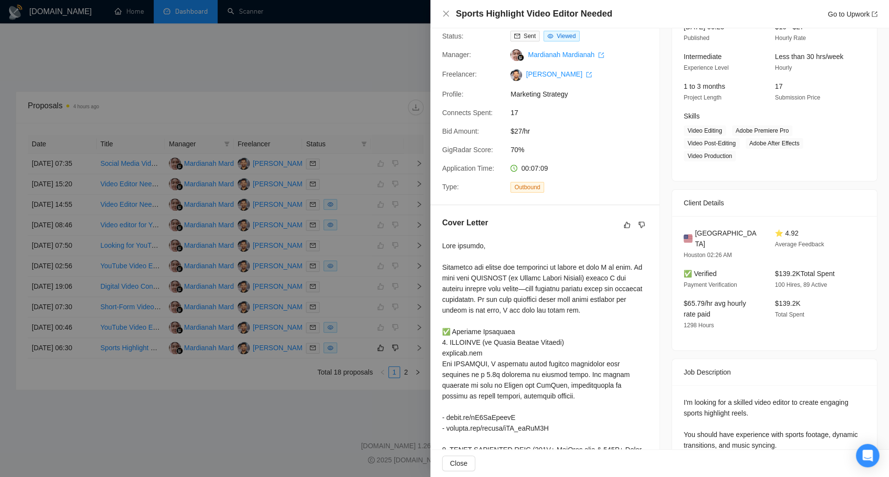
scroll to position [0, 0]
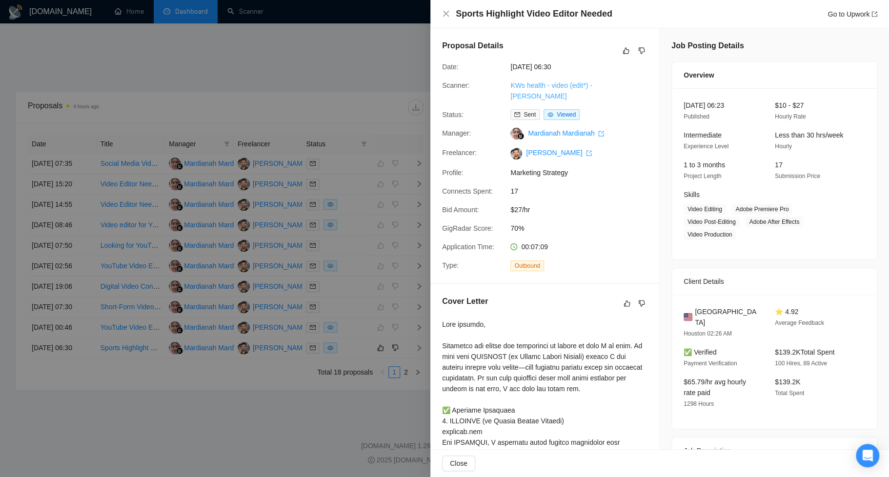
click at [566, 82] on link "KWs health - video (edit*) - sardor" at bounding box center [550, 90] width 81 height 19
click at [638, 49] on icon "dislike" at bounding box center [641, 51] width 7 height 8
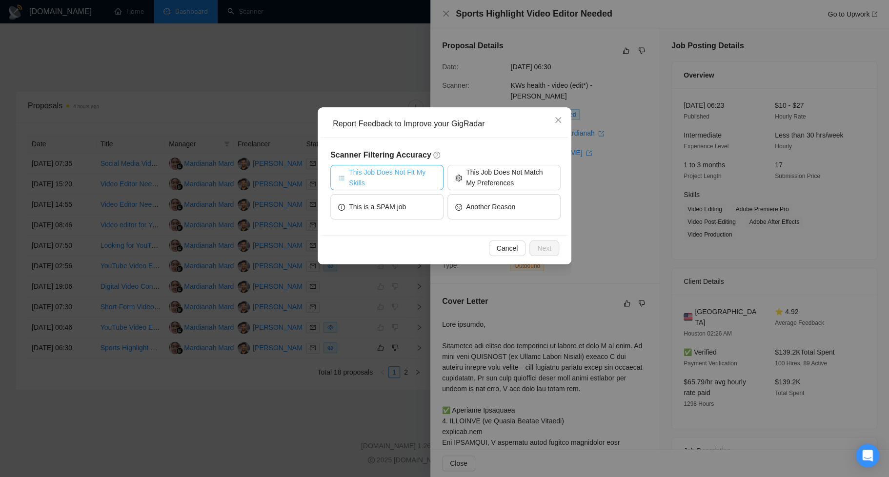
click at [411, 186] on span "This Job Does Not Fit My Skills" at bounding box center [392, 177] width 87 height 21
click at [549, 249] on span "Next" at bounding box center [544, 248] width 14 height 11
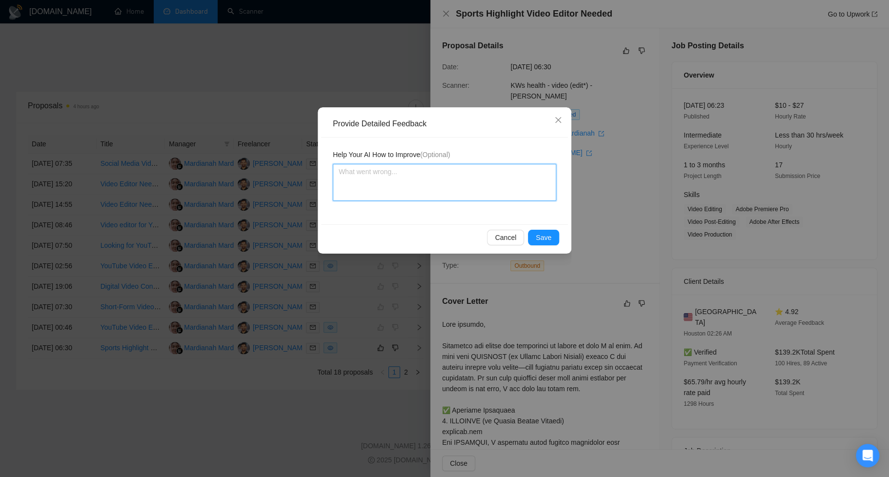
click at [497, 185] on textarea at bounding box center [444, 182] width 223 height 37
click at [549, 233] on span "Save" at bounding box center [544, 237] width 16 height 11
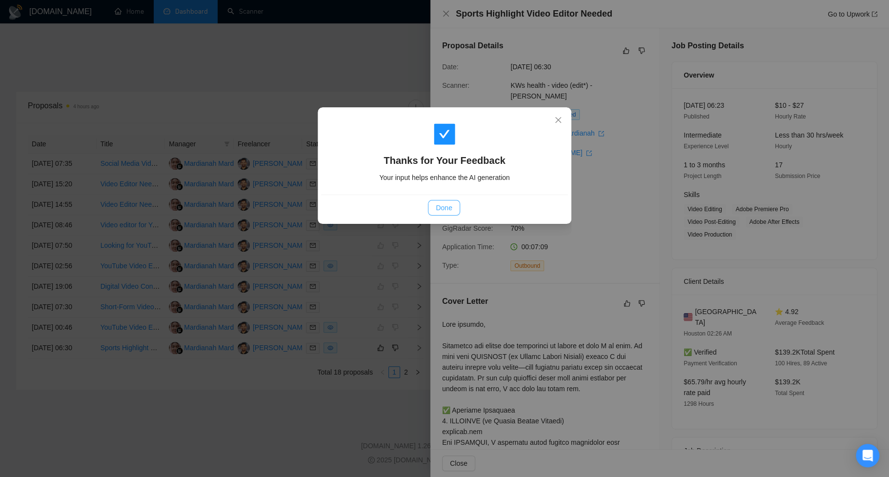
drag, startPoint x: 449, startPoint y: 207, endPoint x: 476, endPoint y: 216, distance: 28.7
click at [451, 208] on span "Done" at bounding box center [444, 207] width 16 height 11
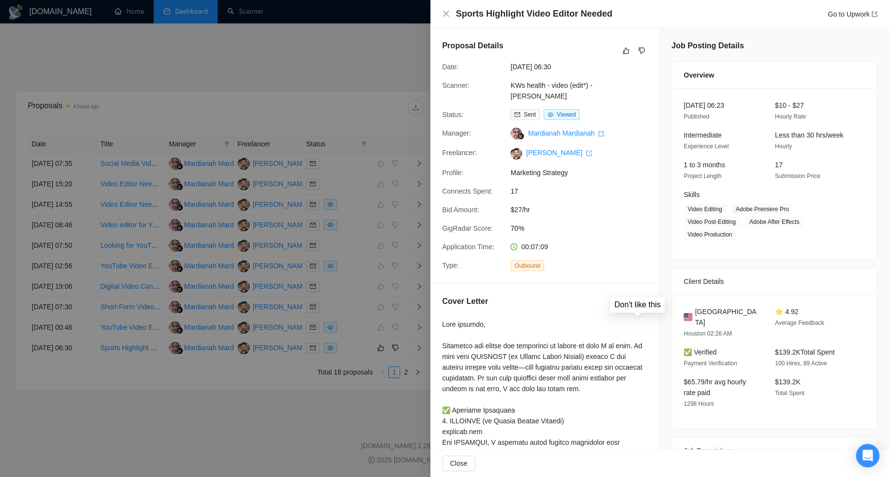
click at [638, 307] on icon "dislike" at bounding box center [641, 304] width 7 height 8
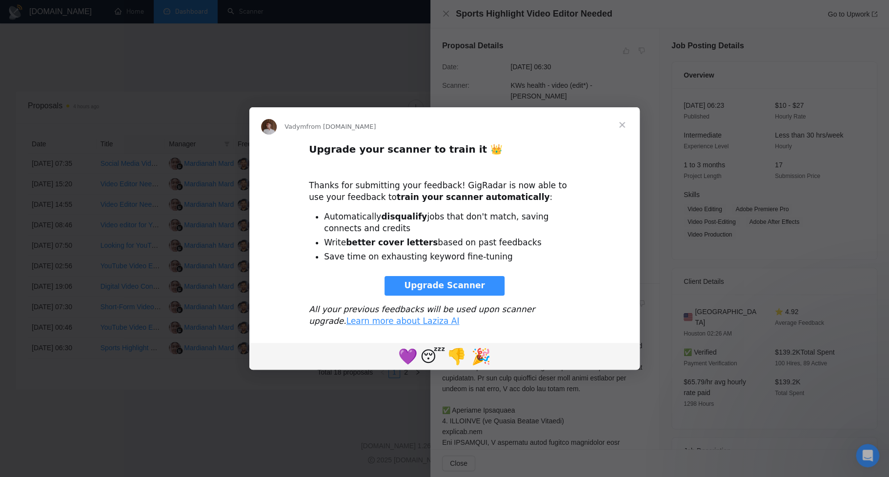
click at [623, 124] on span "Close" at bounding box center [621, 124] width 35 height 35
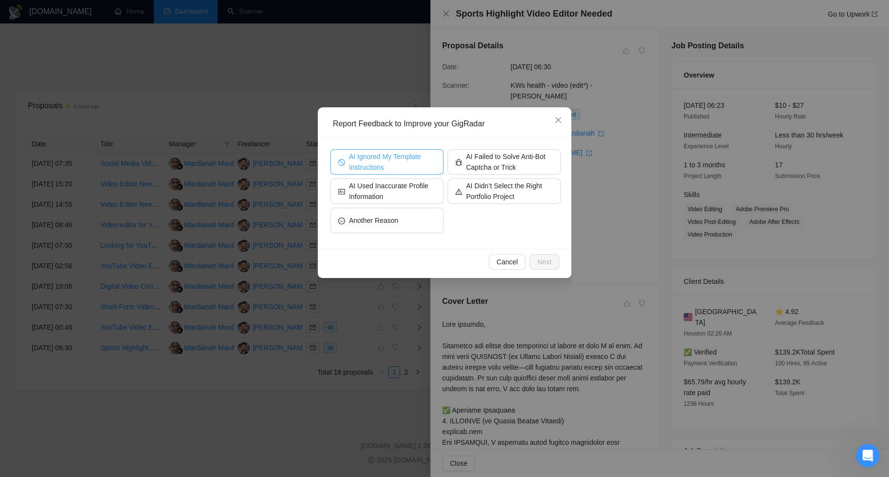
drag, startPoint x: 341, startPoint y: 162, endPoint x: 387, endPoint y: 185, distance: 51.0
click at [341, 162] on icon "stop" at bounding box center [341, 162] width 7 height 7
click at [540, 261] on span "Next" at bounding box center [544, 262] width 14 height 11
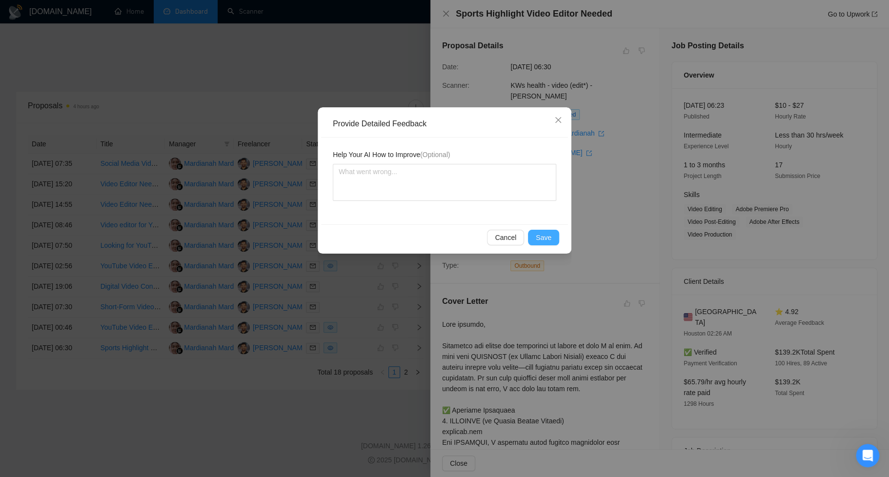
click at [541, 238] on span "Save" at bounding box center [544, 237] width 16 height 11
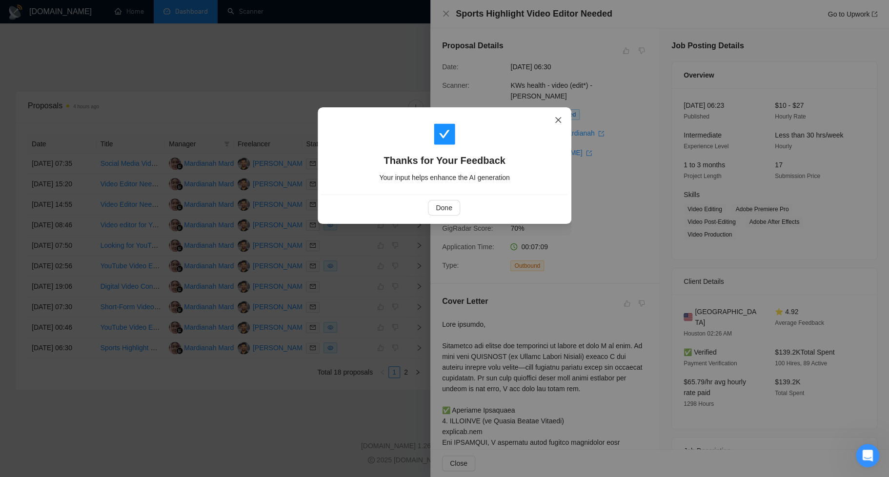
click at [558, 124] on span "Close" at bounding box center [558, 120] width 26 height 26
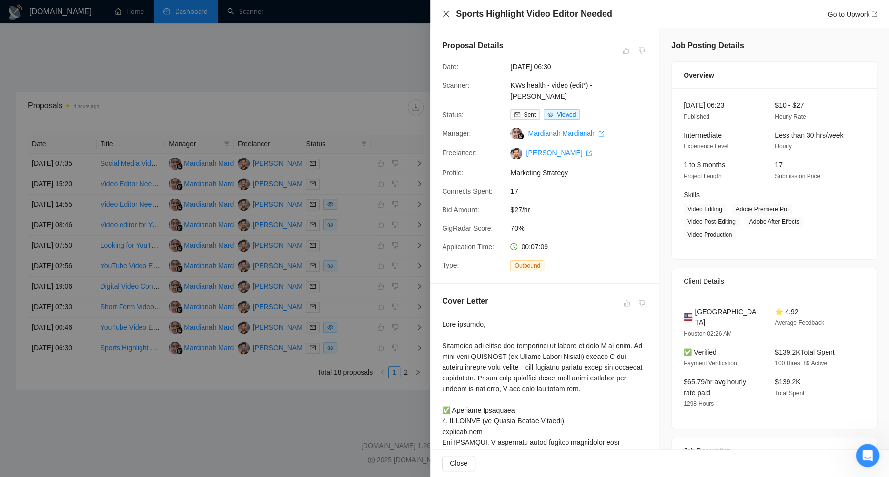
click at [446, 13] on icon "close" at bounding box center [446, 14] width 6 height 6
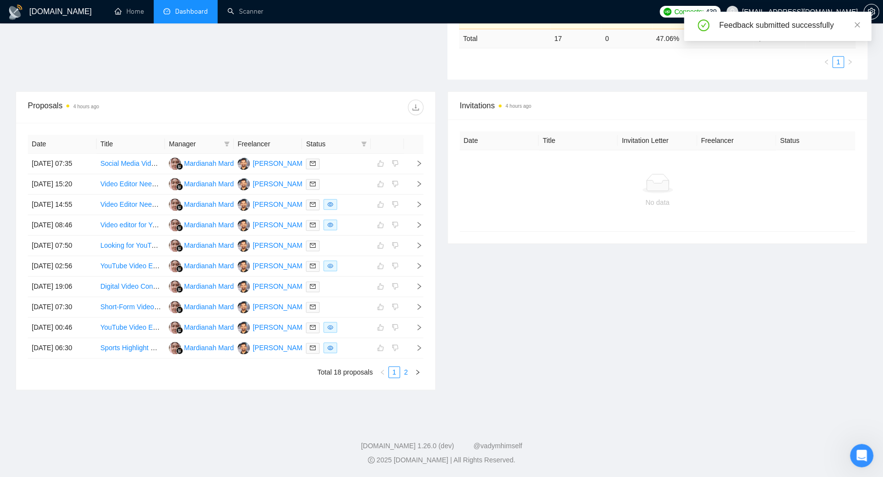
click at [408, 378] on link "2" at bounding box center [405, 372] width 11 height 11
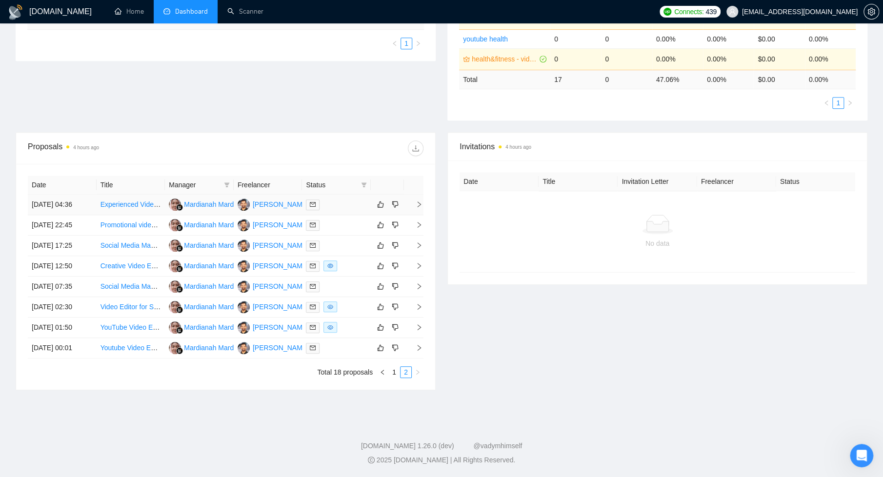
click at [349, 199] on div at bounding box center [336, 204] width 61 height 11
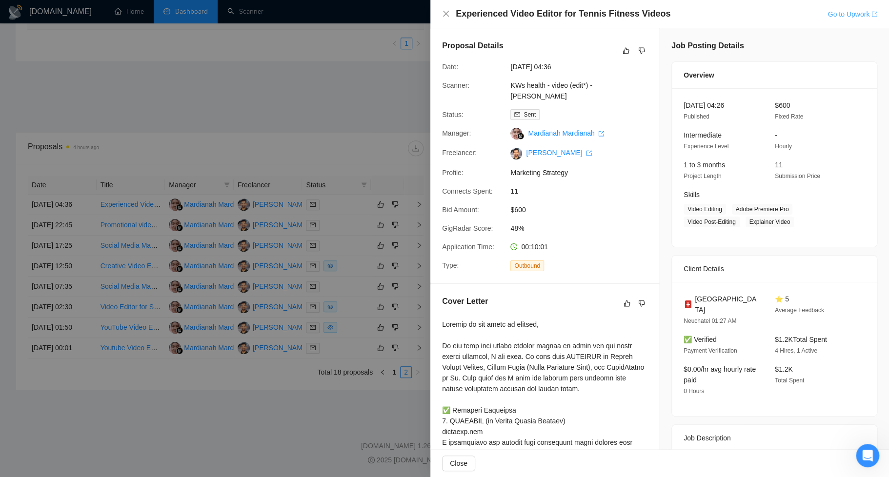
click at [766, 13] on link "Go to Upwork" at bounding box center [852, 14] width 50 height 8
click at [559, 86] on link "KWs health - video (edit*) - sardor" at bounding box center [550, 90] width 81 height 19
click at [638, 51] on icon "dislike" at bounding box center [641, 51] width 7 height 8
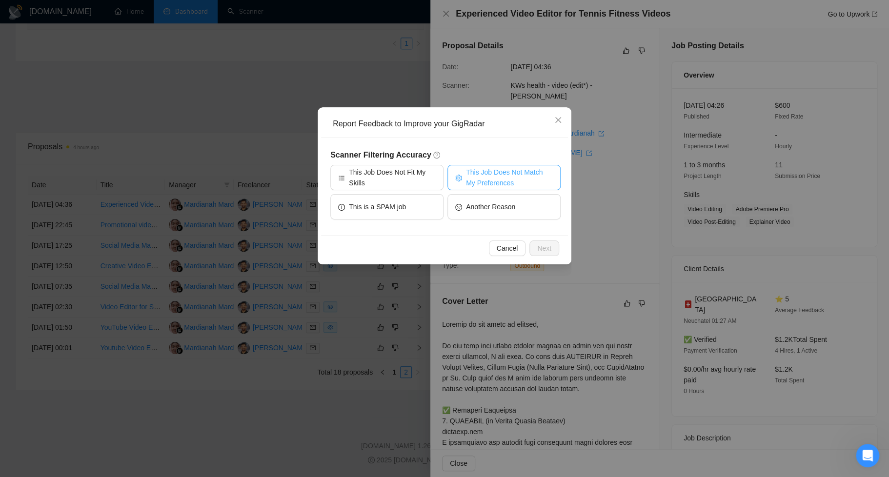
click at [497, 176] on span "This Job Does Not Match My Preferences" at bounding box center [509, 177] width 87 height 21
click at [545, 243] on span "Next" at bounding box center [544, 248] width 14 height 11
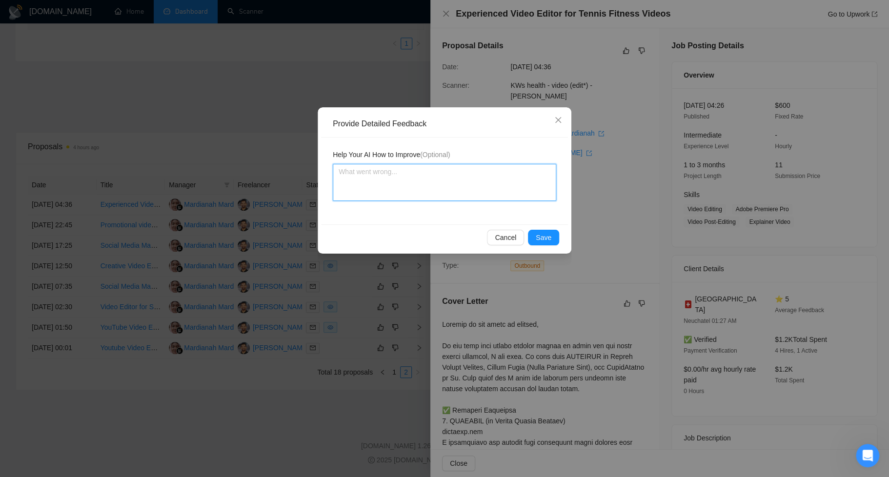
click at [481, 189] on textarea at bounding box center [444, 182] width 223 height 37
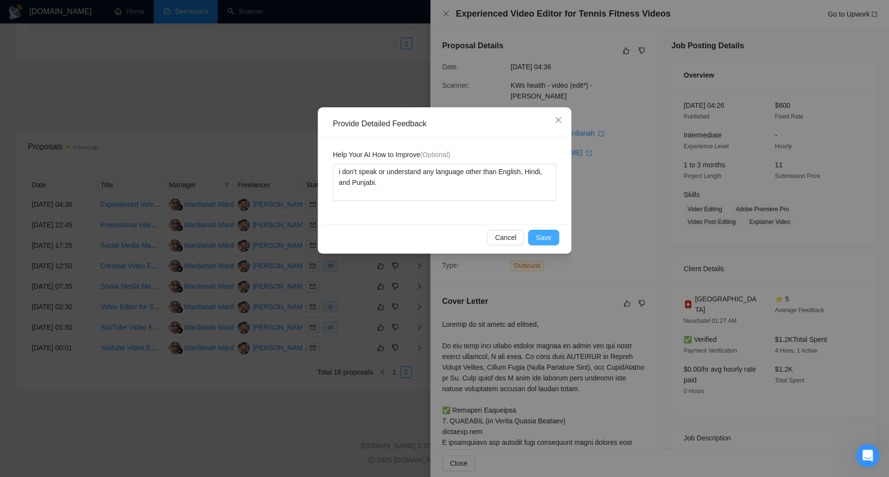
click at [544, 235] on span "Save" at bounding box center [544, 237] width 16 height 11
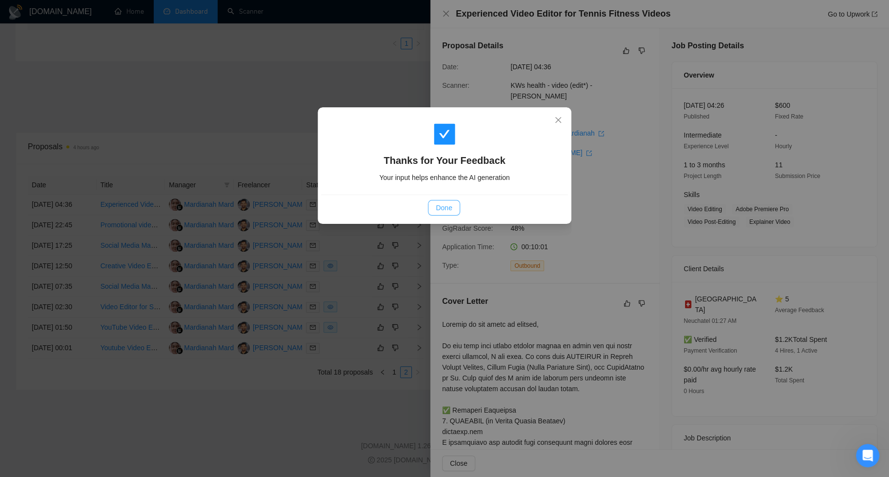
click at [445, 212] on span "Done" at bounding box center [444, 207] width 16 height 11
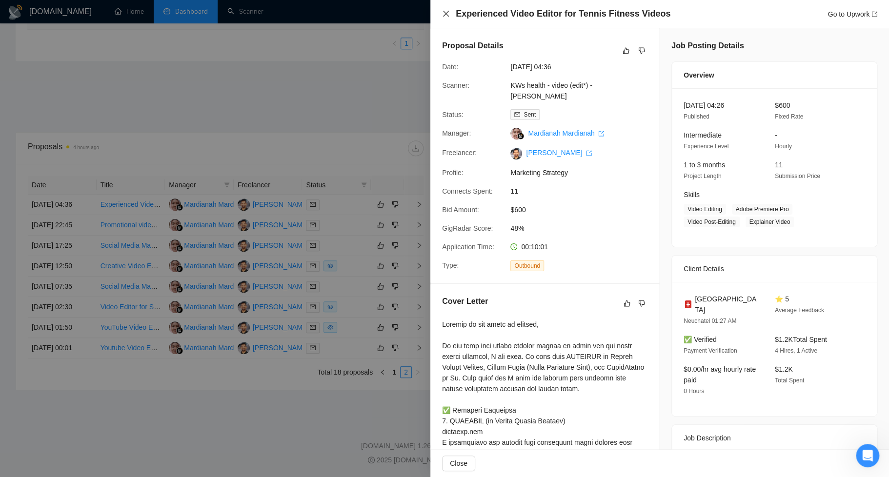
click at [445, 15] on icon "close" at bounding box center [446, 14] width 8 height 8
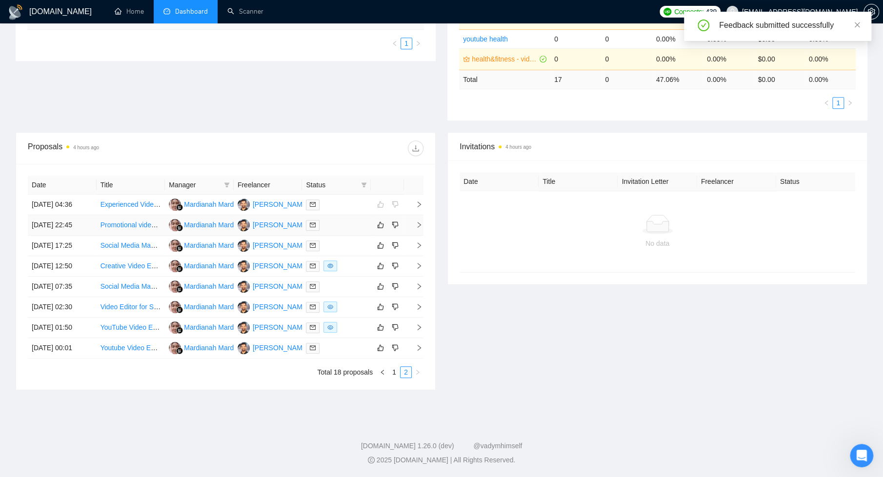
click at [342, 220] on div at bounding box center [336, 225] width 61 height 11
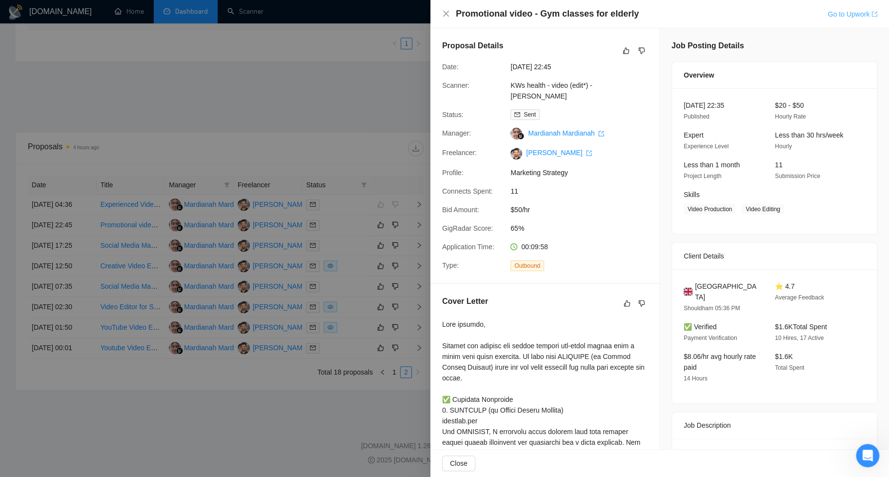
click at [766, 12] on link "Go to Upwork" at bounding box center [852, 14] width 50 height 8
click at [447, 14] on icon "close" at bounding box center [446, 14] width 8 height 8
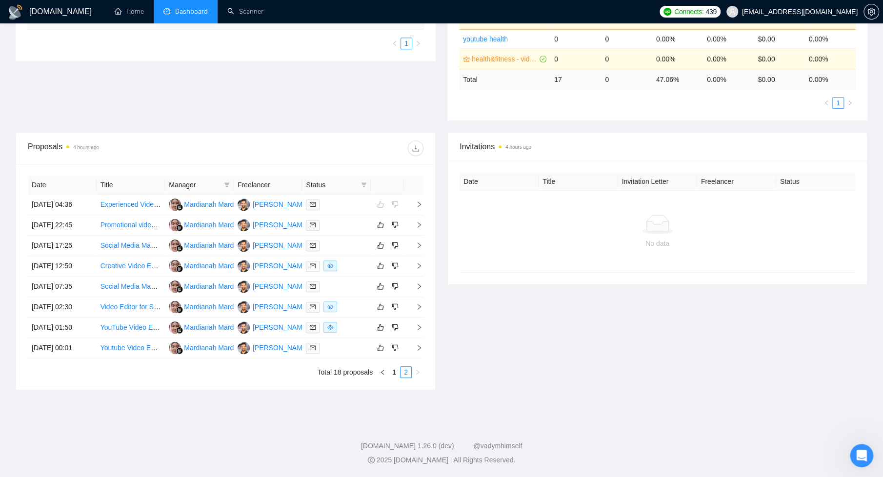
scroll to position [316, 0]
click at [393, 374] on link "1" at bounding box center [394, 372] width 11 height 11
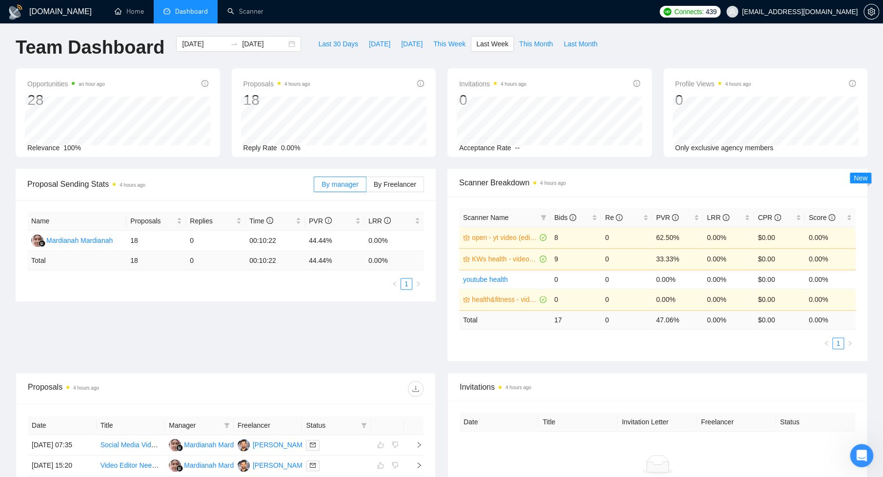
scroll to position [0, 0]
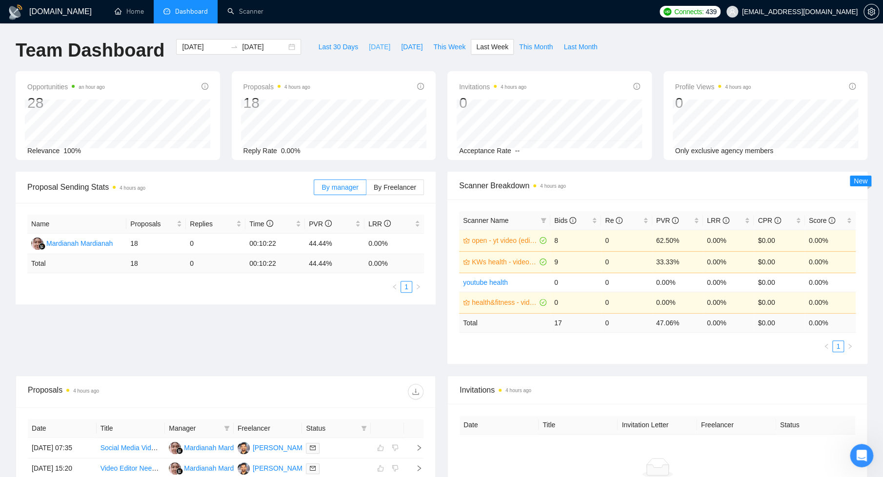
drag, startPoint x: 372, startPoint y: 47, endPoint x: 392, endPoint y: 63, distance: 25.3
click at [373, 47] on span "Today" at bounding box center [379, 46] width 21 height 11
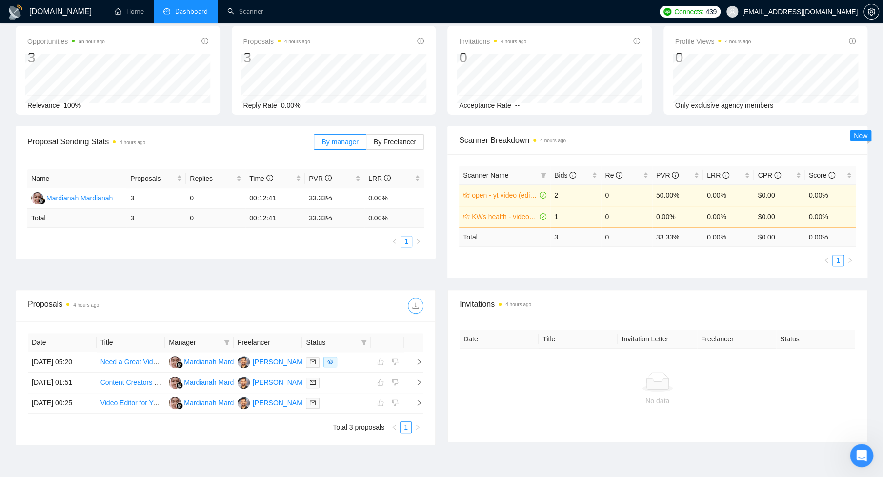
scroll to position [78, 0]
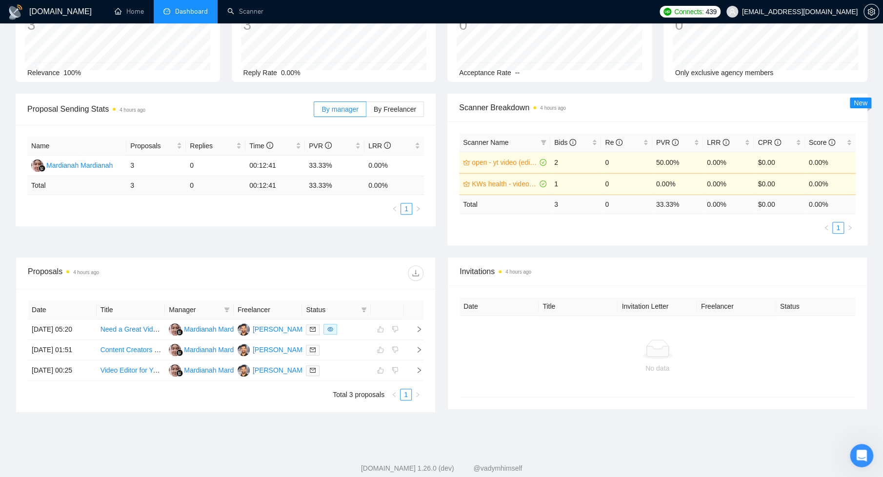
click at [218, 308] on span "Manager" at bounding box center [194, 309] width 51 height 11
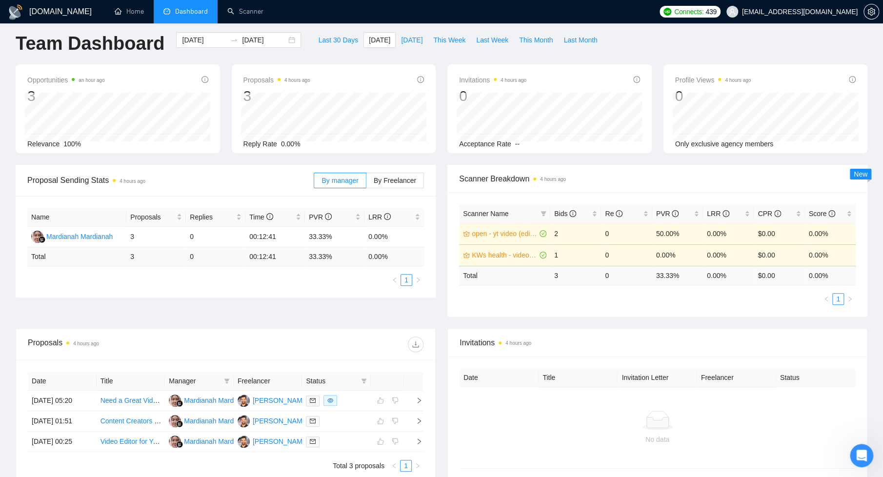
scroll to position [0, 0]
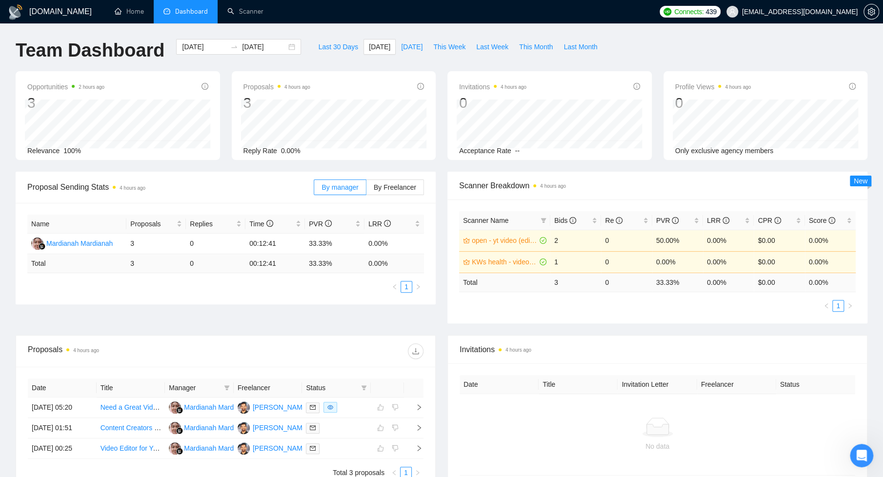
click at [449, 136] on div "Invitations 4 hours ago 0 Acceptance Rate --" at bounding box center [549, 115] width 204 height 89
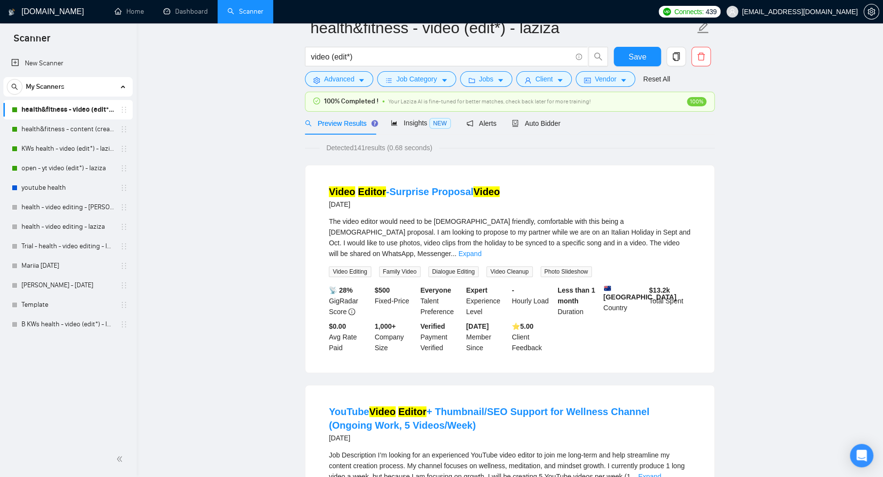
scroll to position [90, 0]
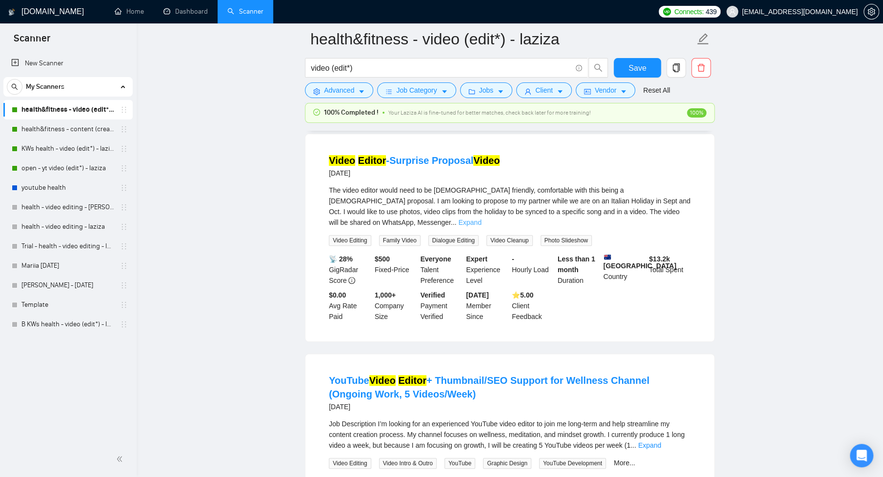
click at [481, 219] on link "Expand" at bounding box center [469, 223] width 23 height 8
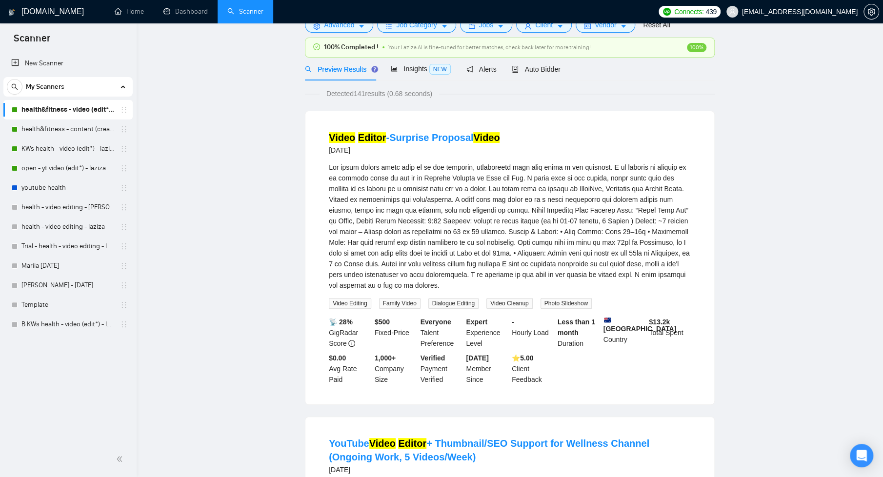
scroll to position [0, 0]
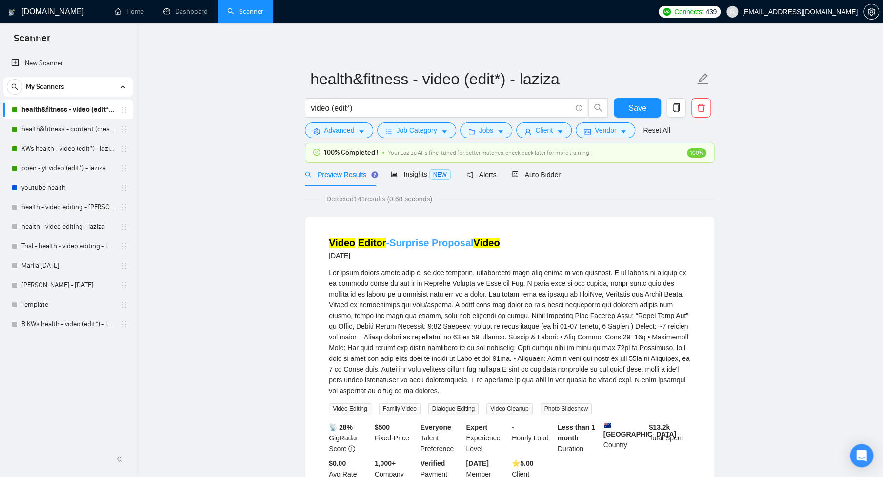
click at [389, 242] on link "Video Editor -Surprise Proposal Video" at bounding box center [414, 243] width 171 height 11
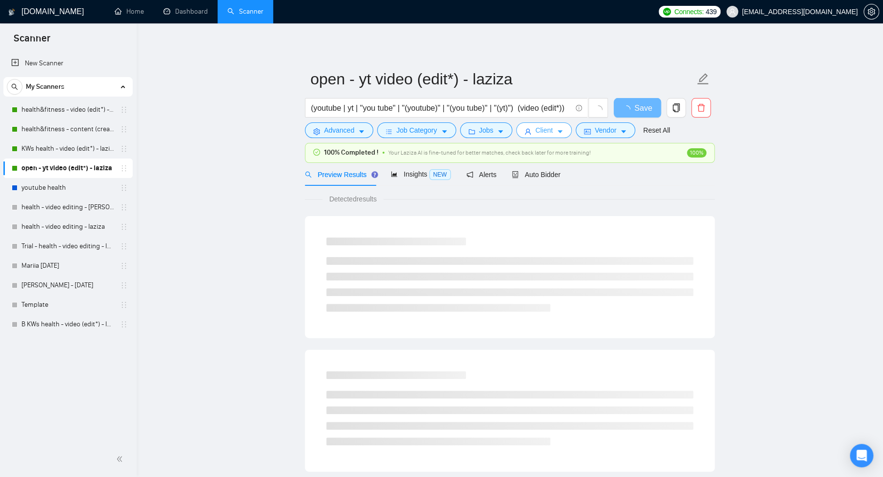
click at [549, 132] on span "Client" at bounding box center [544, 130] width 18 height 11
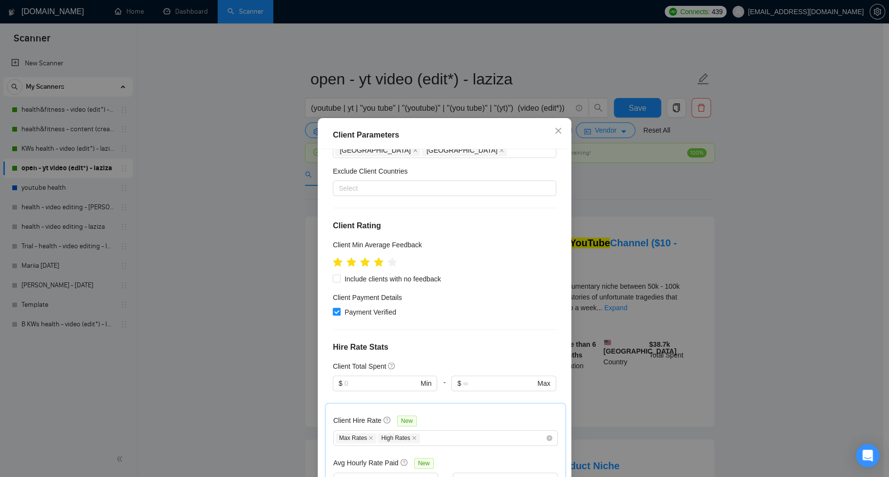
scroll to position [257, 0]
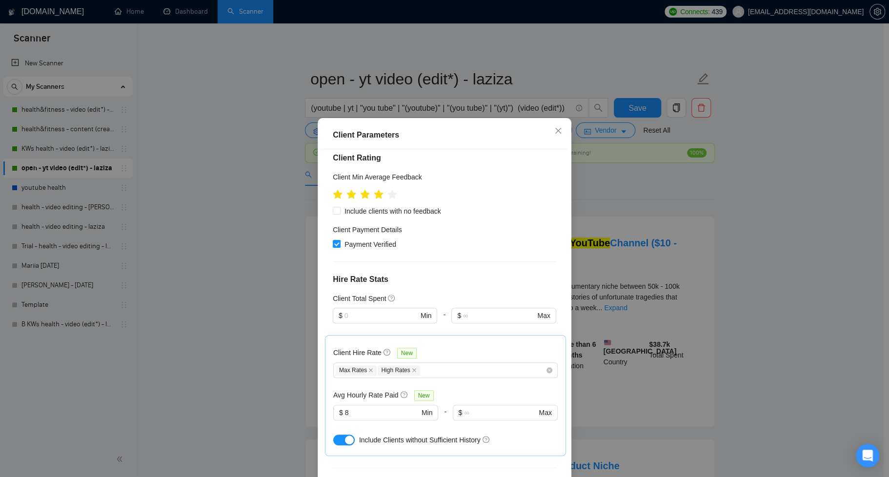
click at [527, 211] on div "Client Location Include Client Countries United States United Kingdom United Ar…" at bounding box center [444, 316] width 247 height 334
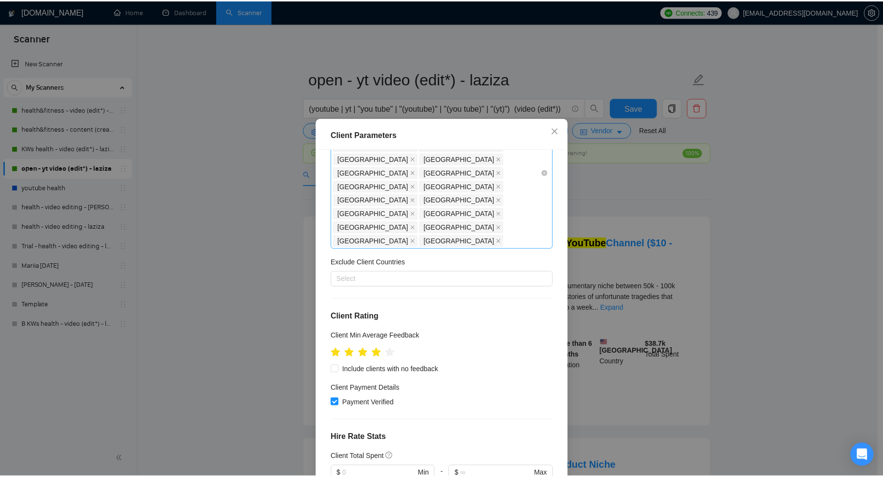
scroll to position [0, 0]
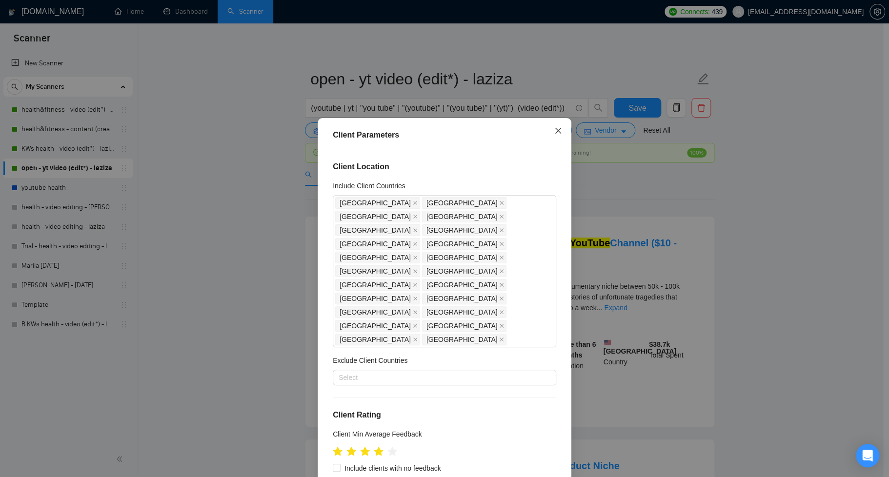
click at [555, 132] on icon "close" at bounding box center [558, 131] width 8 height 8
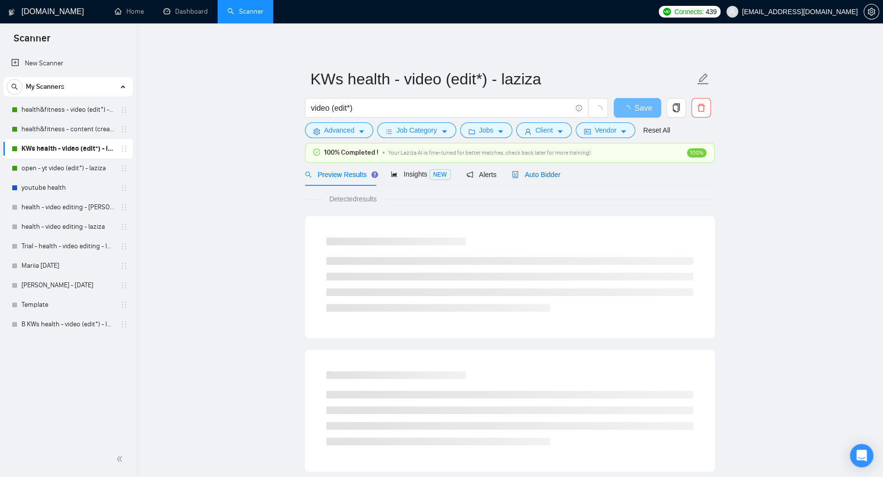
click at [537, 174] on span "Auto Bidder" at bounding box center [536, 175] width 48 height 8
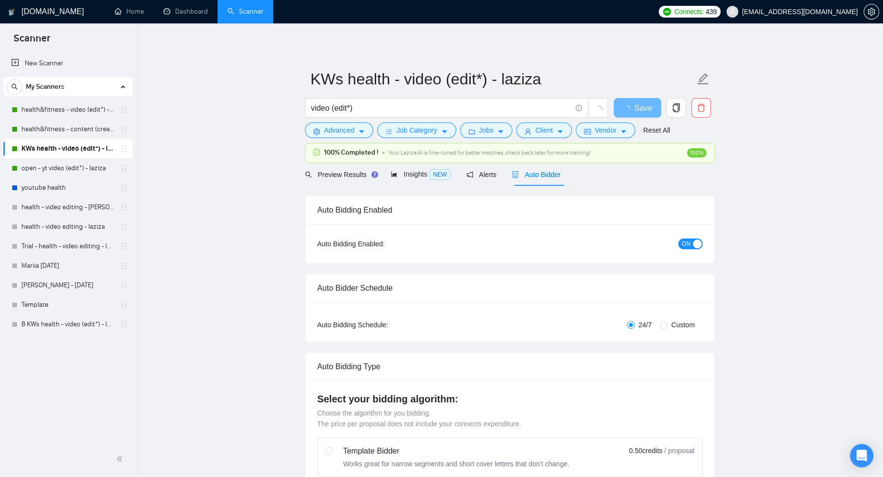
checkbox input "true"
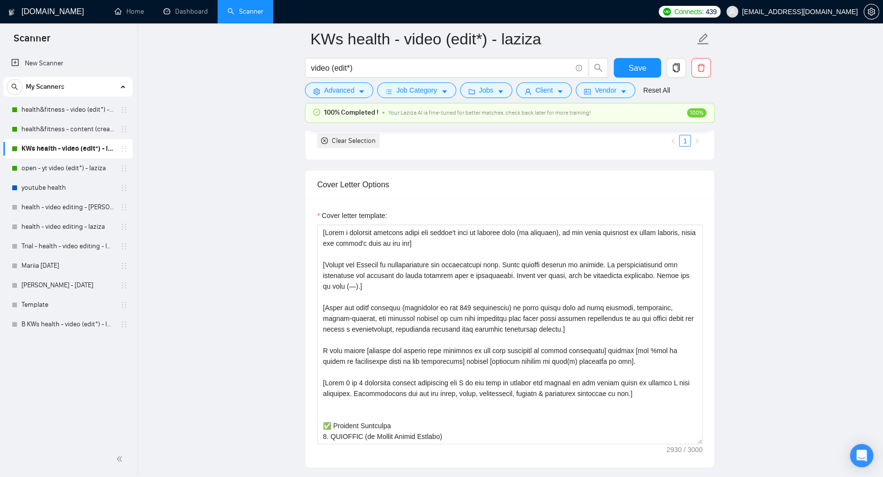
scroll to position [1011, 0]
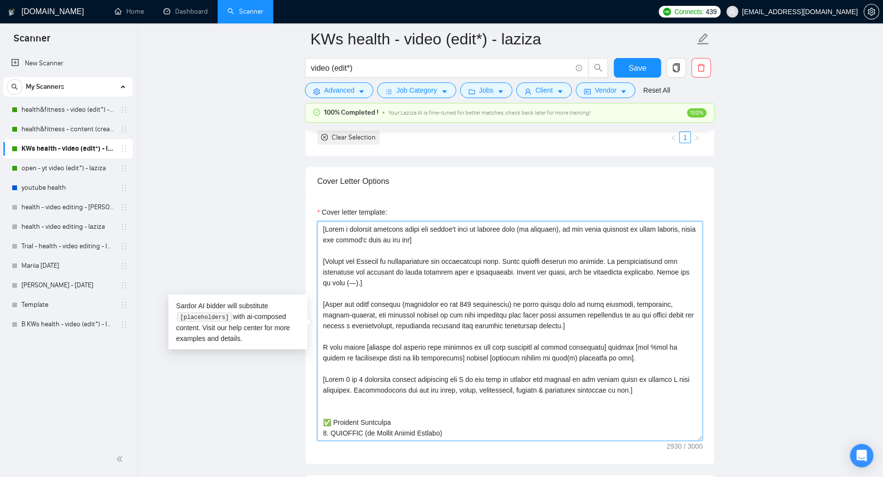
drag, startPoint x: 320, startPoint y: 344, endPoint x: 610, endPoint y: 355, distance: 290.4
click at [609, 348] on textarea "Cover letter template:" at bounding box center [509, 331] width 385 height 220
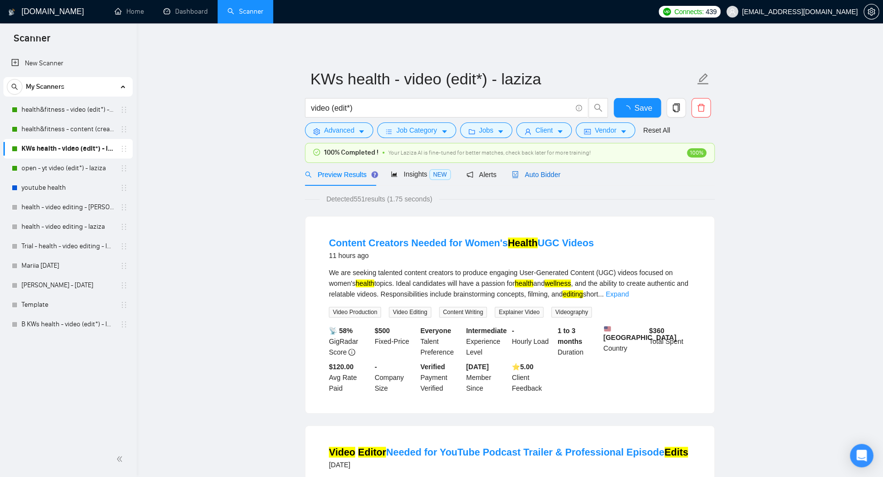
click at [554, 171] on span "Auto Bidder" at bounding box center [536, 175] width 48 height 8
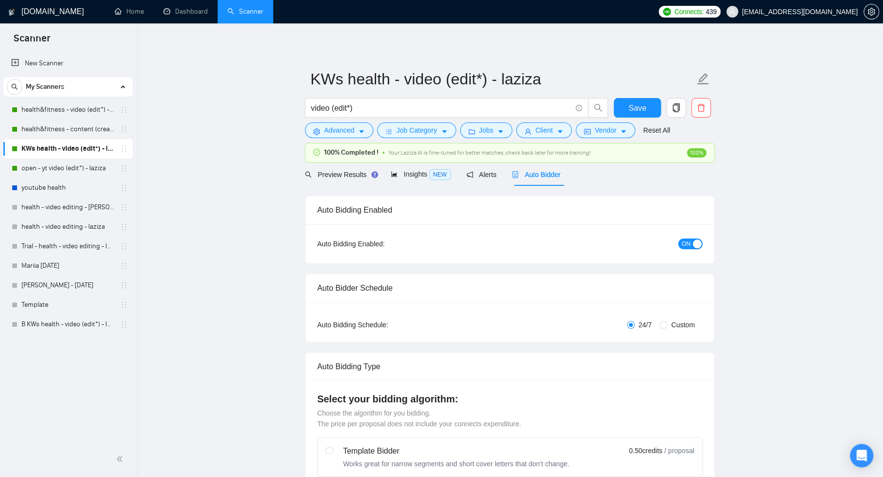
checkbox input "true"
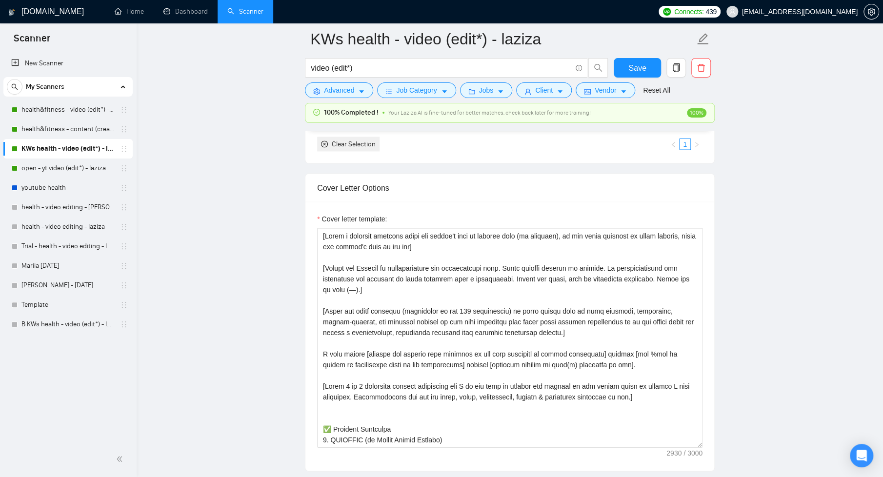
scroll to position [1005, 0]
